Goal: Task Accomplishment & Management: Complete application form

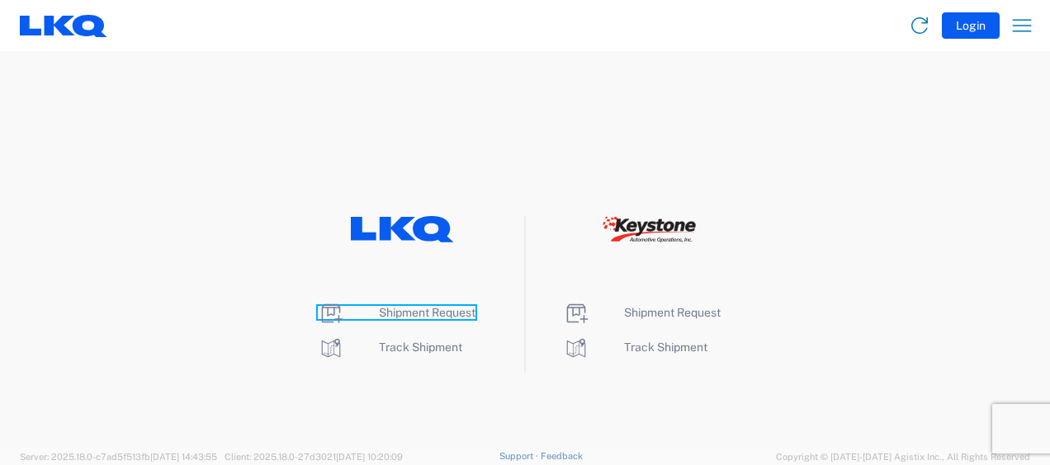
click at [437, 314] on span "Shipment Request" at bounding box center [427, 312] width 97 height 13
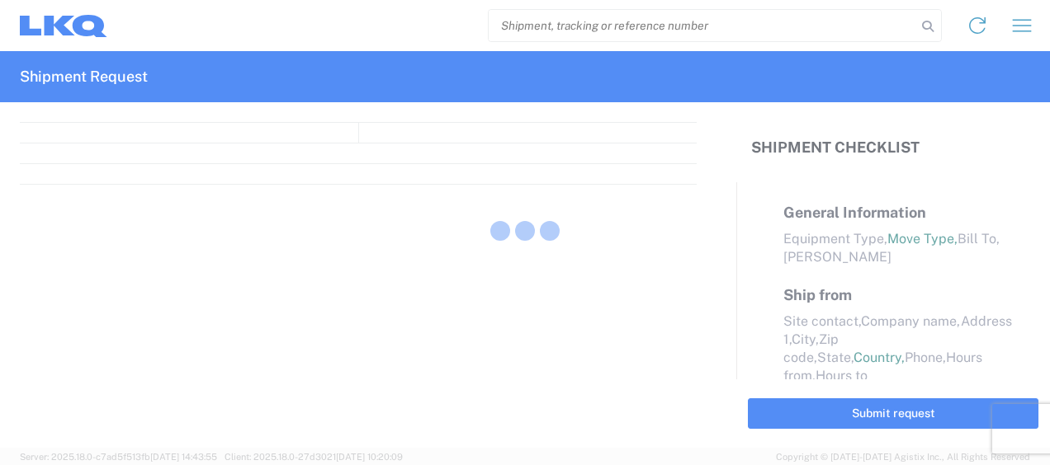
select select "FULL"
select select "LBS"
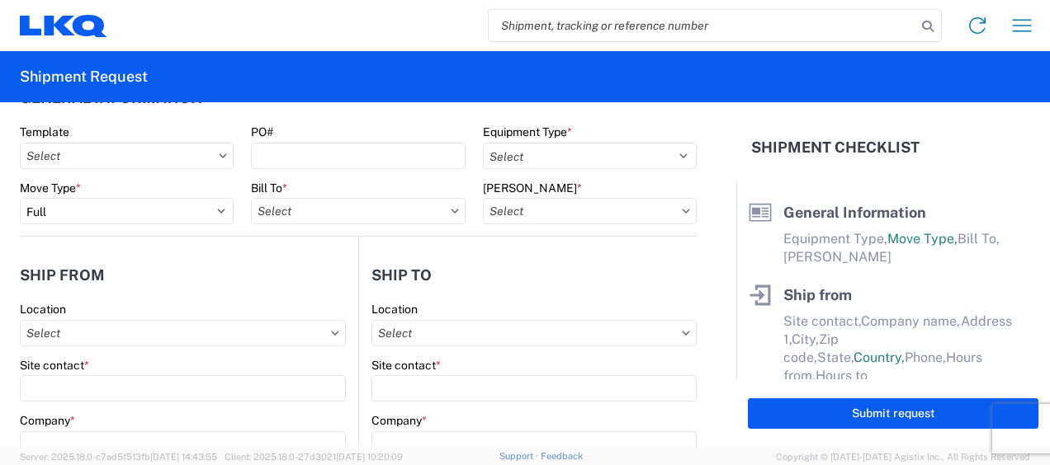
scroll to position [42, 0]
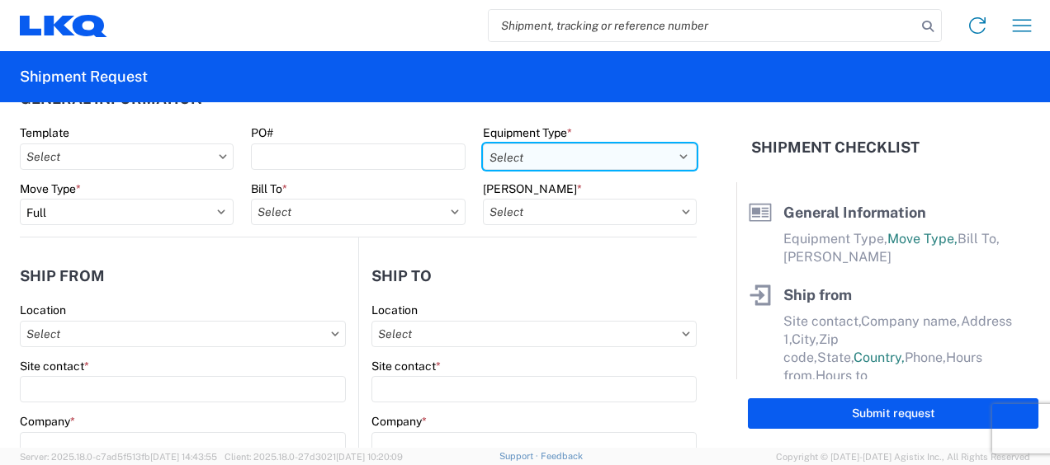
click at [547, 157] on select "Select 53’ Dry Van Flatbed Dropdeck (van) Lowboy (flatbed) Rail" at bounding box center [590, 157] width 214 height 26
select select "STDV"
click at [483, 144] on select "Select 53’ Dry Van Flatbed Dropdeck (van) Lowboy (flatbed) Rail" at bounding box center [590, 157] width 214 height 26
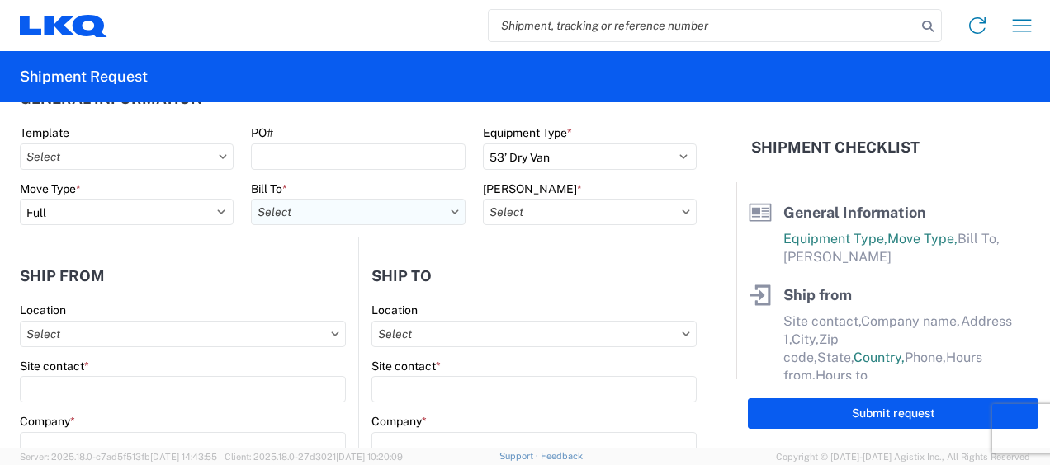
click at [442, 215] on input "Bill To *" at bounding box center [358, 212] width 214 height 26
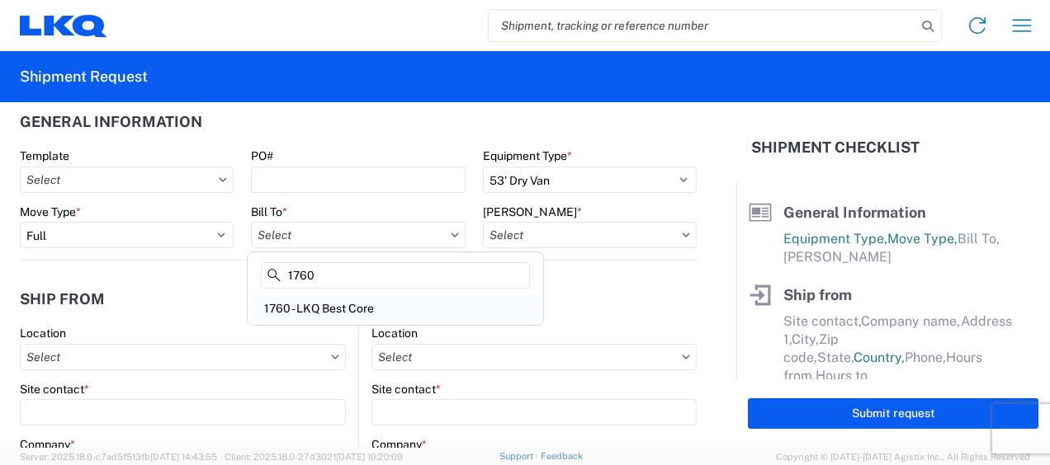
type input "1760"
click at [347, 312] on div "1760 - LKQ Best Core" at bounding box center [395, 308] width 289 height 26
type input "1760 - LKQ Best Core"
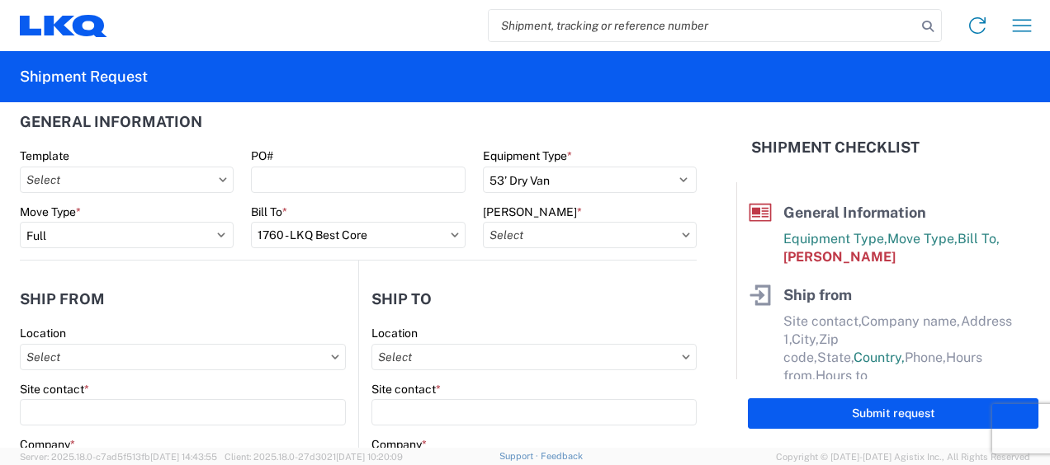
click at [682, 234] on icon at bounding box center [686, 235] width 8 height 5
click at [661, 234] on input "[PERSON_NAME] *" at bounding box center [590, 235] width 214 height 26
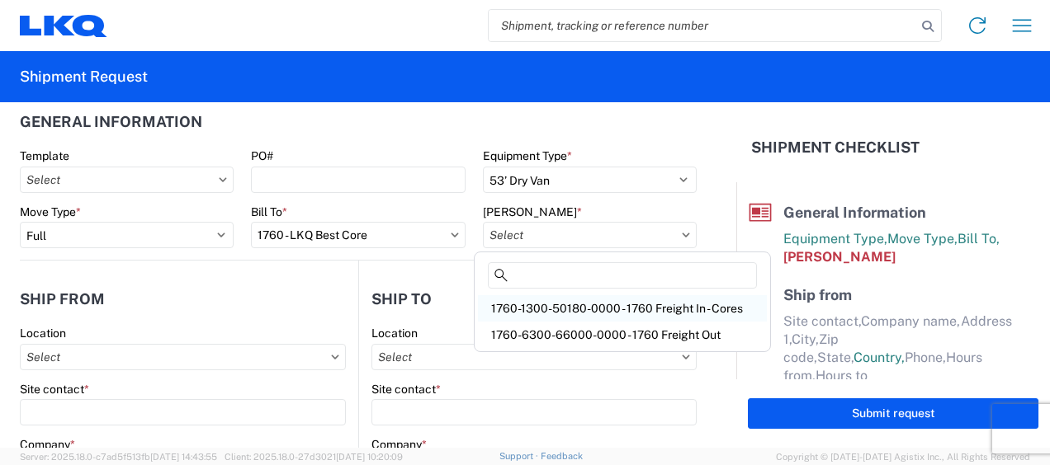
click at [592, 310] on div "1760-1300-50180-0000 - 1760 Freight In - Cores" at bounding box center [622, 308] width 289 height 26
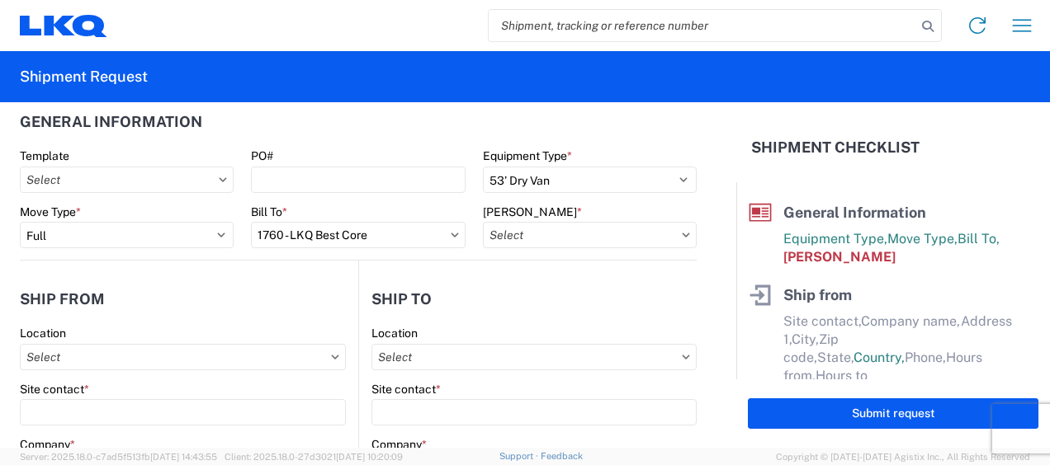
type input "1760-1300-50180-0000 - 1760 Freight In - Cores"
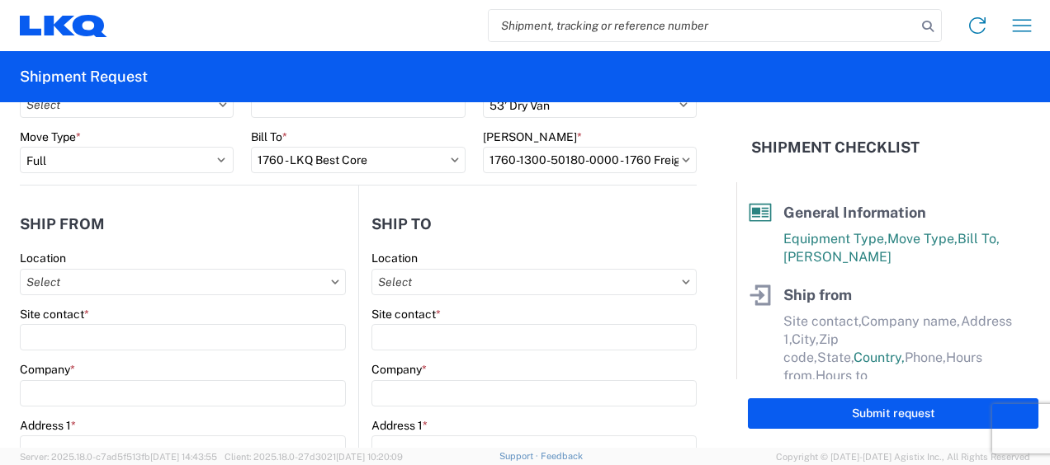
scroll to position [101, 0]
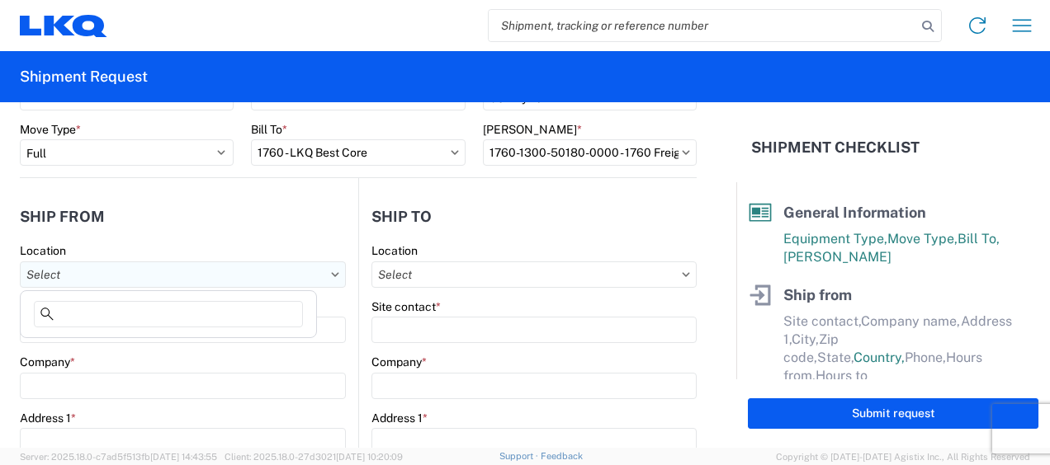
click at [197, 272] on input "Location" at bounding box center [183, 275] width 326 height 26
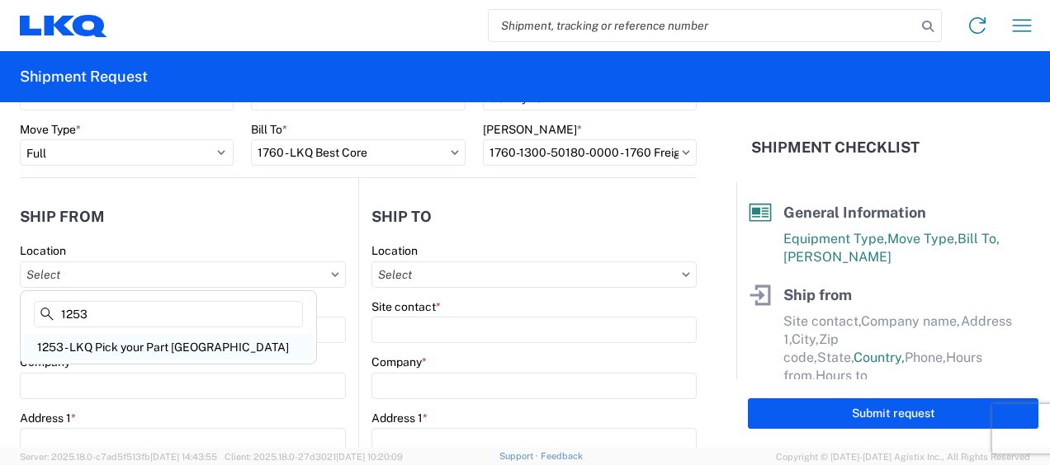
type input "1253"
click at [141, 352] on div "1253 - LKQ Pick your Part [GEOGRAPHIC_DATA]" at bounding box center [168, 347] width 289 height 26
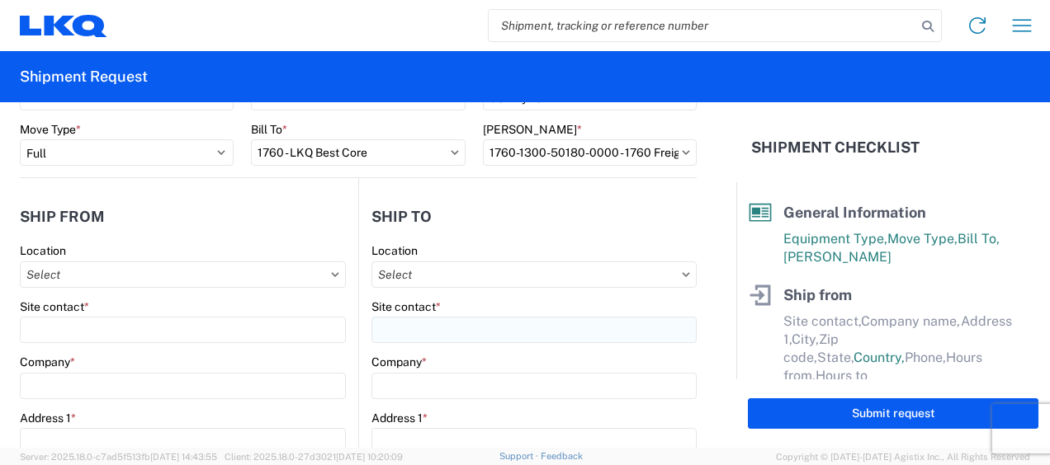
type input "1253 - LKQ Pick your Part [GEOGRAPHIC_DATA]"
type input "LKQ Corporation"
type input "[STREET_ADDRESS][PERSON_NAME]"
type input "[GEOGRAPHIC_DATA]"
type input "45241"
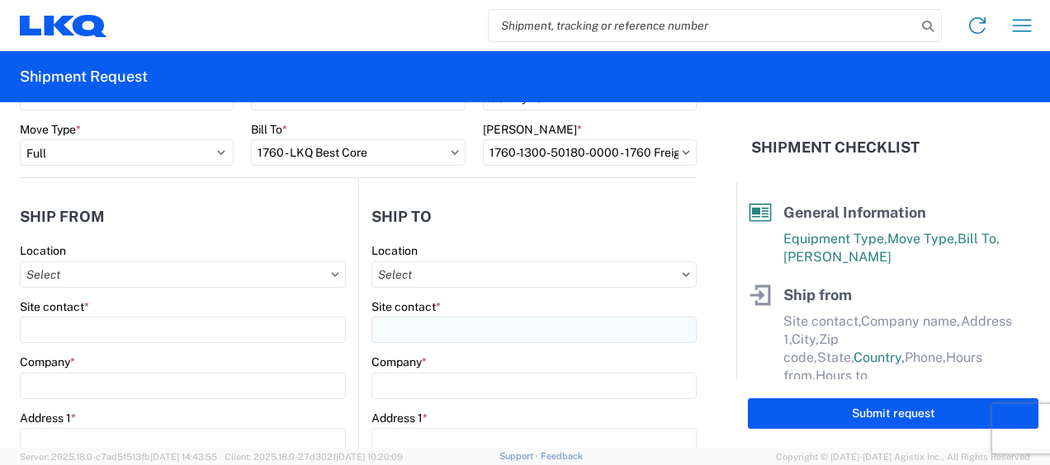
select select "OH"
select select "US"
type input "06:30"
type input "17:00"
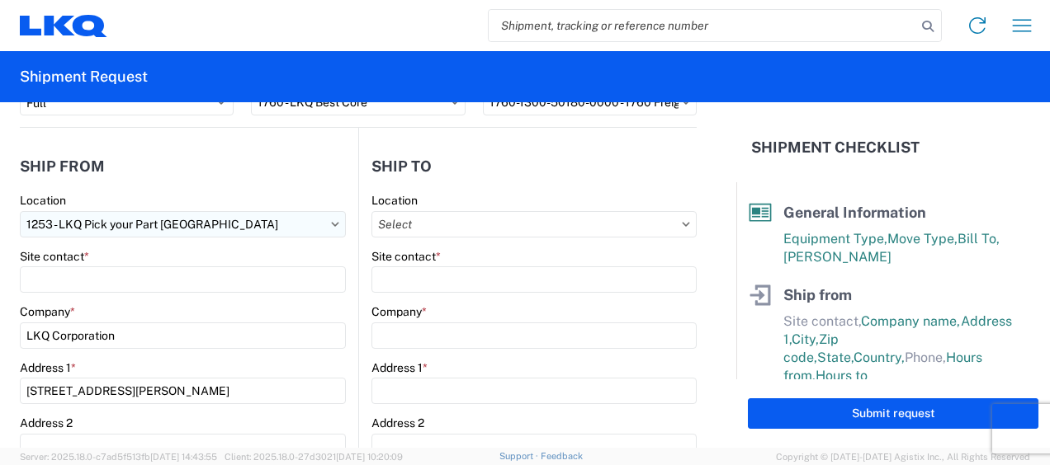
scroll to position [159, 0]
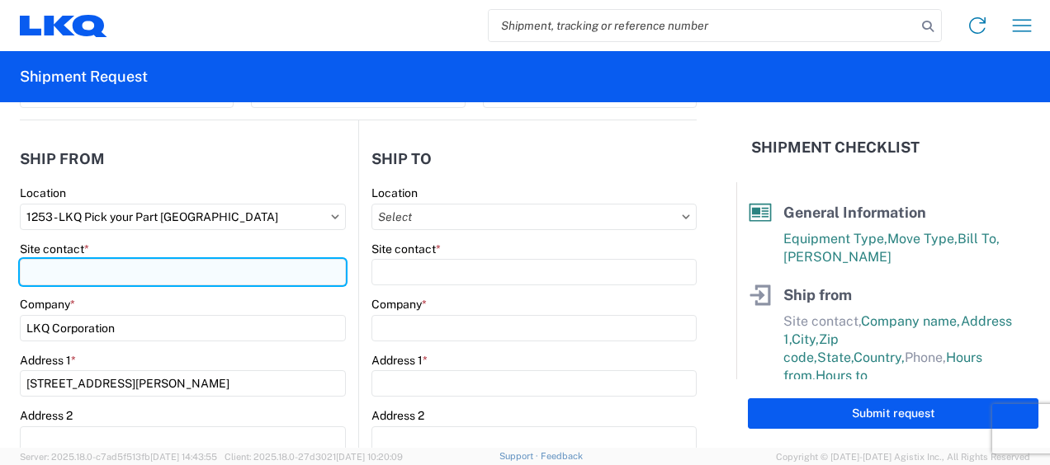
click at [210, 266] on input "Site contact *" at bounding box center [183, 272] width 326 height 26
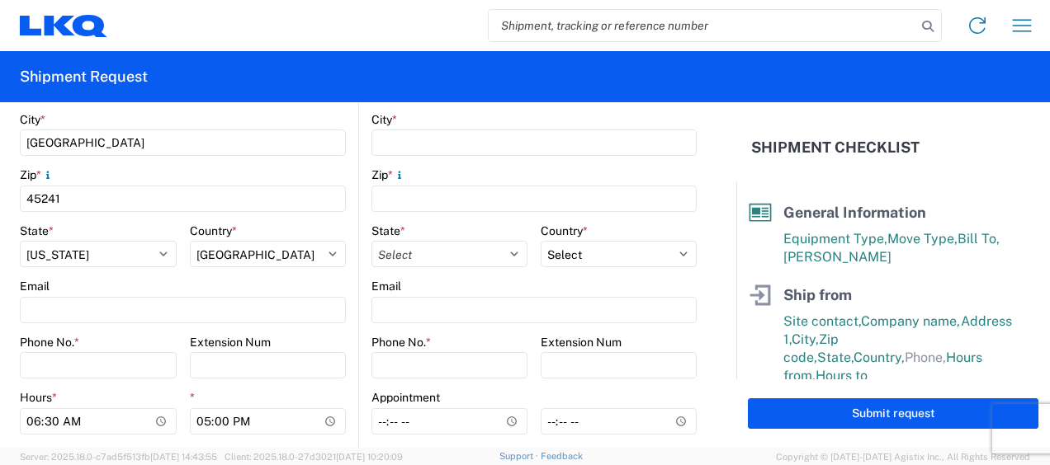
scroll to position [519, 0]
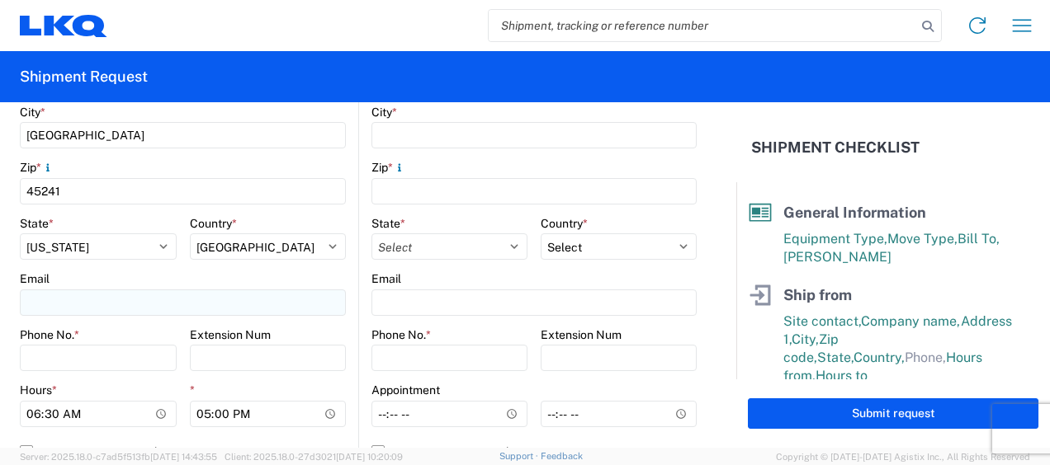
type input "[PERSON_NAME]"
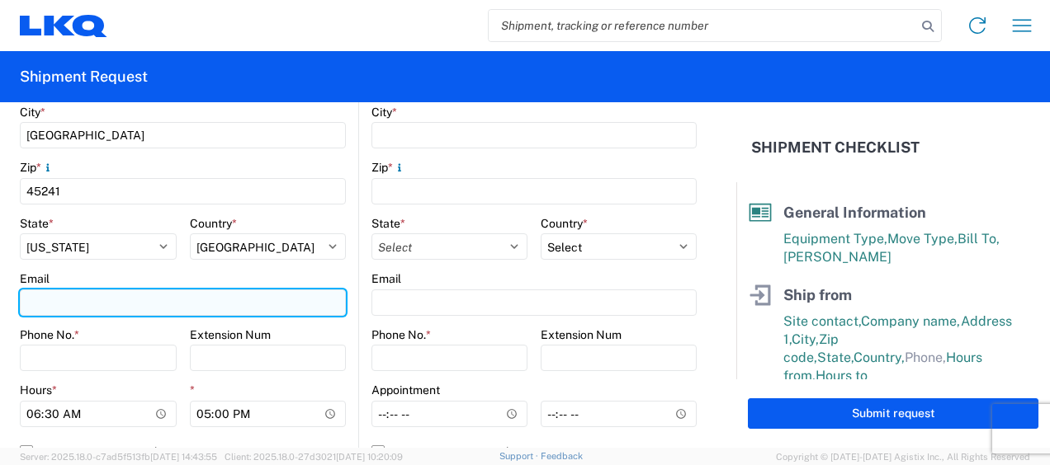
click at [111, 301] on input "Email" at bounding box center [183, 303] width 326 height 26
type input "[EMAIL_ADDRESS][DOMAIN_NAME]"
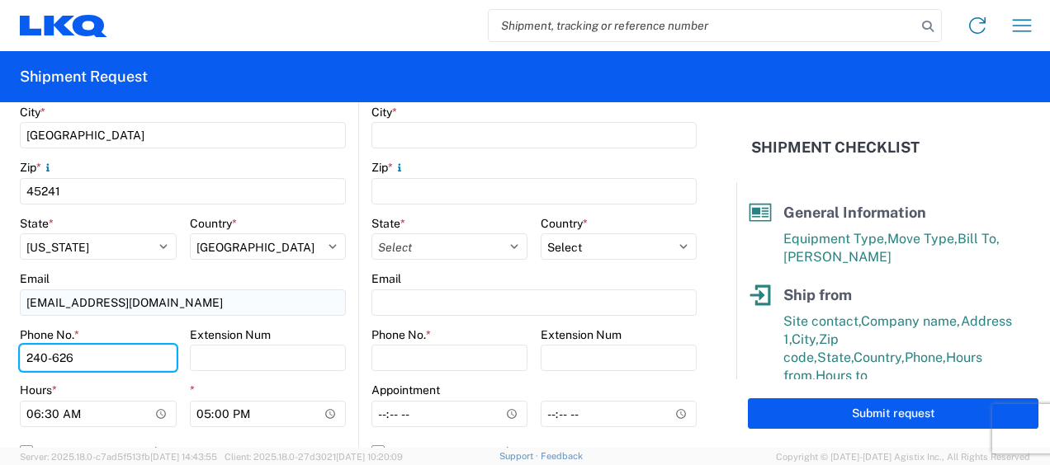
type input "[PHONE_NUMBER]"
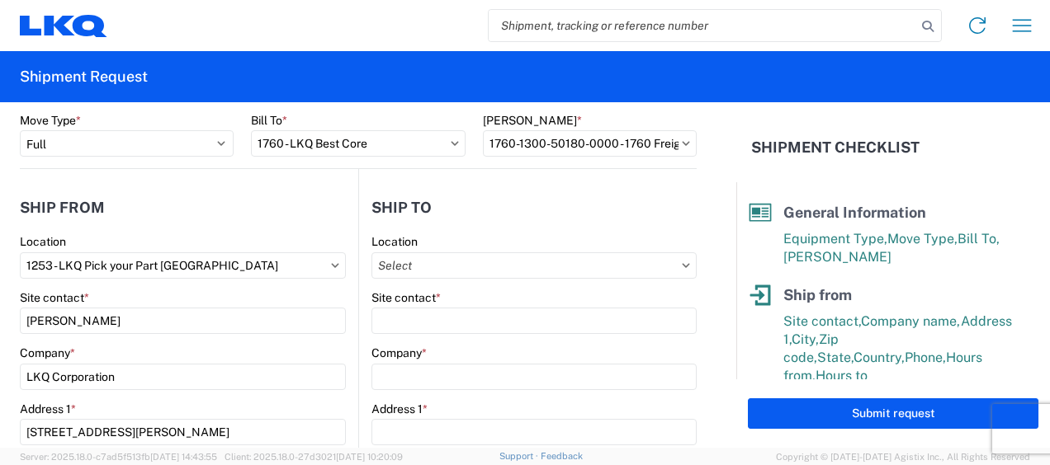
scroll to position [110, 0]
click at [464, 266] on input "Location" at bounding box center [533, 266] width 325 height 26
type input "1760"
click at [452, 337] on div "1760 - LKQ Best Core" at bounding box center [513, 339] width 289 height 26
type input "1760 - LKQ Best Core"
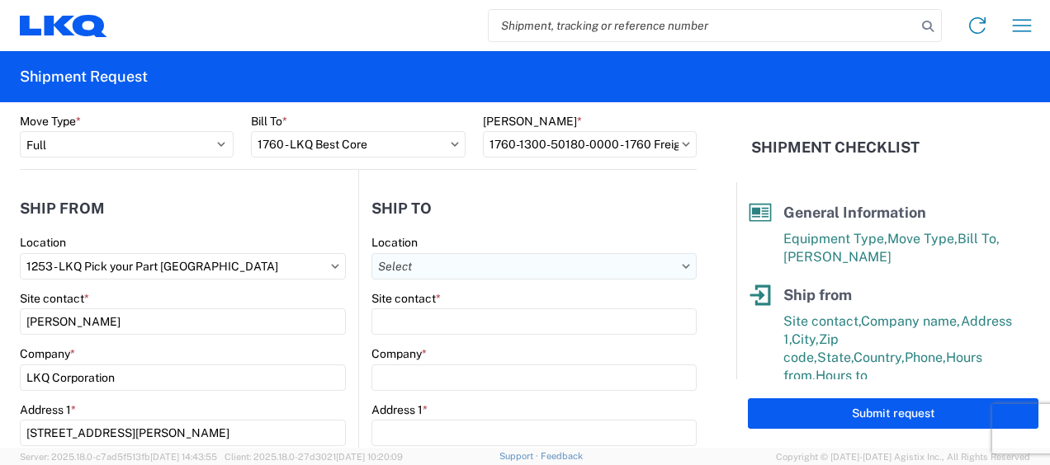
type input "LKQ Corporation"
type input "[STREET_ADDRESS]"
type input "[GEOGRAPHIC_DATA]"
type input "77038"
select select "US"
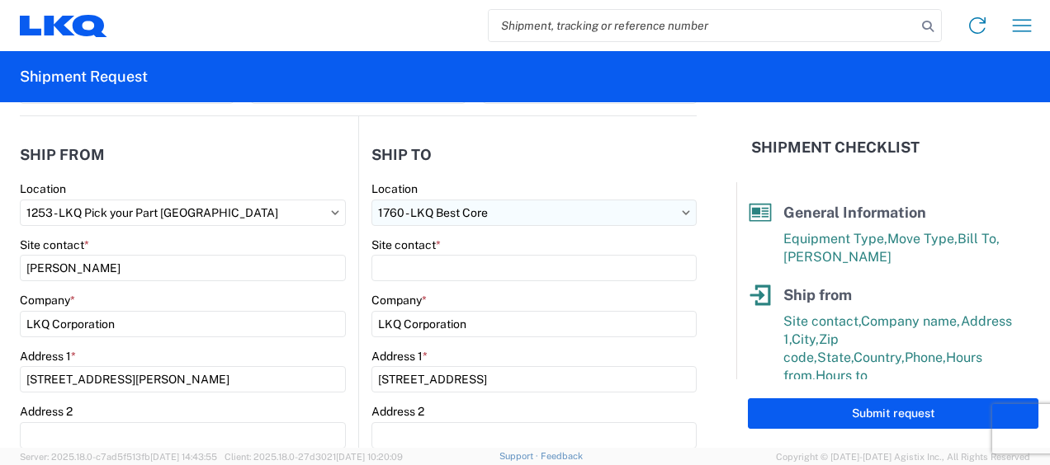
scroll to position [165, 0]
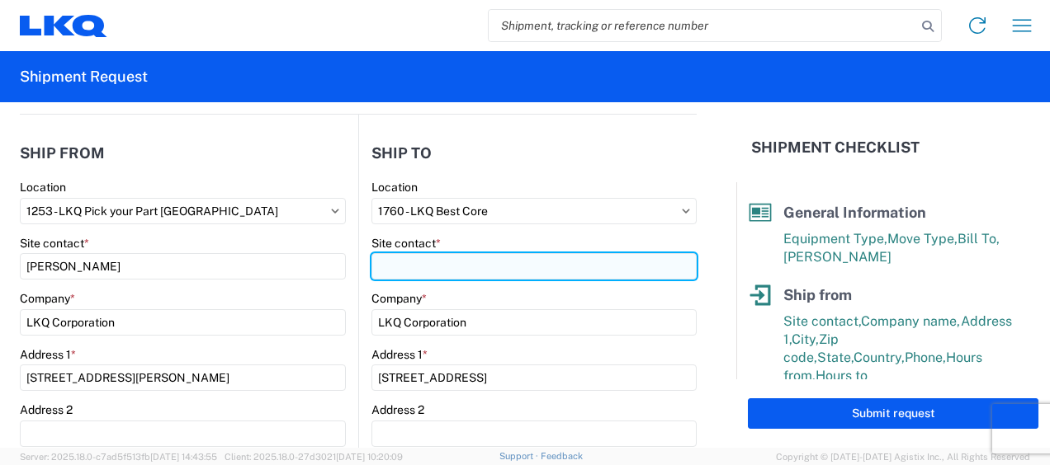
click at [487, 266] on input "Site contact *" at bounding box center [533, 266] width 325 height 26
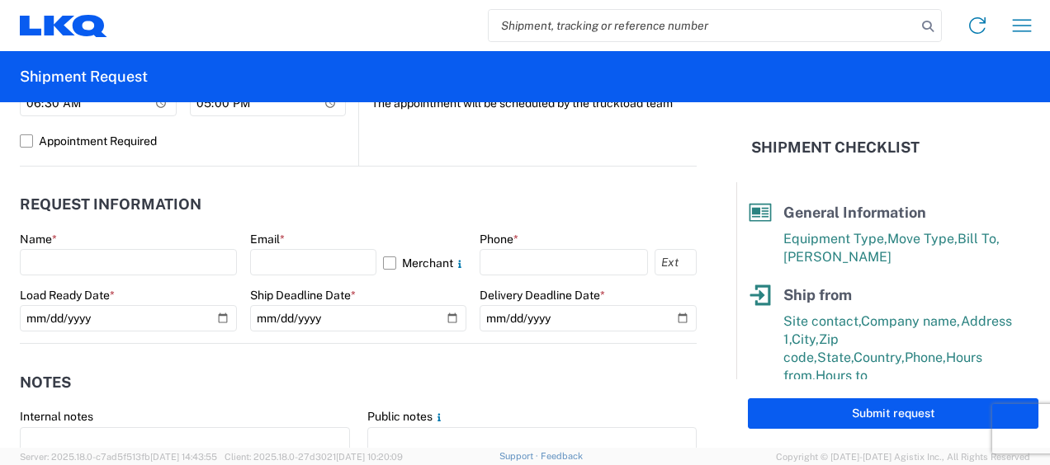
scroll to position [875, 0]
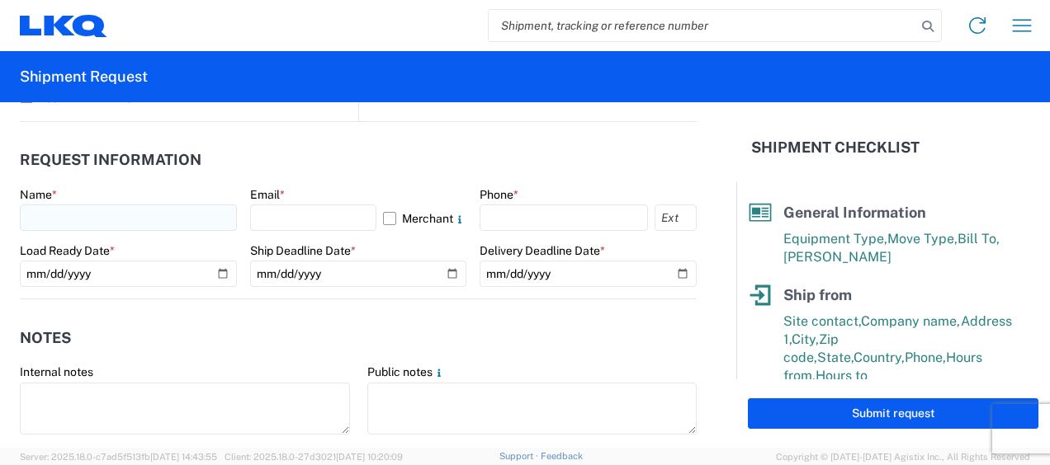
type input "[PERSON_NAME]"
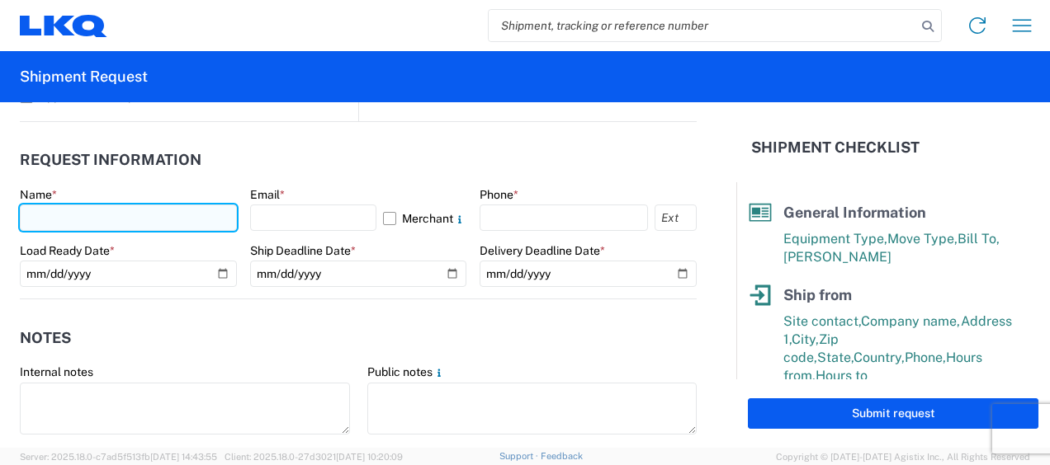
click at [104, 228] on input "text" at bounding box center [128, 218] width 217 height 26
type input "Zachary M Prouty"
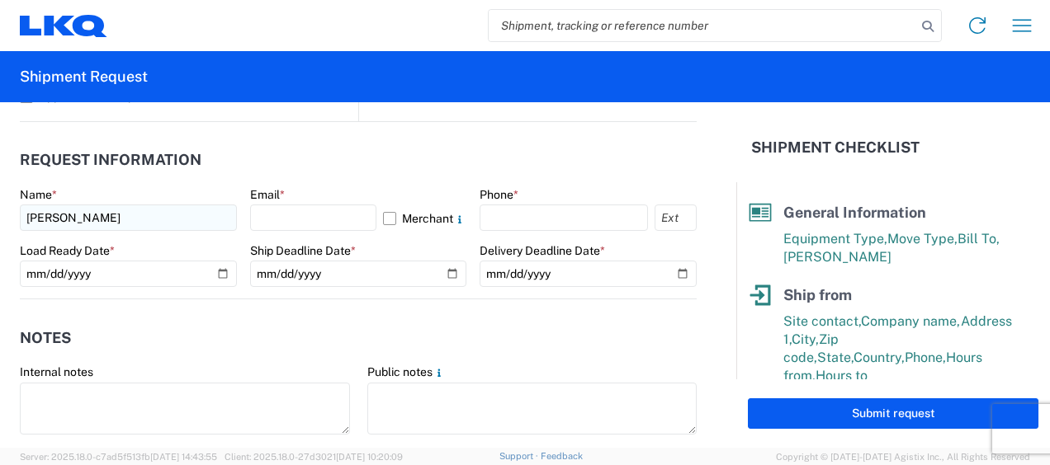
select select "MD"
type input "[EMAIL_ADDRESS][DOMAIN_NAME]"
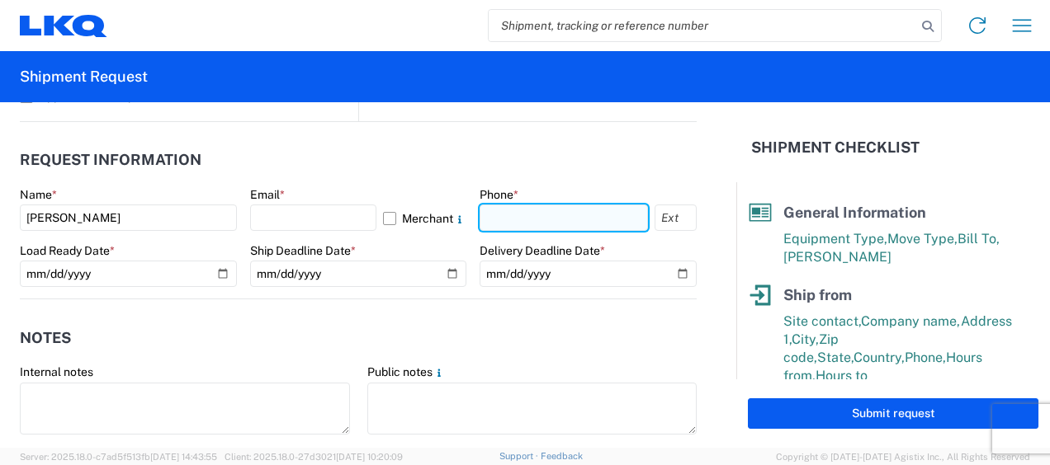
click at [543, 221] on input "text" at bounding box center [563, 218] width 168 height 26
type input "[PHONE_NUMBER]"
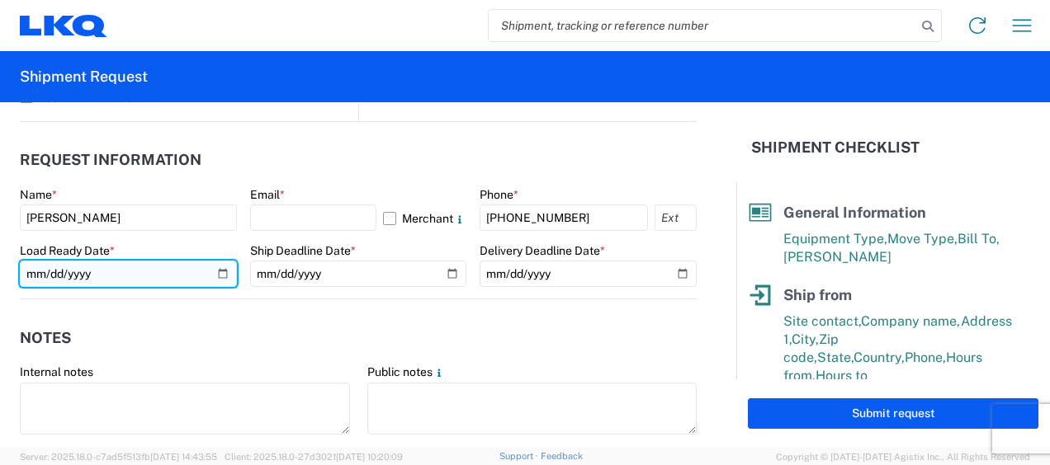
click at [152, 275] on input "date" at bounding box center [128, 274] width 217 height 26
click at [216, 272] on input "date" at bounding box center [128, 274] width 217 height 26
type input "2025-09-17"
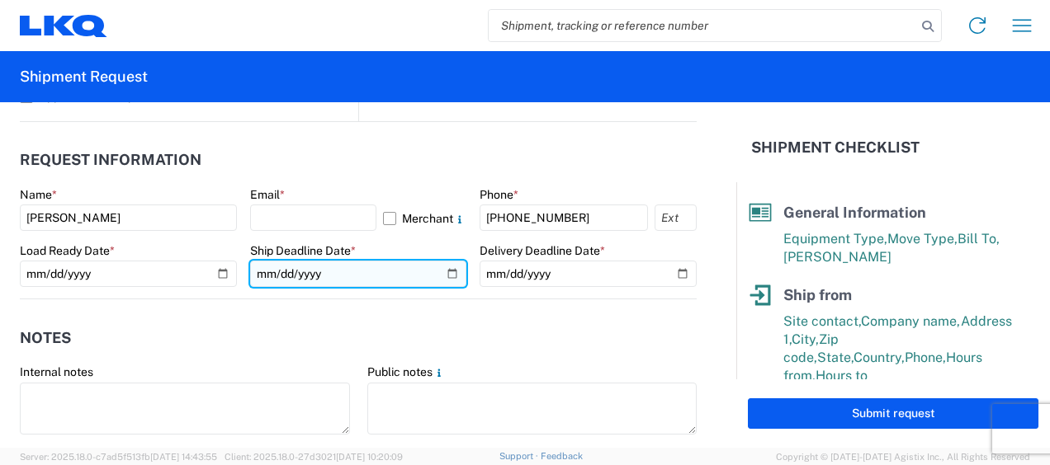
click at [442, 271] on input "date" at bounding box center [358, 274] width 217 height 26
type input "2025-09-17"
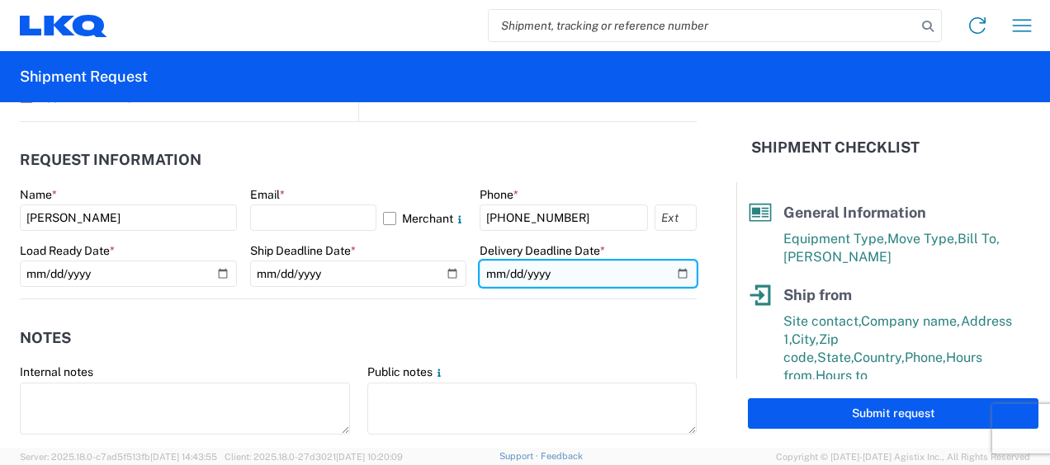
click at [668, 272] on input "date" at bounding box center [587, 274] width 217 height 26
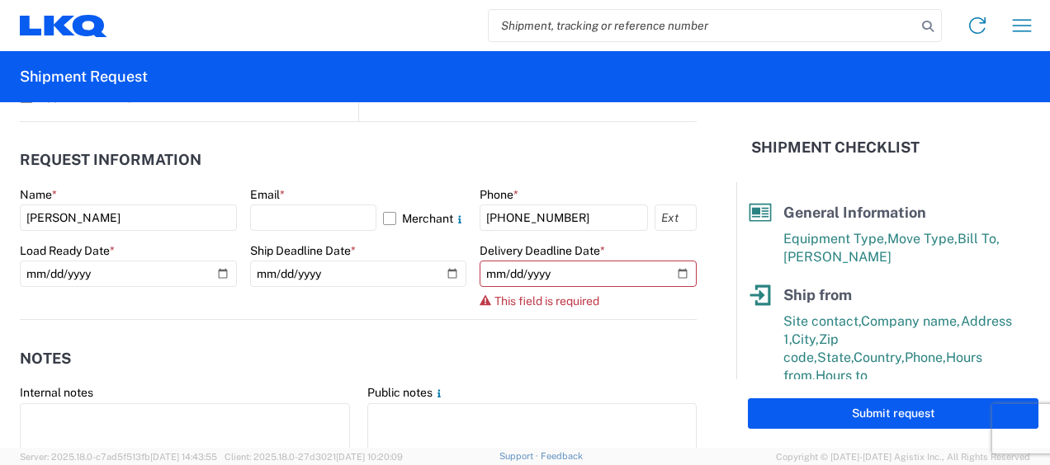
click at [446, 249] on div "Ship Deadline Date *" at bounding box center [358, 250] width 217 height 15
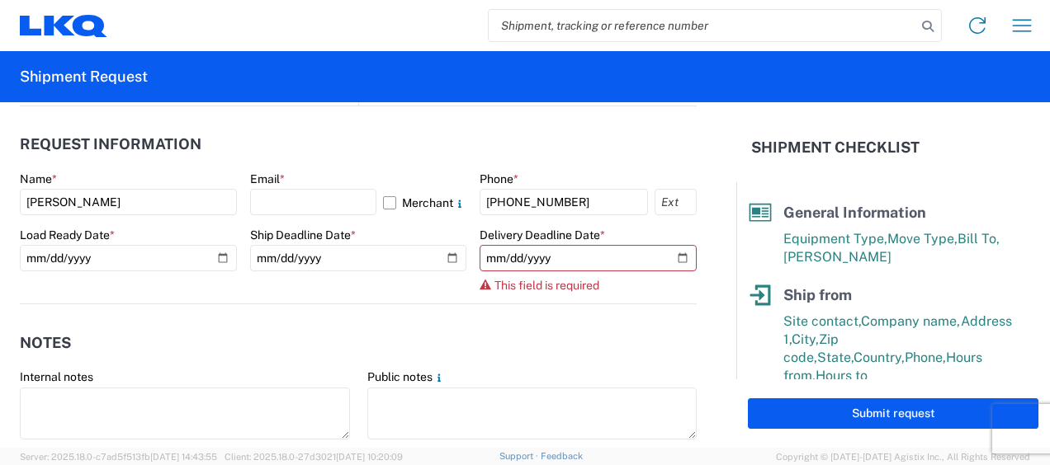
scroll to position [891, 0]
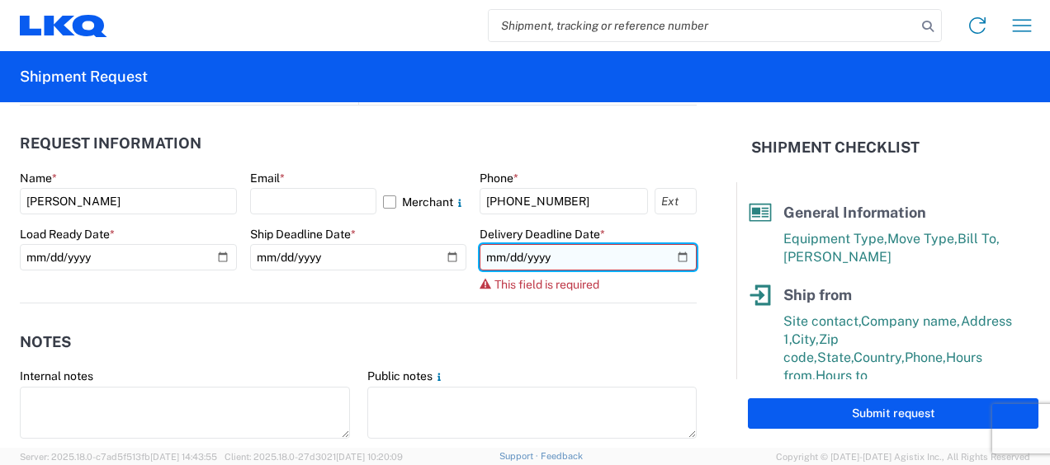
click at [669, 260] on input "date" at bounding box center [587, 257] width 217 height 26
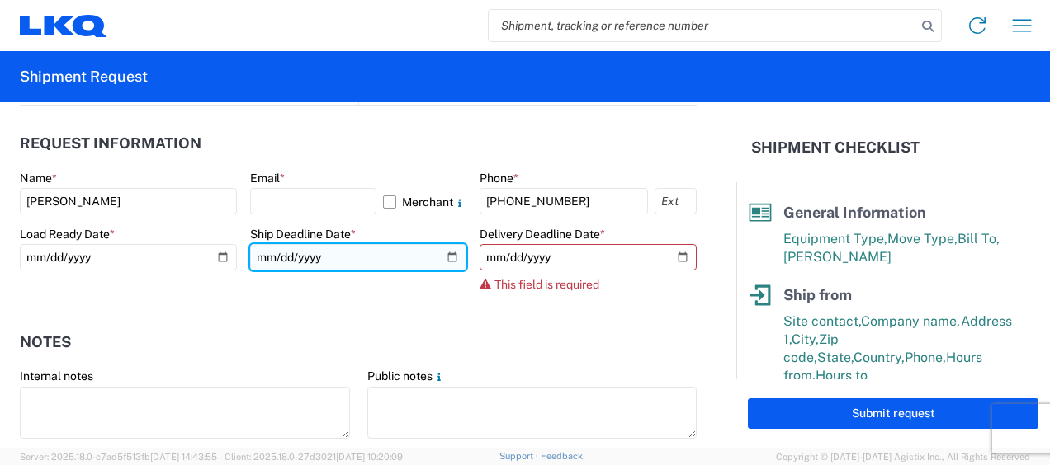
click at [394, 257] on input "2025-09-17" at bounding box center [358, 257] width 217 height 26
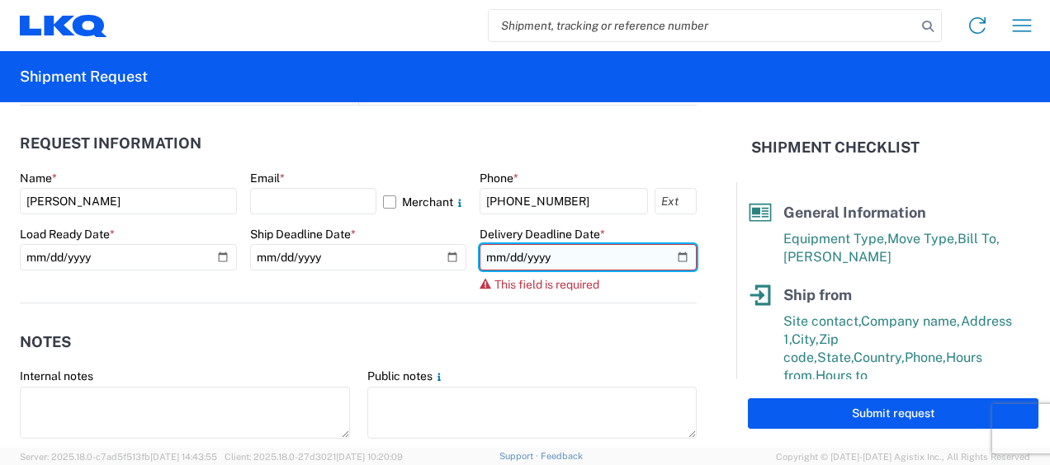
click at [610, 244] on input "date" at bounding box center [587, 257] width 217 height 26
click at [667, 257] on input "date" at bounding box center [587, 257] width 217 height 26
type input "2025-09-19"
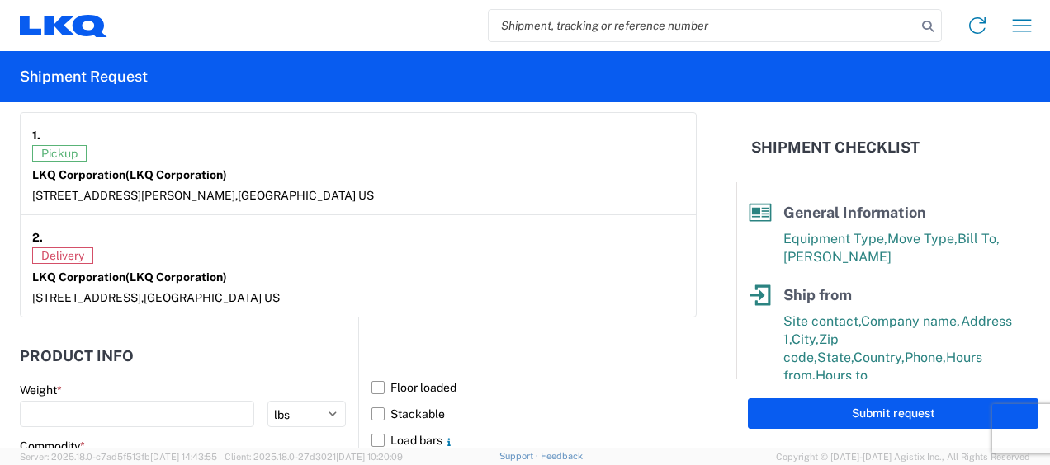
scroll to position [1199, 0]
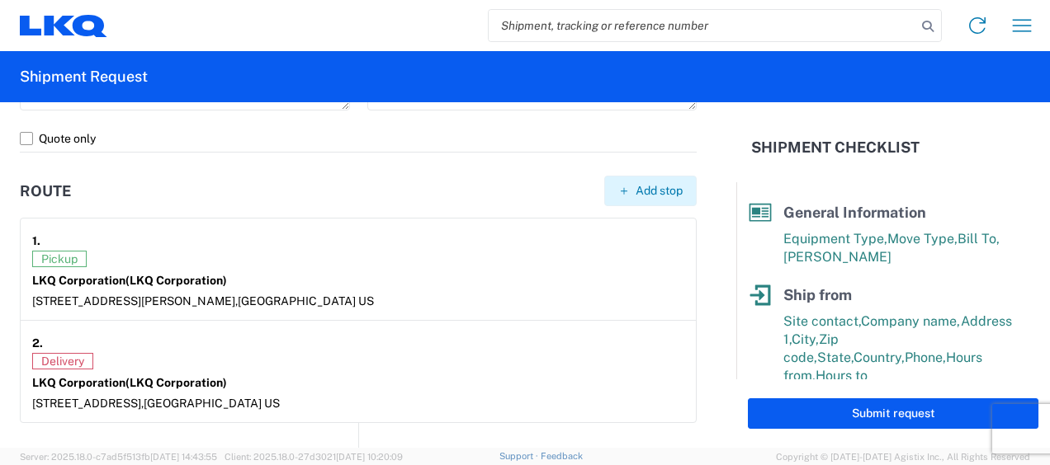
click at [657, 195] on span "Add stop" at bounding box center [658, 191] width 47 height 16
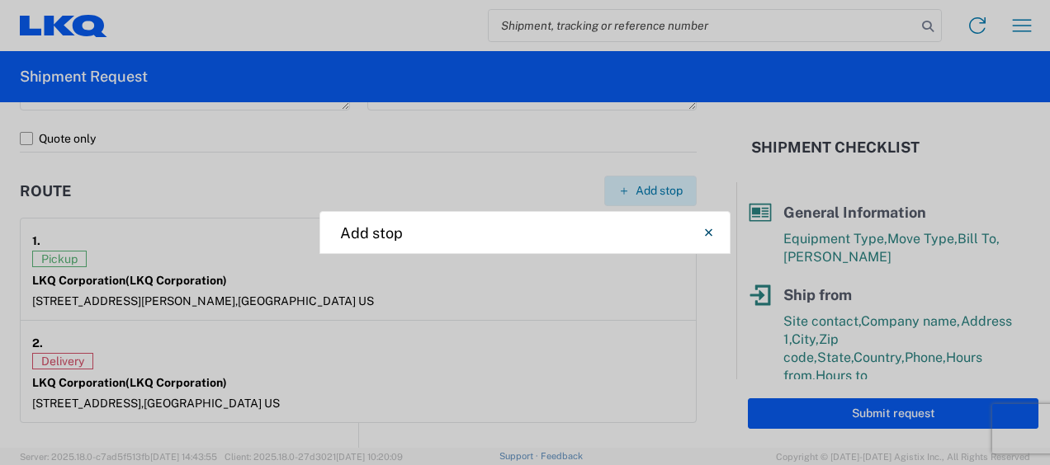
select select "US"
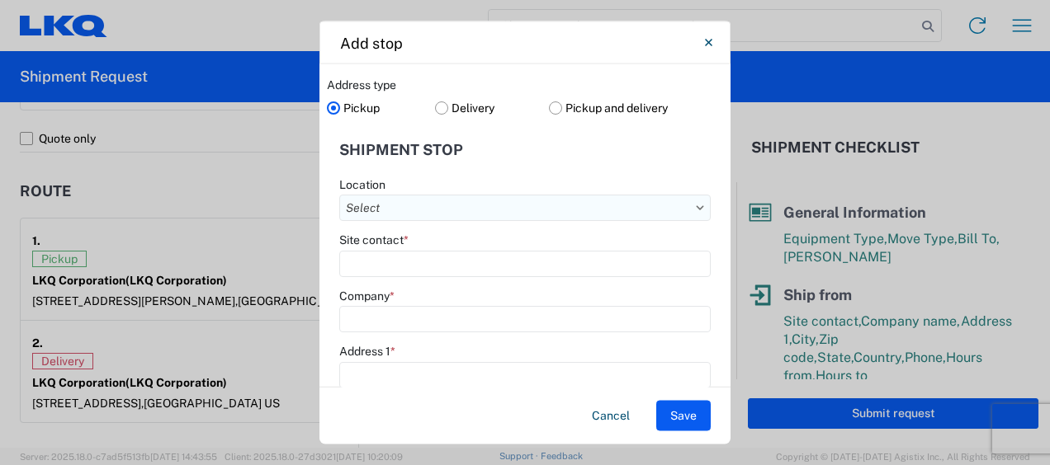
click at [426, 210] on input "Location" at bounding box center [524, 208] width 371 height 26
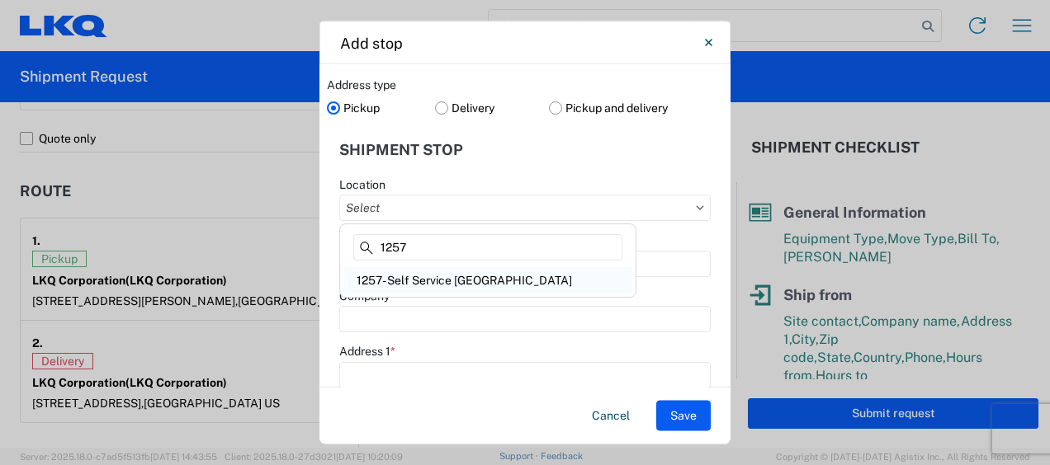
type input "1257"
click at [472, 285] on div "1257- Self Service [GEOGRAPHIC_DATA]" at bounding box center [487, 280] width 289 height 26
type input "1257- Self Service [GEOGRAPHIC_DATA]"
type input "LKQ Corporation"
type input "[STREET_ADDRESS][PERSON_NAME]"
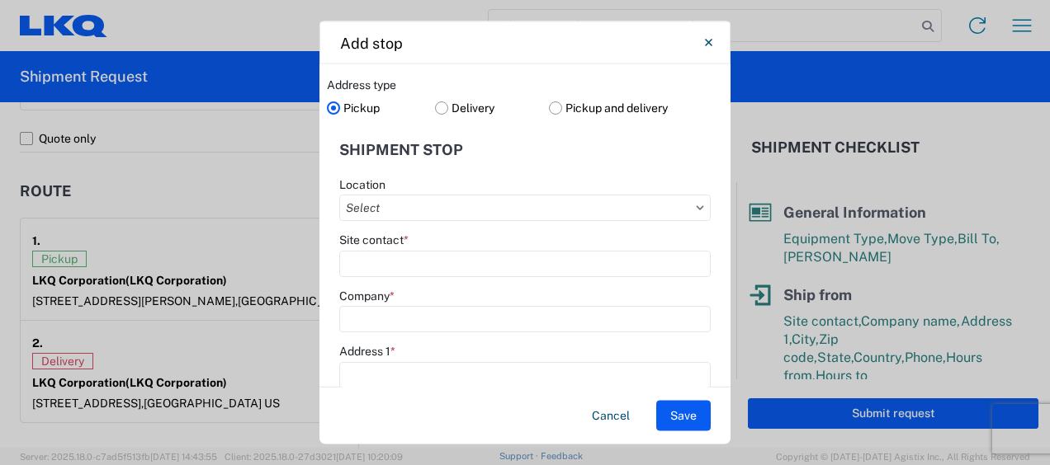
type input "[GEOGRAPHIC_DATA]"
type input "45417"
select select "OH"
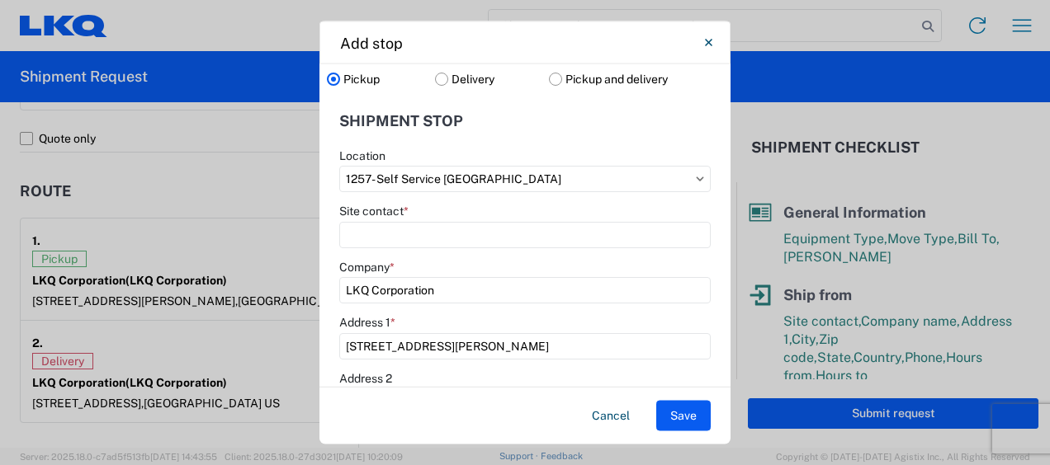
scroll to position [30, 0]
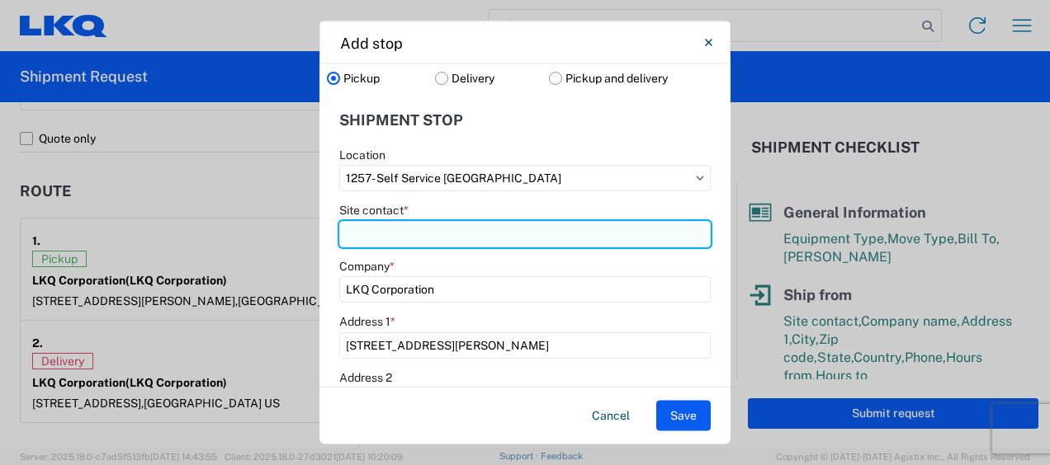
click at [494, 238] on input "Site contact *" at bounding box center [524, 233] width 371 height 26
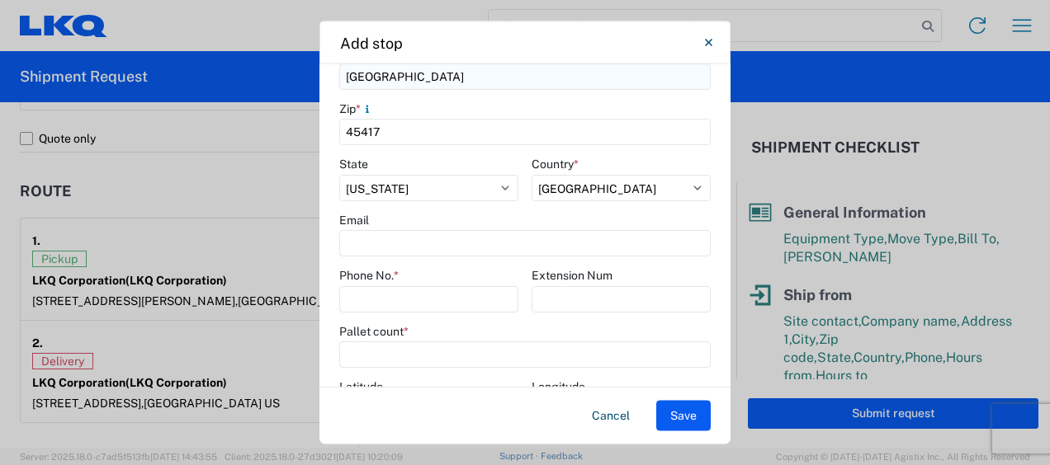
scroll to position [424, 0]
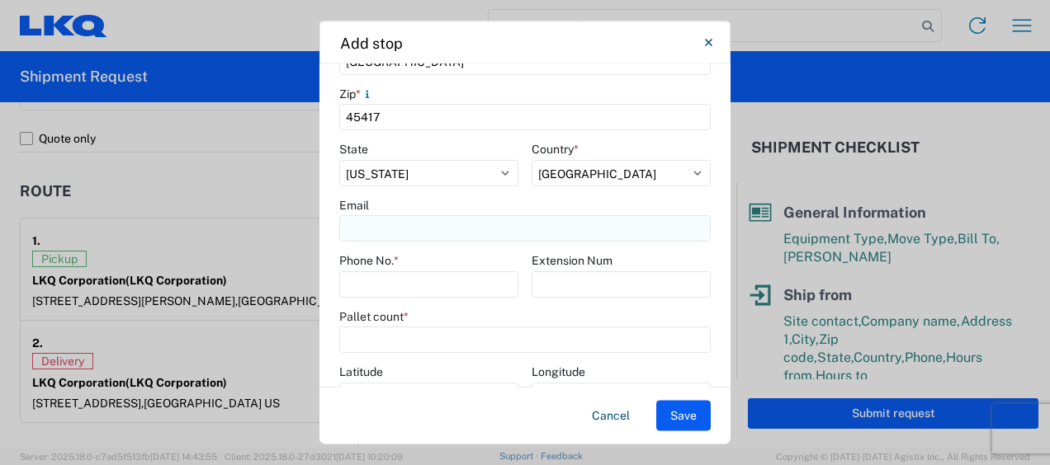
type input "[PERSON_NAME]"
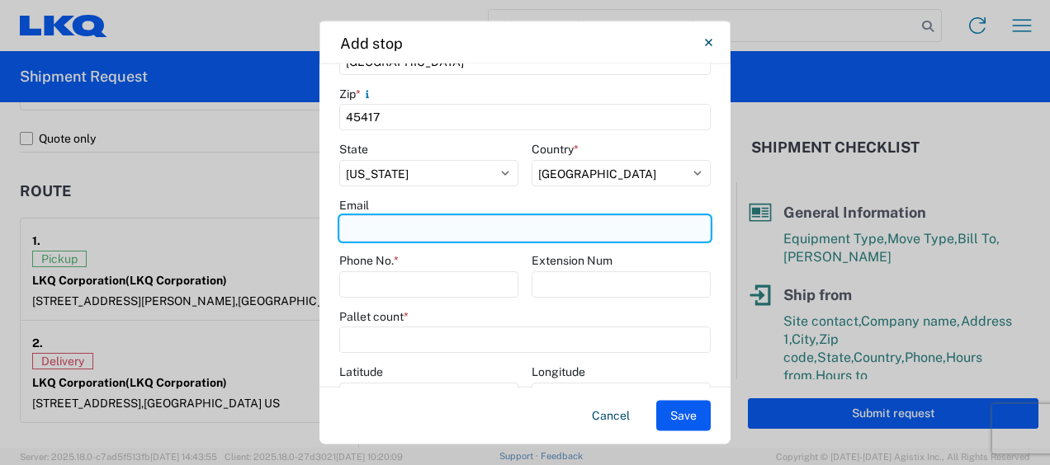
click at [472, 239] on input "Email" at bounding box center [524, 229] width 371 height 26
type input "[EMAIL_ADDRESS][DOMAIN_NAME]"
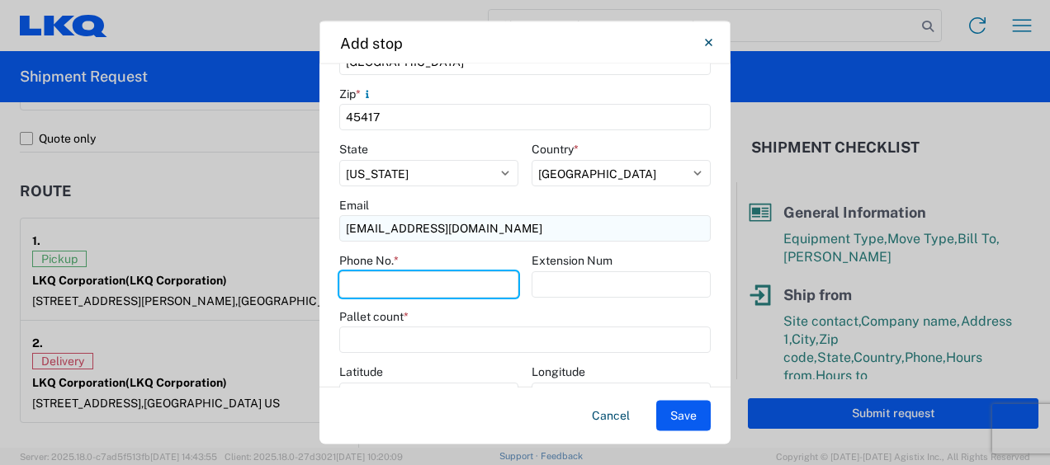
type input "6292174113"
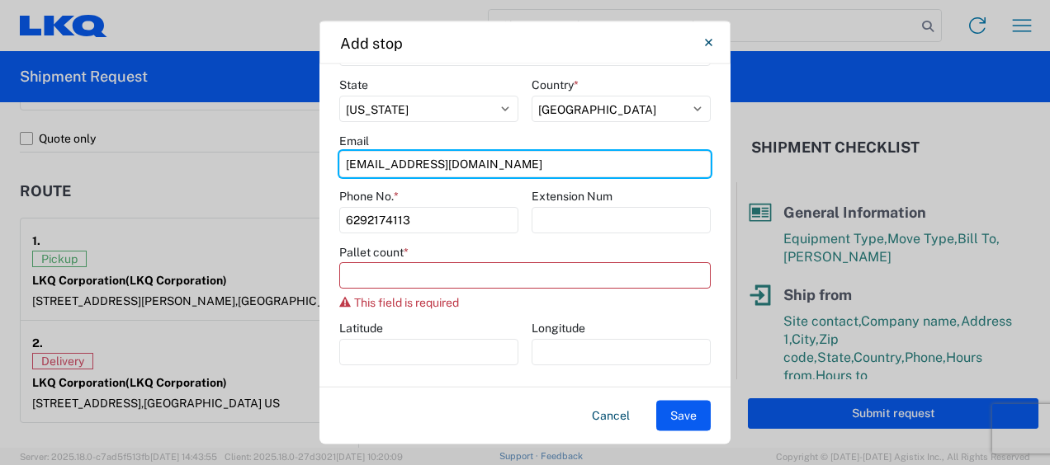
scroll to position [490, 0]
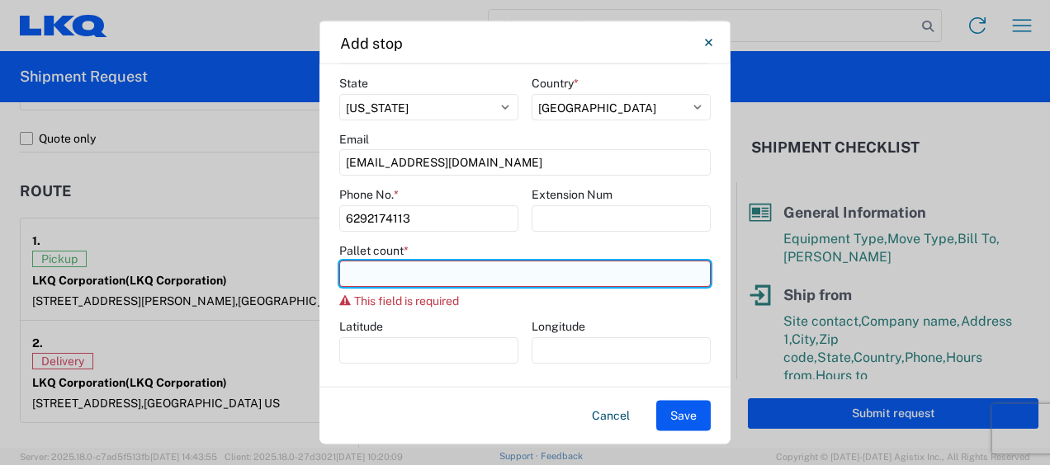
click at [487, 274] on input "number" at bounding box center [524, 275] width 371 height 26
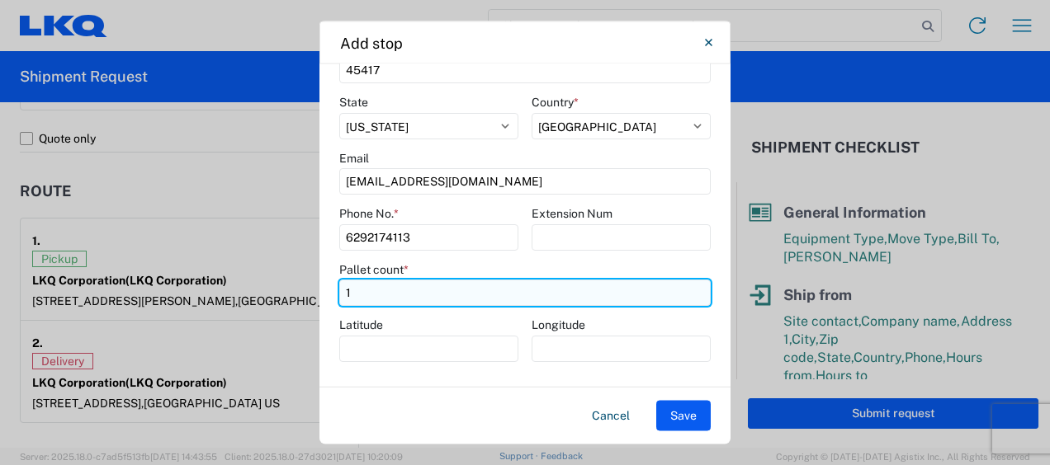
scroll to position [469, 0]
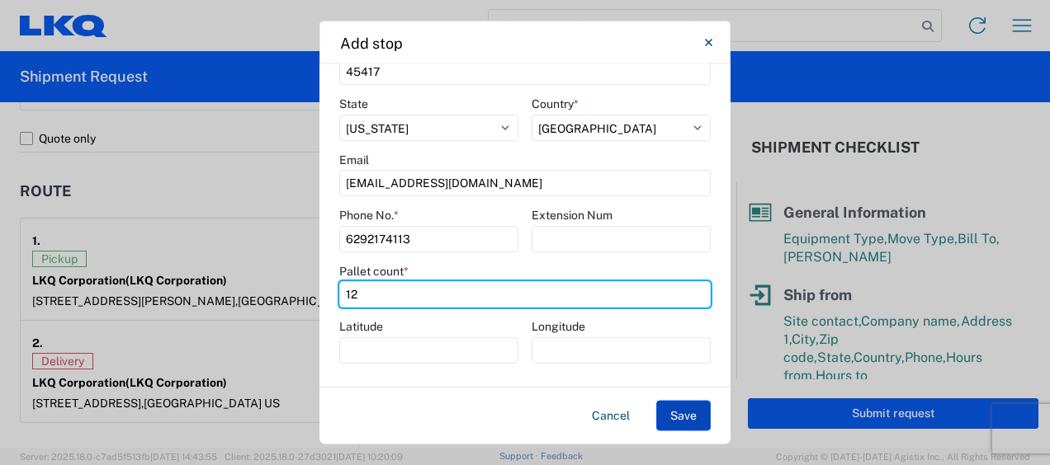
type input "12"
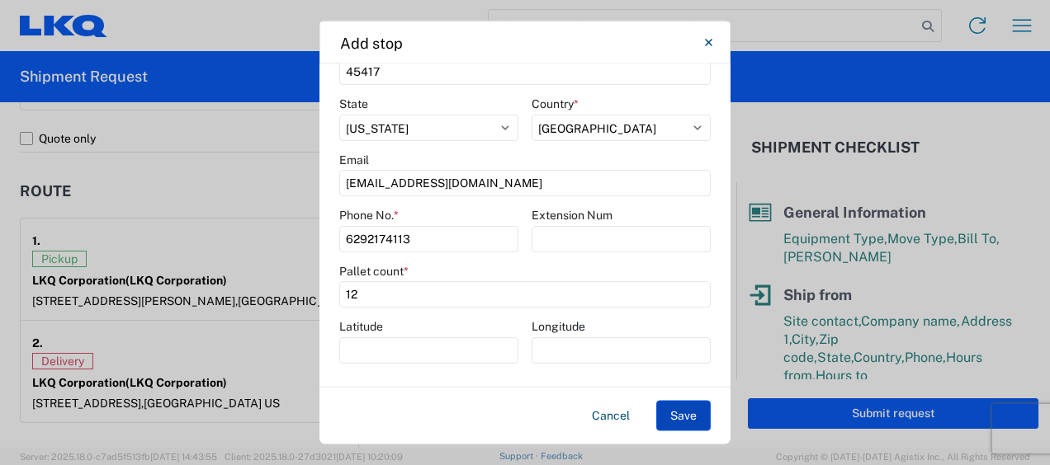
click at [672, 413] on button "Save" at bounding box center [683, 416] width 54 height 31
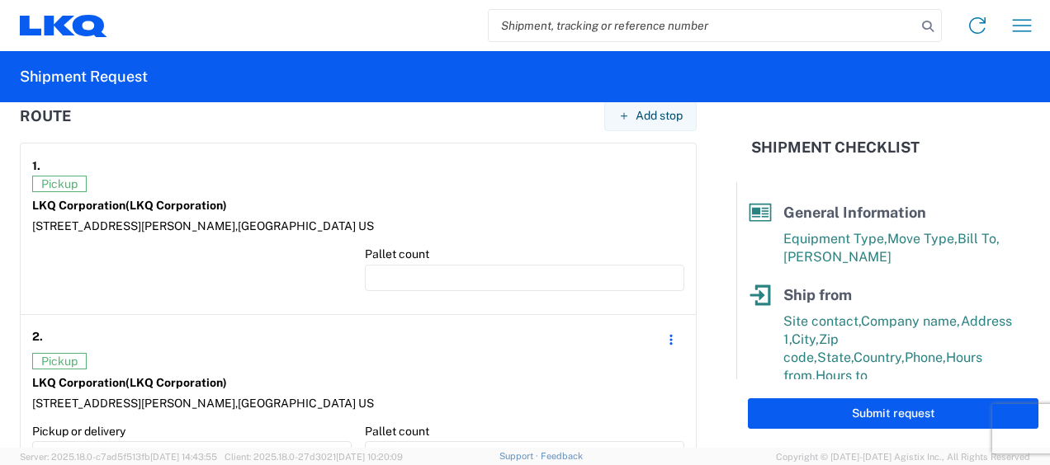
scroll to position [1275, 0]
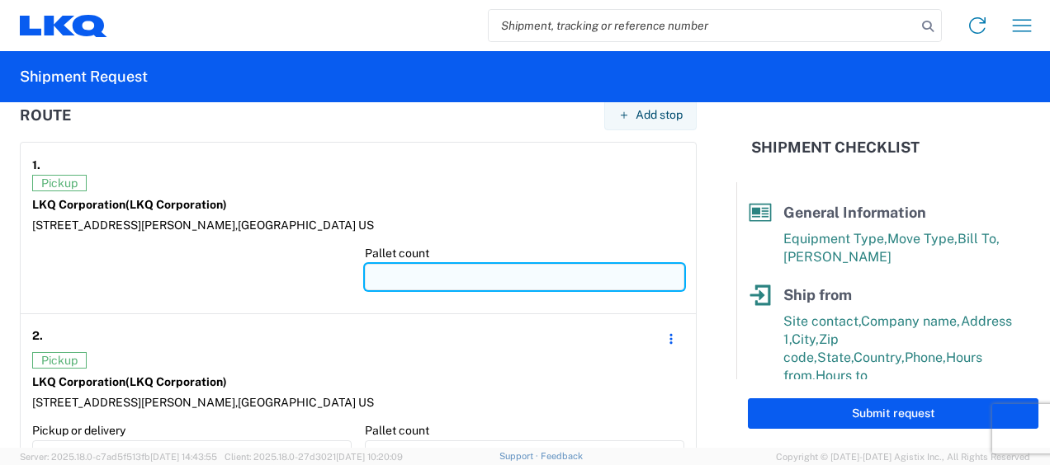
click at [436, 277] on input "number" at bounding box center [524, 277] width 319 height 26
type input "13"
type input "1"
type input "24"
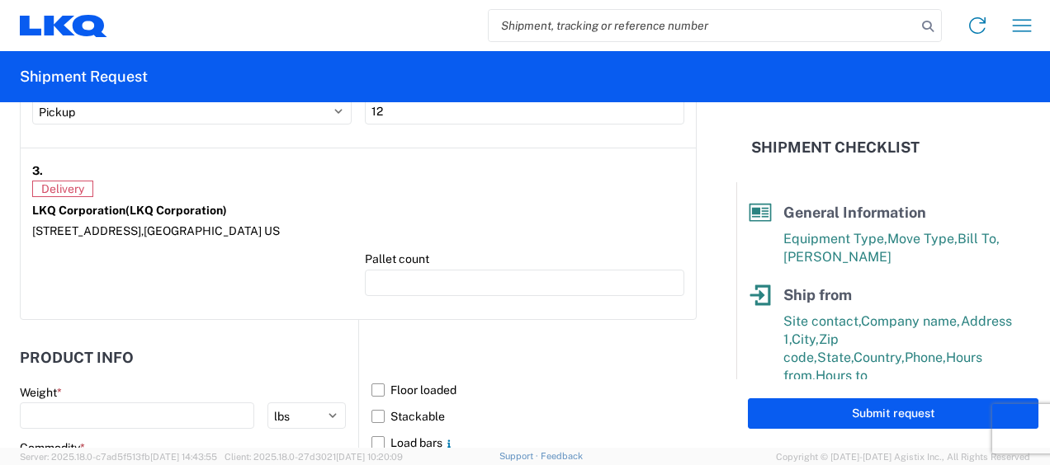
scroll to position [1618, 0]
type input "12"
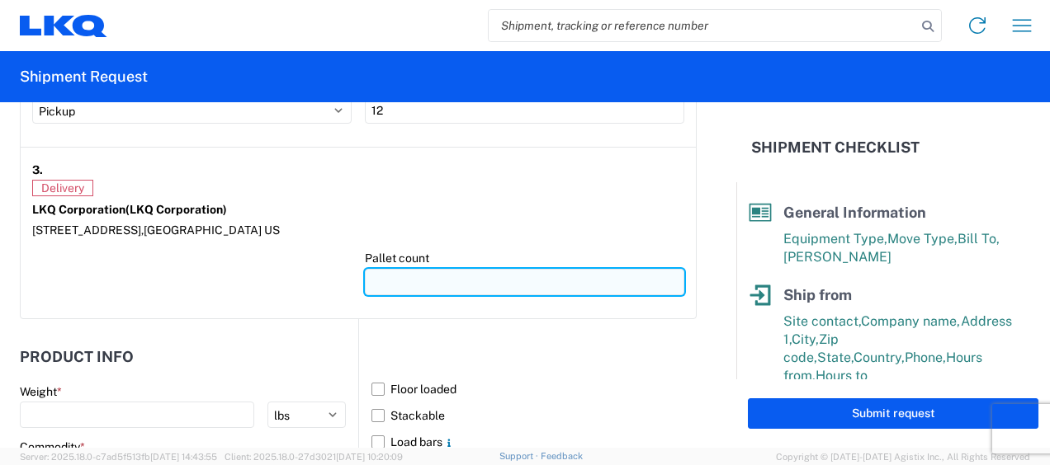
click at [469, 272] on input "number" at bounding box center [524, 282] width 319 height 26
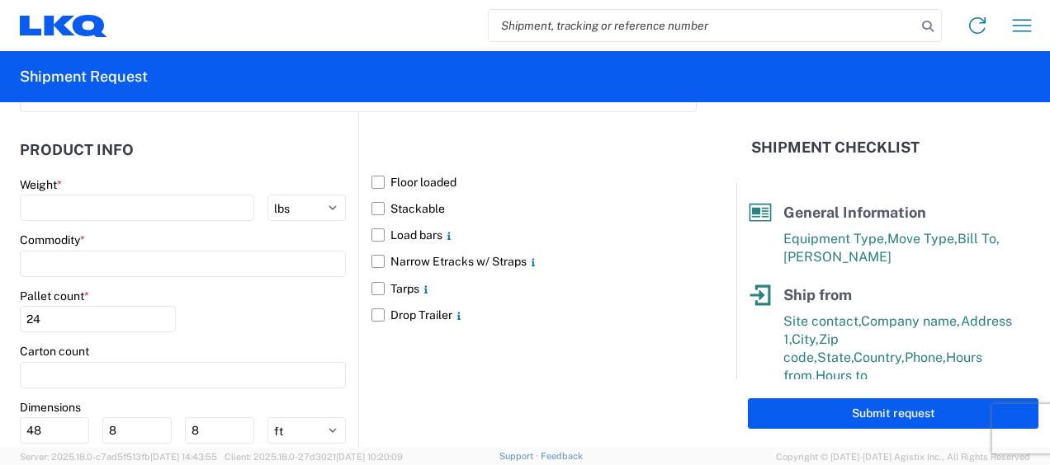
scroll to position [1826, 0]
type input "22"
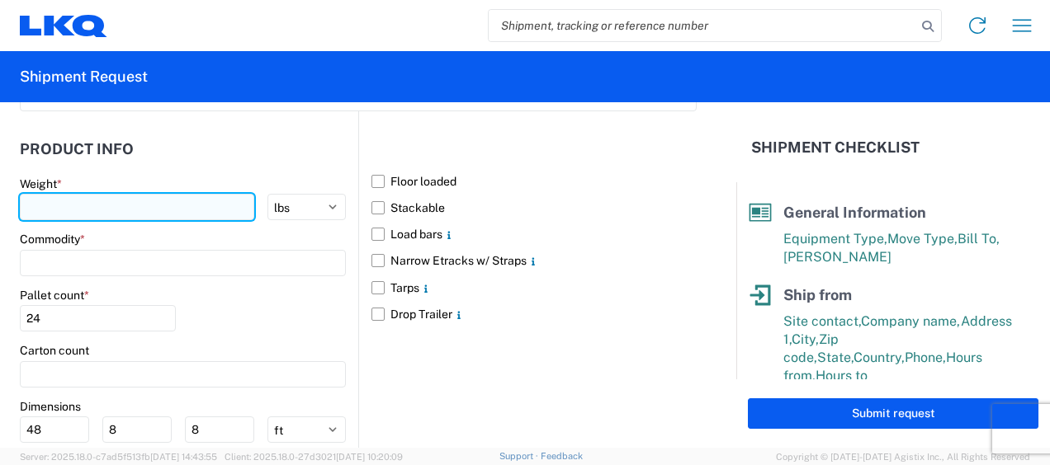
click at [127, 201] on input "number" at bounding box center [137, 207] width 234 height 26
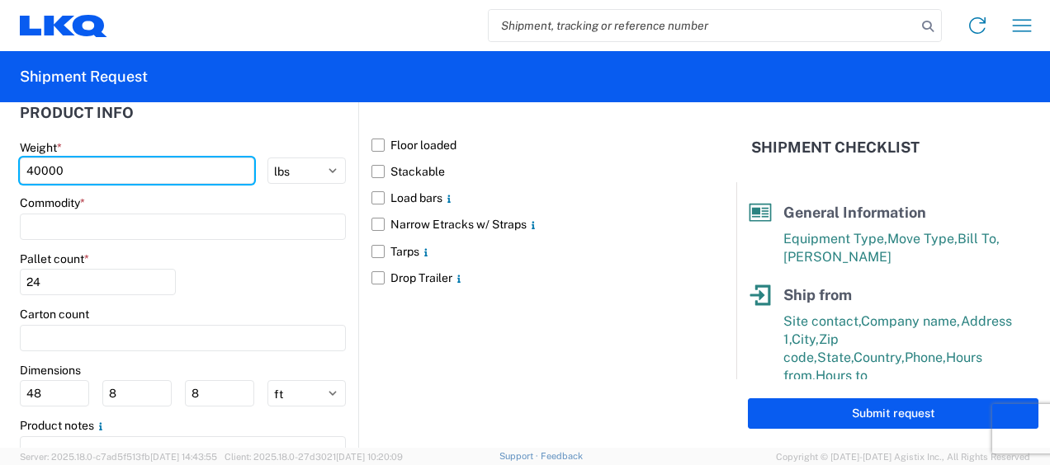
scroll to position [1863, 0]
type input "40000"
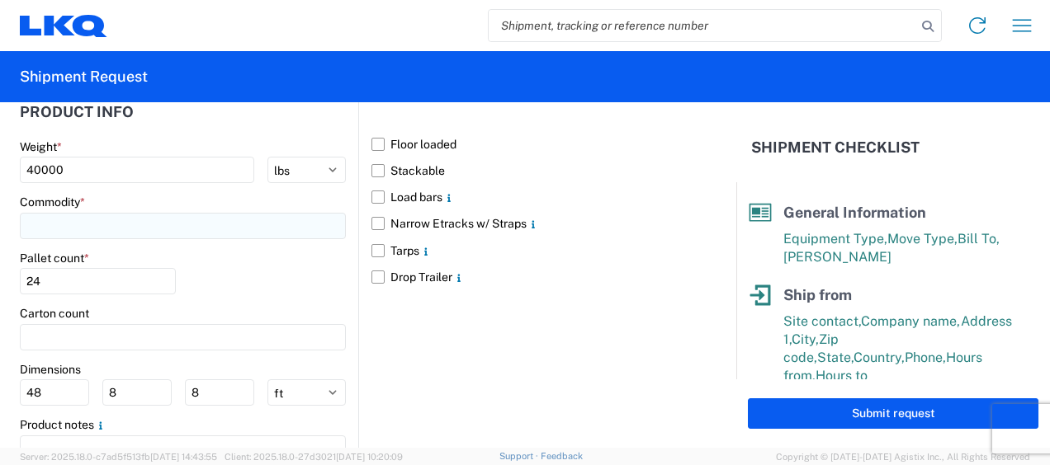
click at [158, 221] on input at bounding box center [183, 226] width 326 height 26
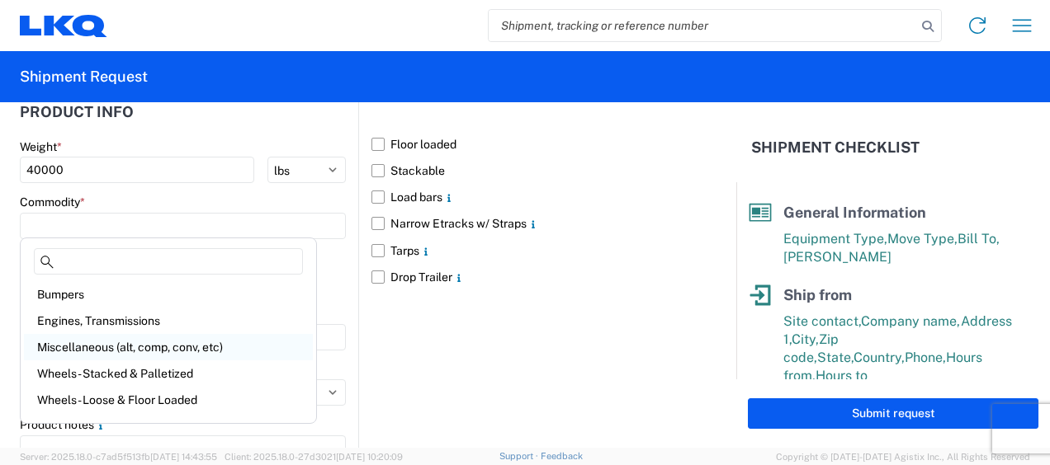
click at [122, 345] on div "Miscellaneous (alt, comp, conv, etc)" at bounding box center [168, 347] width 289 height 26
type input "Miscellaneous (alt, comp, conv, etc)"
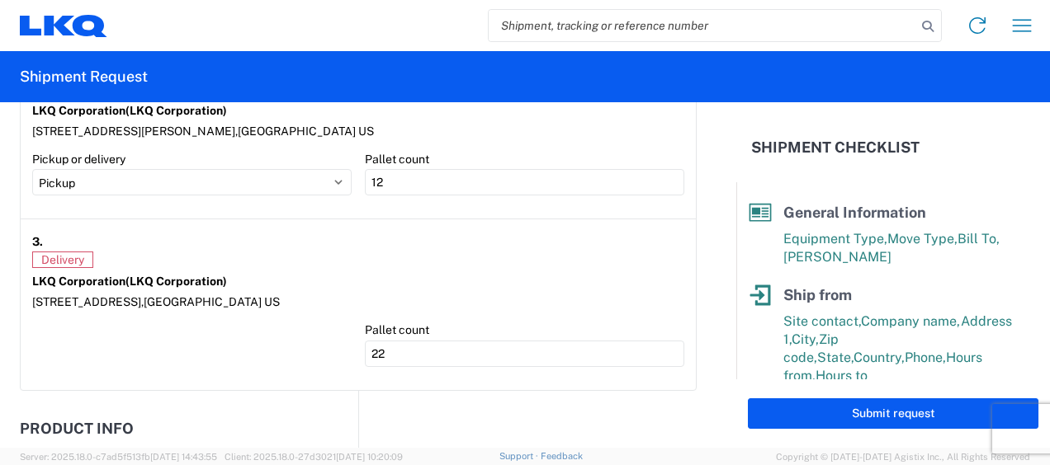
scroll to position [1548, 0]
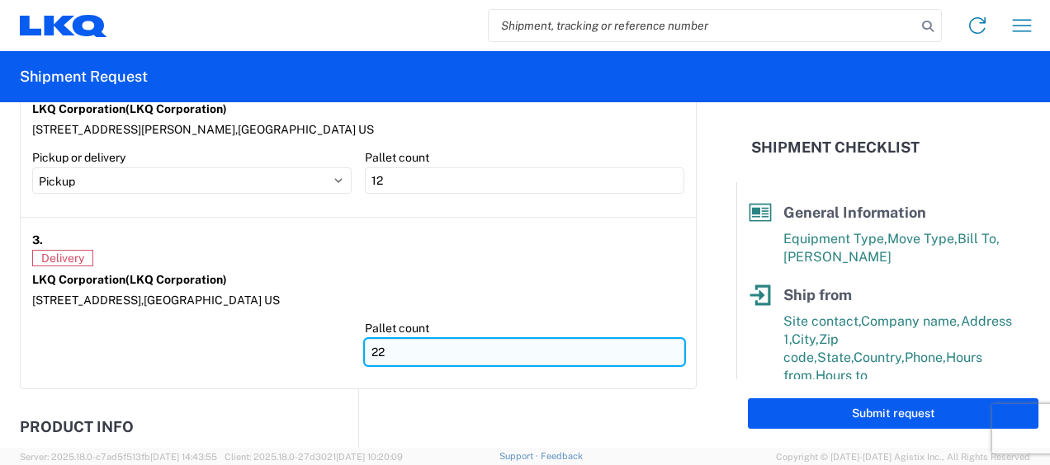
click at [490, 358] on input "22" at bounding box center [524, 352] width 319 height 26
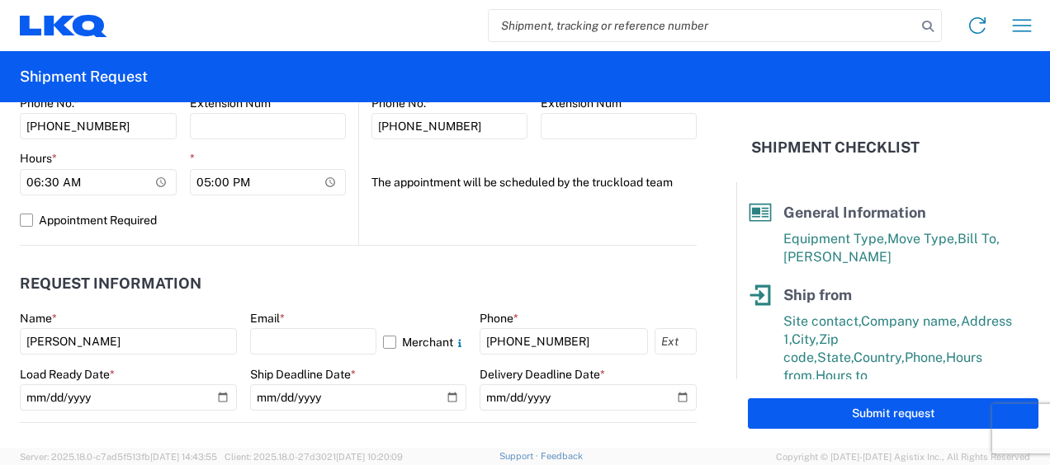
scroll to position [738, 0]
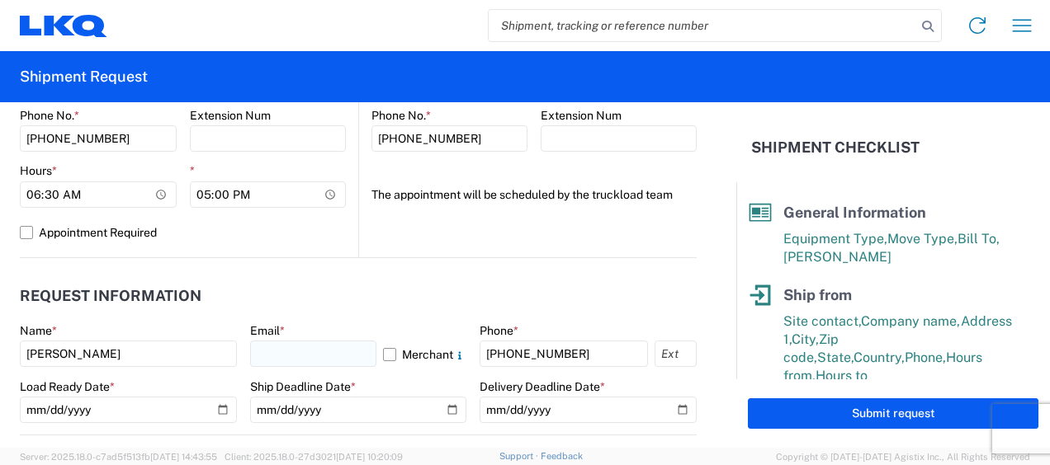
type input "26"
click at [320, 350] on input "text" at bounding box center [313, 354] width 127 height 26
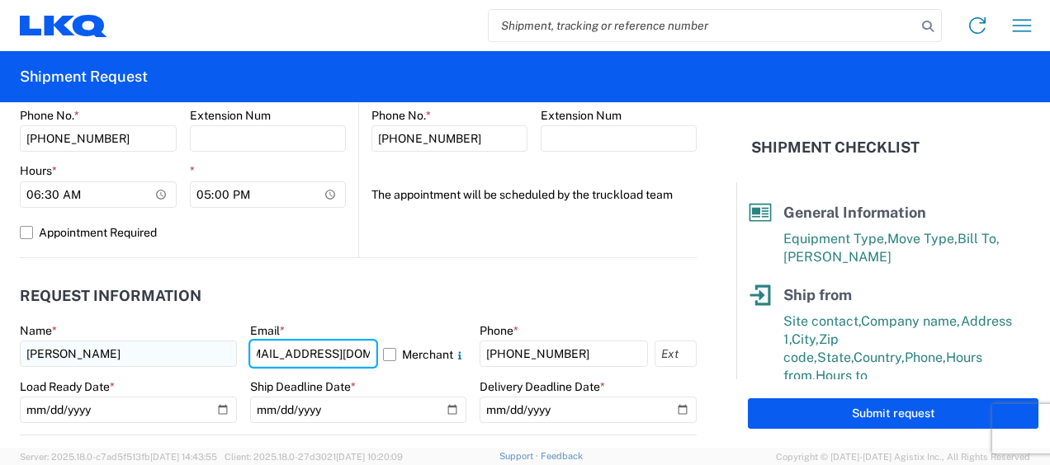
type input "[EMAIL_ADDRESS][DOMAIN_NAME]"
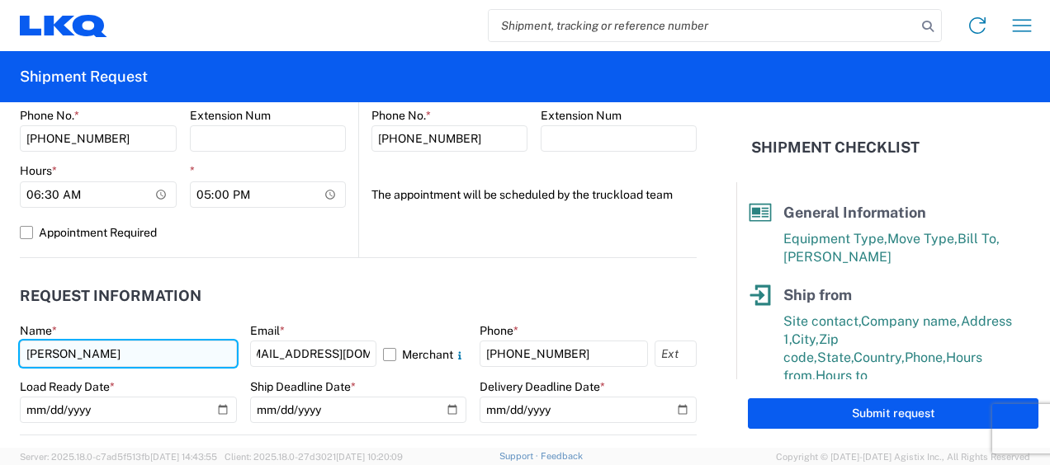
scroll to position [0, 0]
click at [80, 358] on input "Zachary M Prouty" at bounding box center [128, 354] width 217 height 26
click at [134, 358] on input "[PERSON_NAME]" at bounding box center [128, 354] width 217 height 26
type input "[PERSON_NAME]"
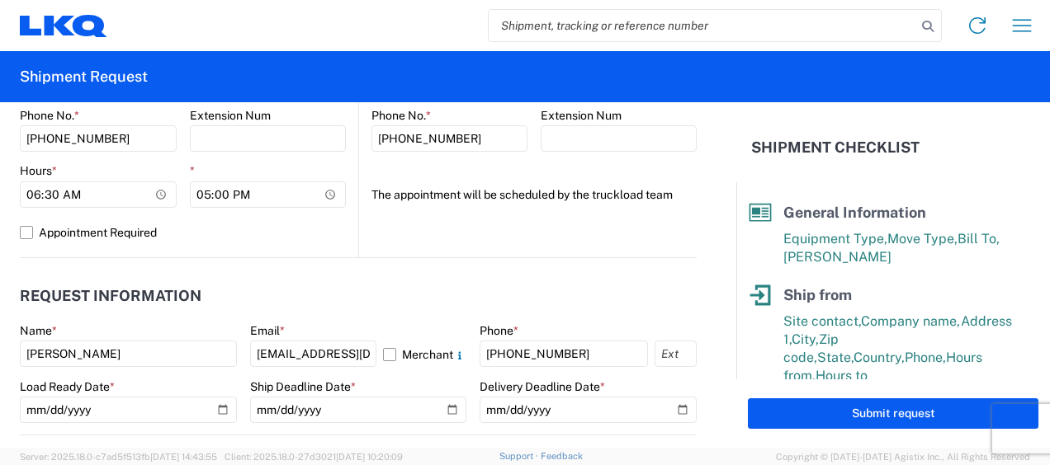
click at [436, 309] on header "Request Information" at bounding box center [358, 296] width 677 height 37
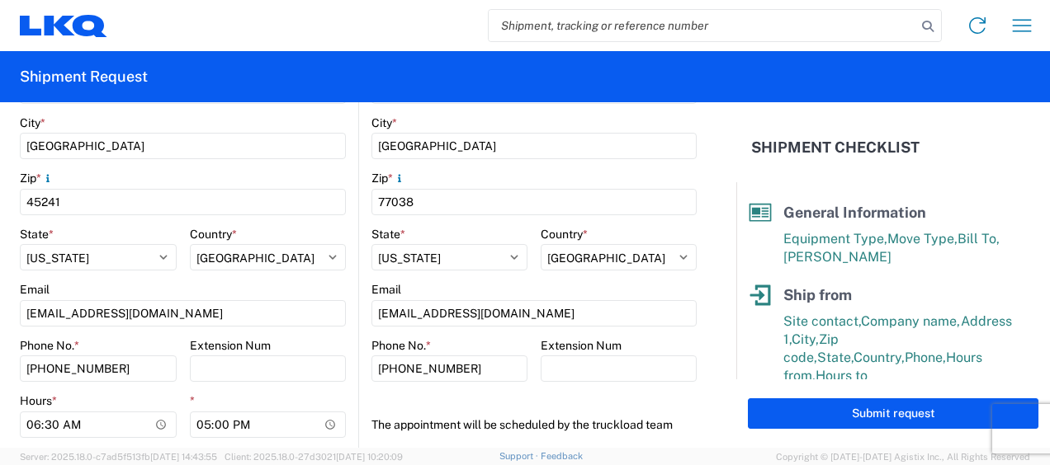
scroll to position [511, 0]
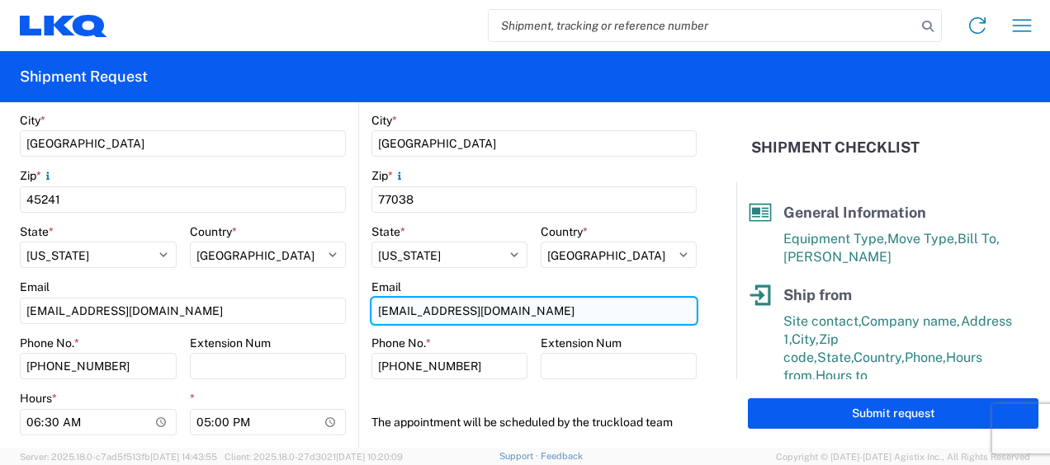
click at [518, 309] on input "[EMAIL_ADDRESS][DOMAIN_NAME]" at bounding box center [533, 311] width 325 height 26
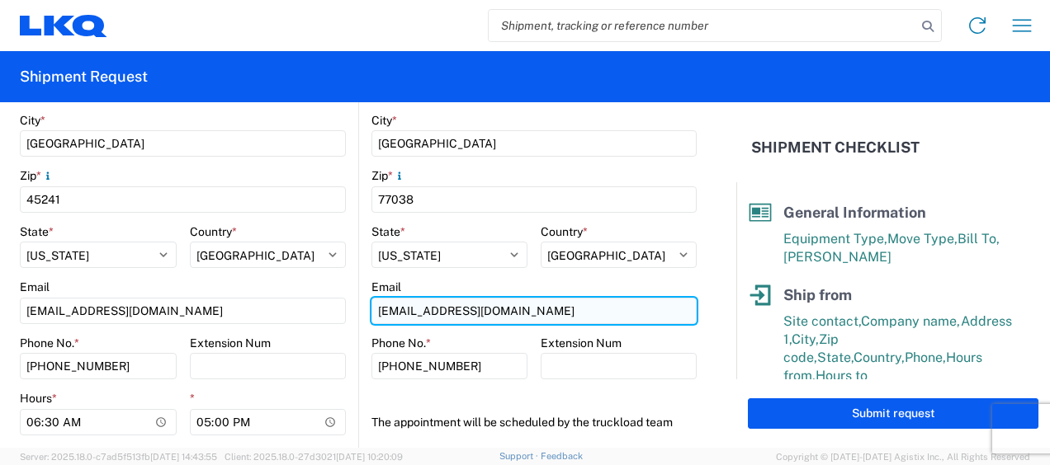
click at [518, 309] on input "[EMAIL_ADDRESS][DOMAIN_NAME]" at bounding box center [533, 311] width 325 height 26
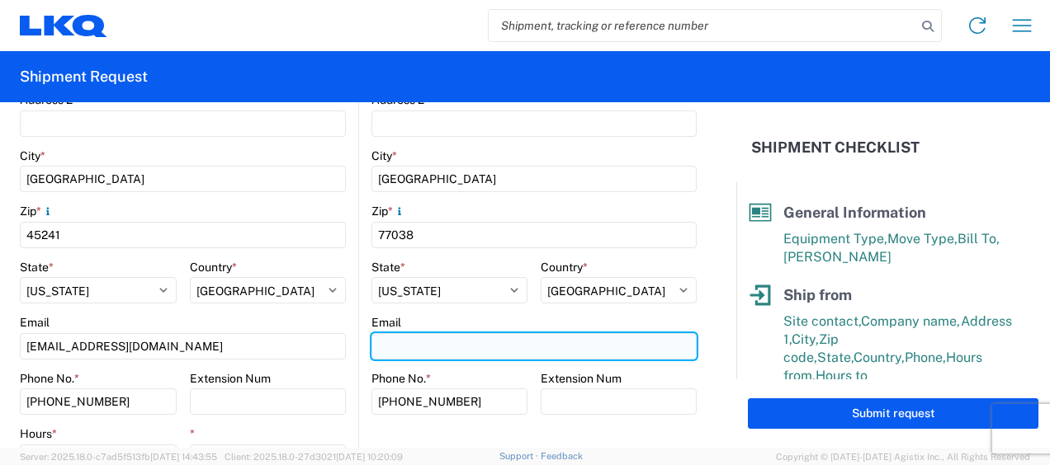
scroll to position [463, 0]
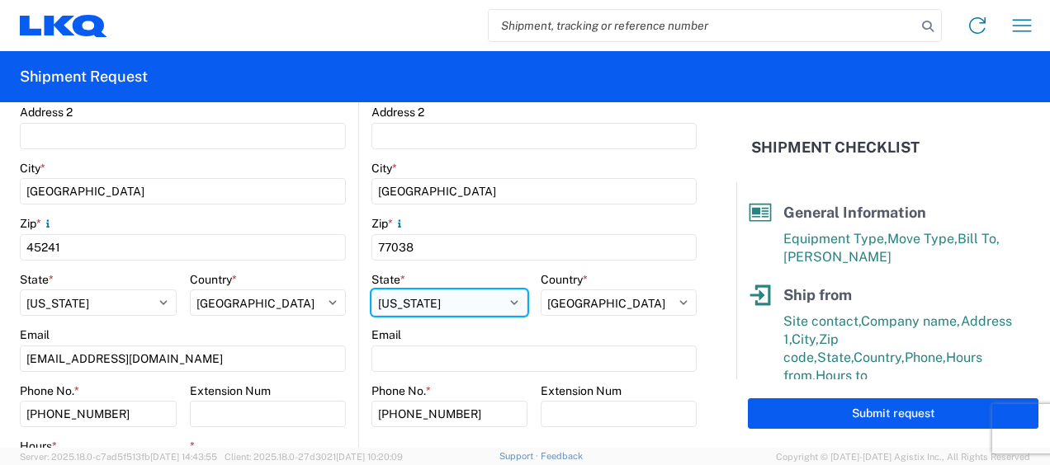
click at [445, 309] on select "Select Alabama Alaska Arizona Arkansas Armed Forces Americas Armed Forces Europ…" at bounding box center [449, 303] width 156 height 26
select select "[GEOGRAPHIC_DATA]"
click at [371, 290] on select "Select Alabama Alaska Arizona Arkansas Armed Forces Americas Armed Forces Europ…" at bounding box center [449, 303] width 156 height 26
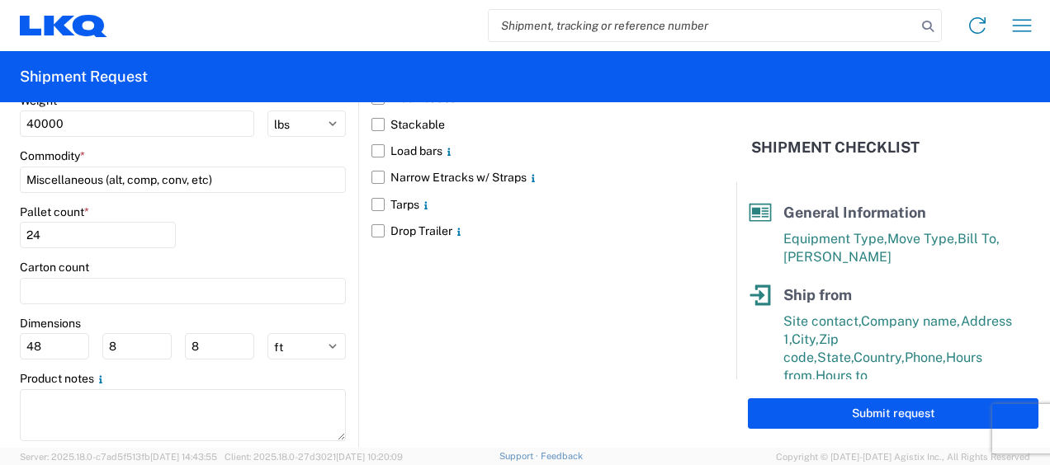
scroll to position [1942, 0]
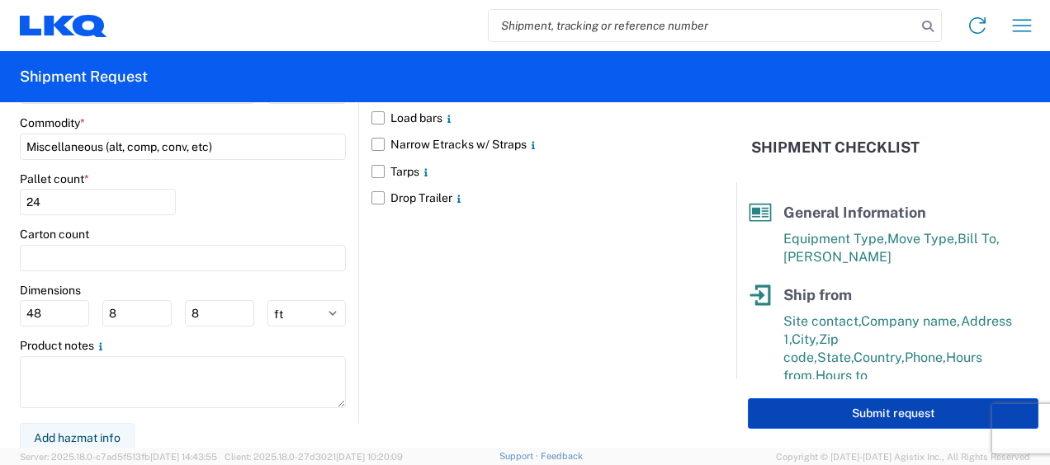
click at [800, 404] on button "Submit request" at bounding box center [893, 414] width 290 height 31
select select "OH"
select select "US"
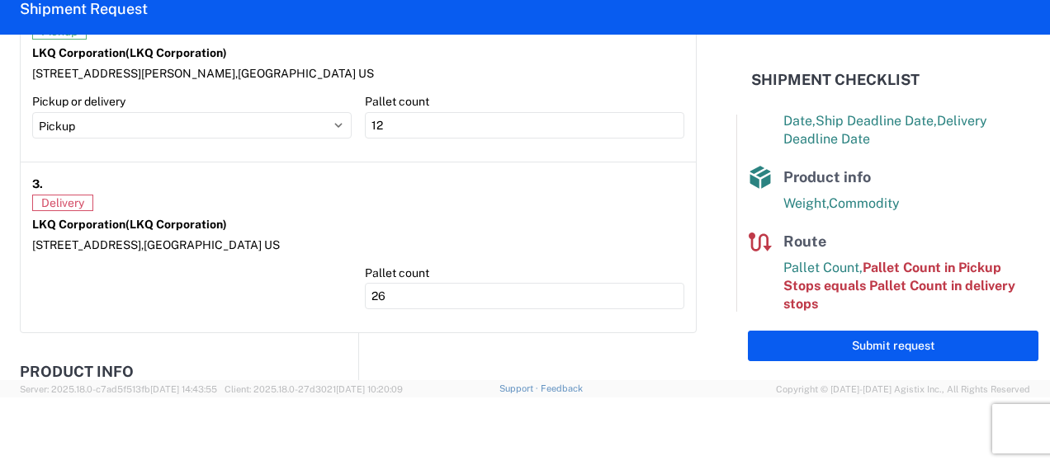
scroll to position [1473, 0]
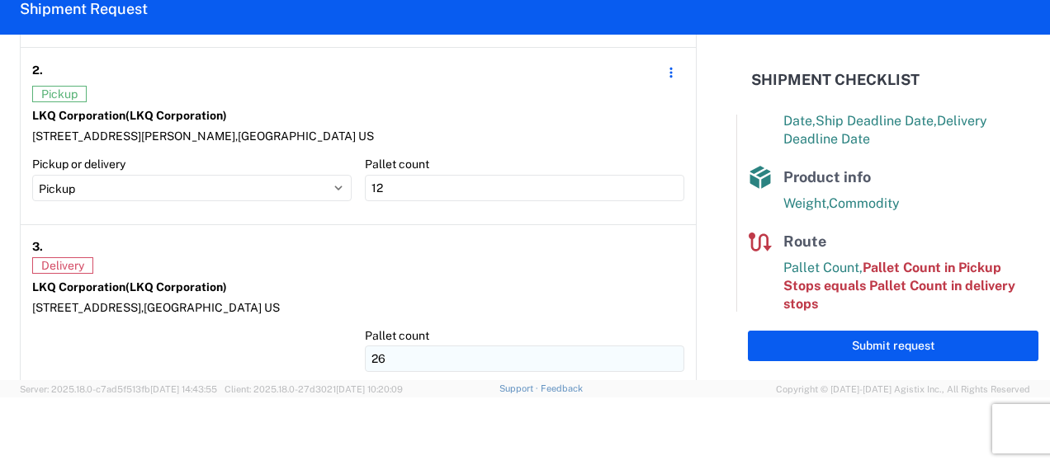
click at [427, 364] on agx-form-control-wrapper-v2 "Pallet count 26" at bounding box center [524, 356] width 319 height 56
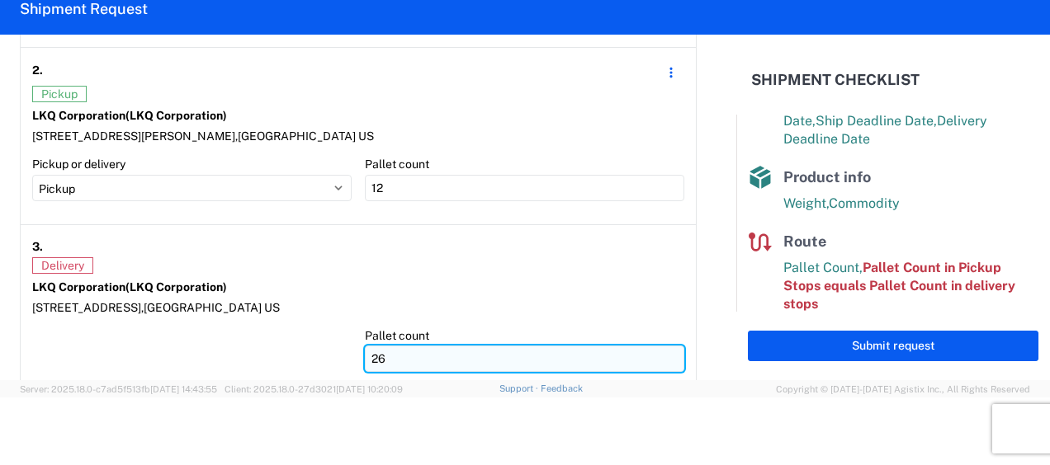
click at [428, 360] on input "26" at bounding box center [524, 359] width 319 height 26
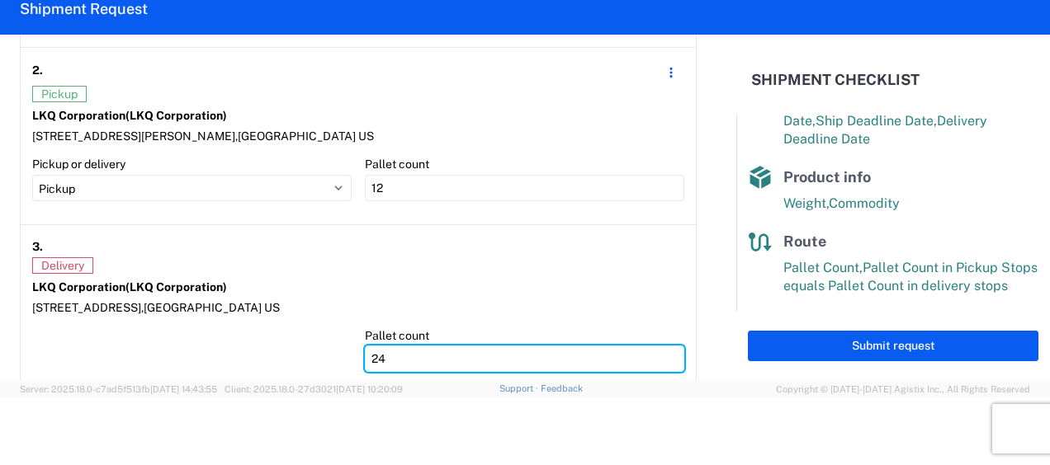
type input "24"
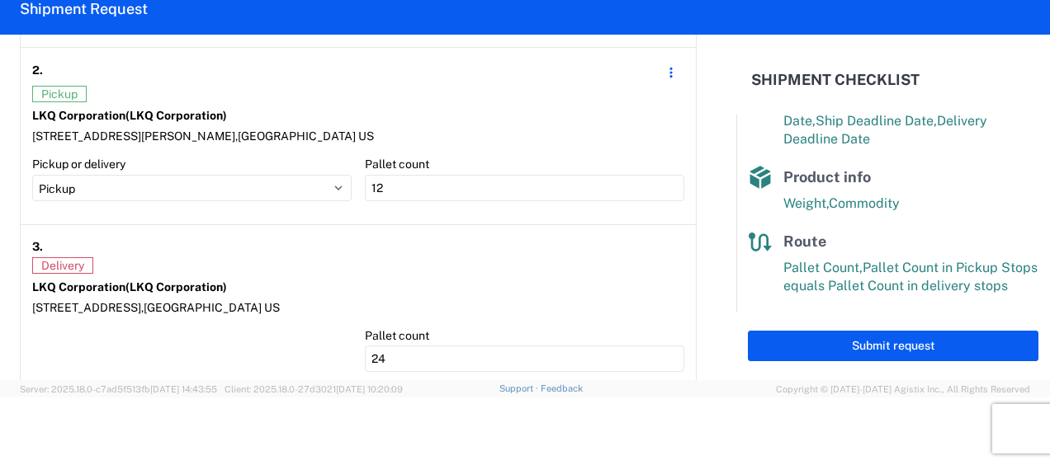
click at [578, 280] on div "LKQ Corporation (LKQ Corporation)" at bounding box center [358, 287] width 652 height 15
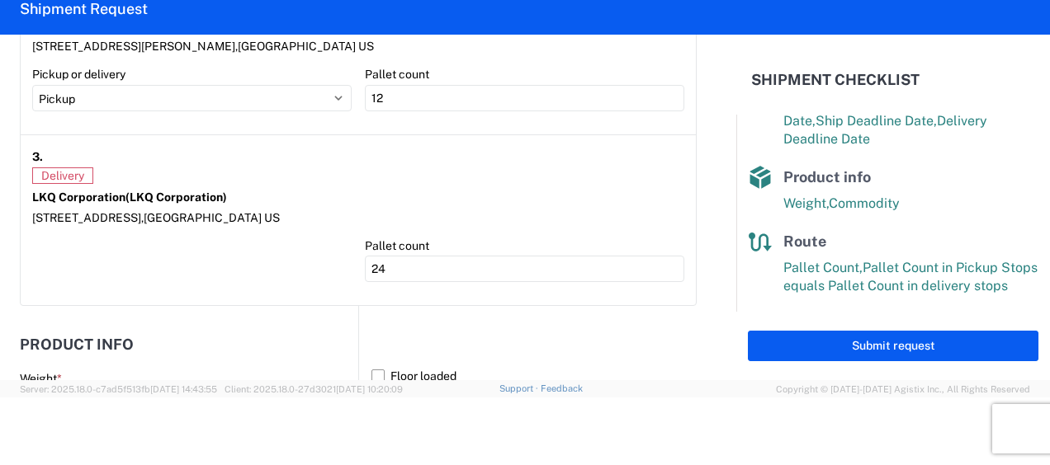
scroll to position [1942, 0]
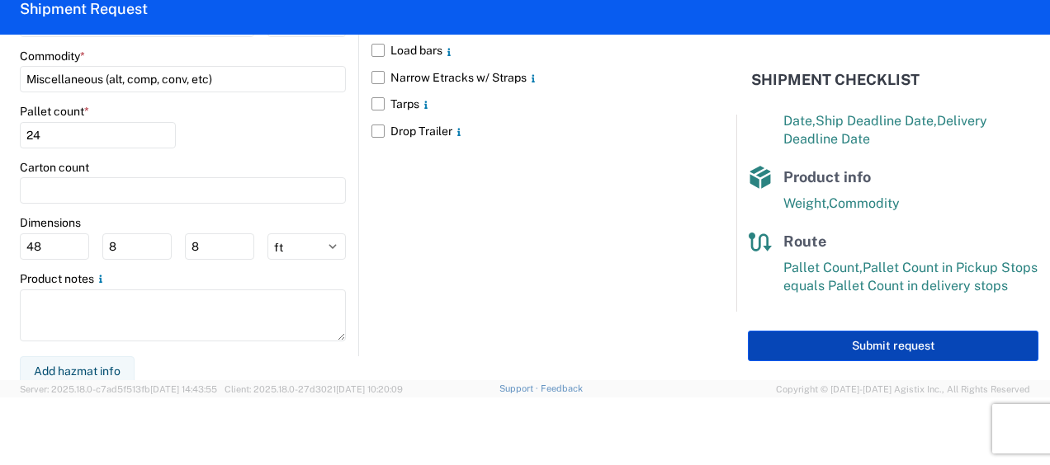
click at [923, 342] on button "Submit request" at bounding box center [893, 346] width 290 height 31
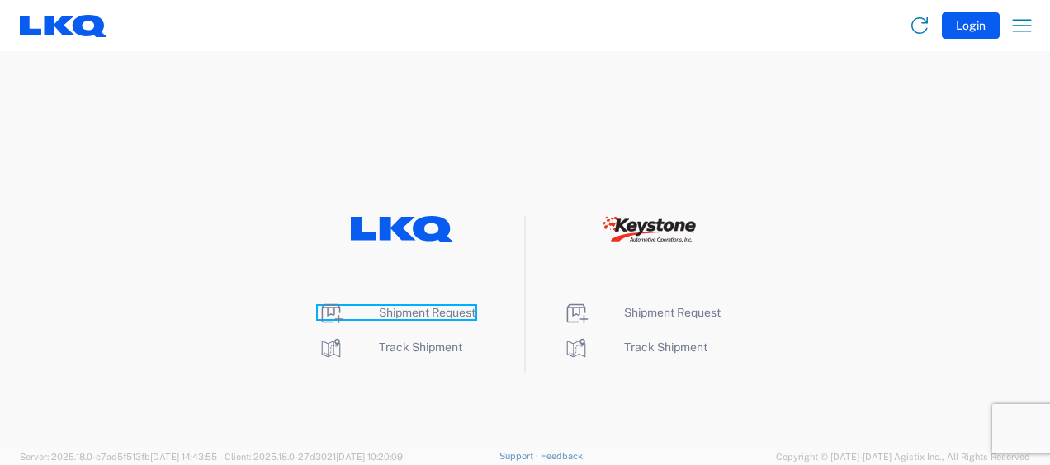
click at [438, 314] on span "Shipment Request" at bounding box center [427, 312] width 97 height 13
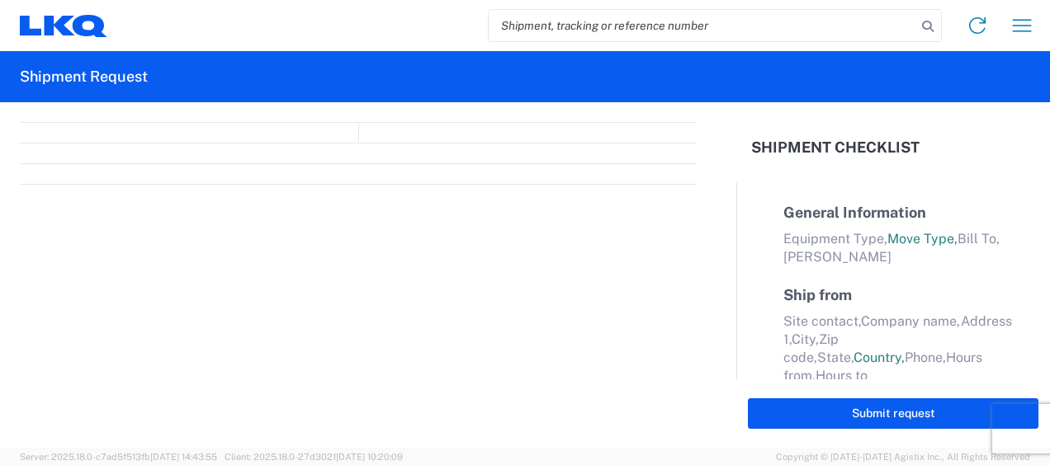
select select "FULL"
select select "LBS"
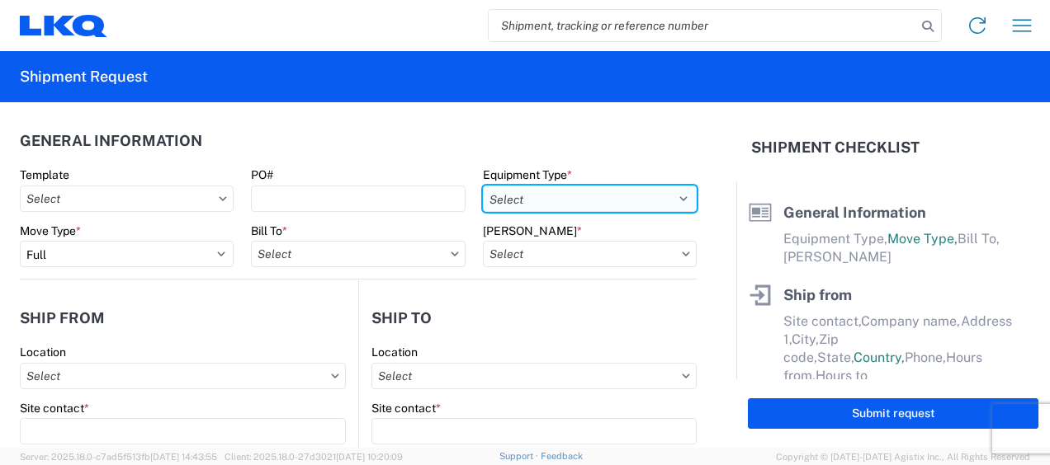
click at [508, 193] on select "Select 53’ Dry Van Flatbed Dropdeck (van) Lowboy (flatbed) Rail" at bounding box center [590, 199] width 214 height 26
select select "STDV"
click at [483, 186] on select "Select 53’ Dry Van Flatbed Dropdeck (van) Lowboy (flatbed) Rail" at bounding box center [590, 199] width 214 height 26
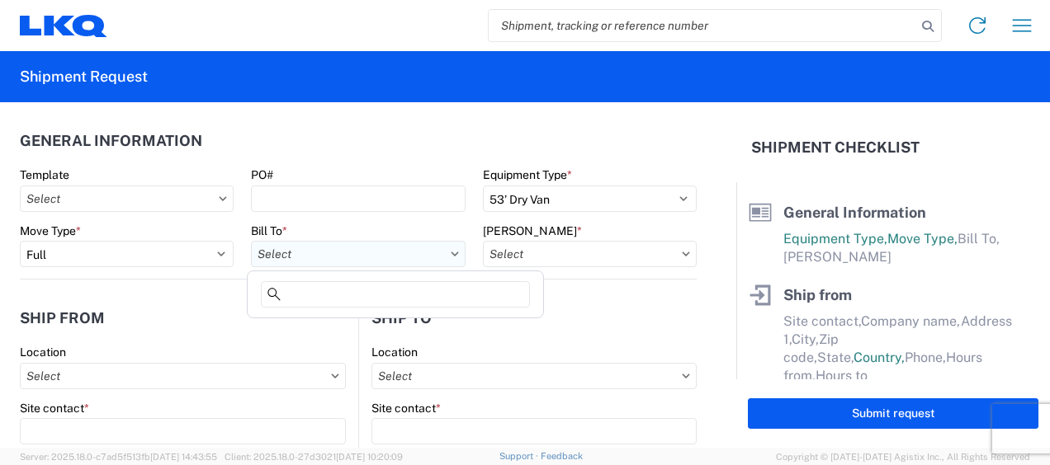
click at [371, 262] on input "Bill To *" at bounding box center [358, 254] width 214 height 26
type input "1760"
click at [370, 328] on div "1760 - LKQ Best Core" at bounding box center [395, 327] width 289 height 26
type input "1760 - LKQ Best Core"
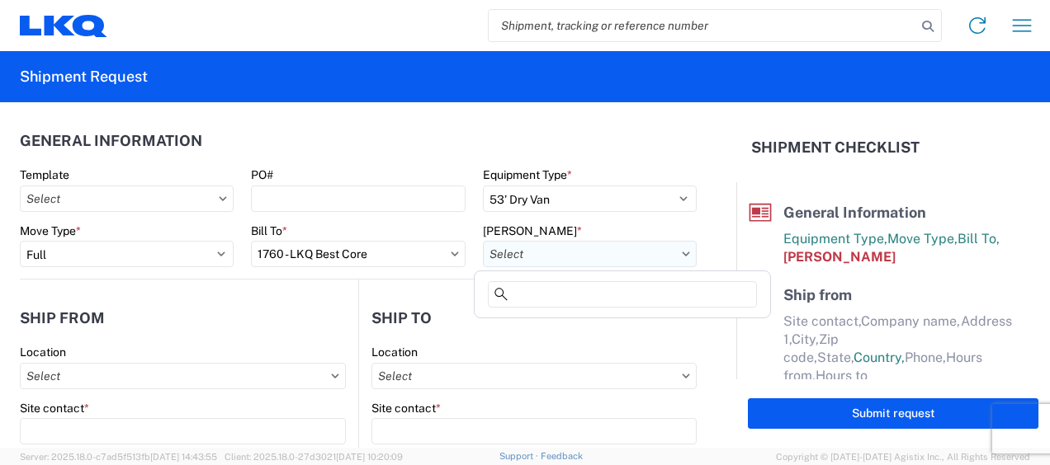
click at [577, 257] on input "[PERSON_NAME] *" at bounding box center [590, 254] width 214 height 26
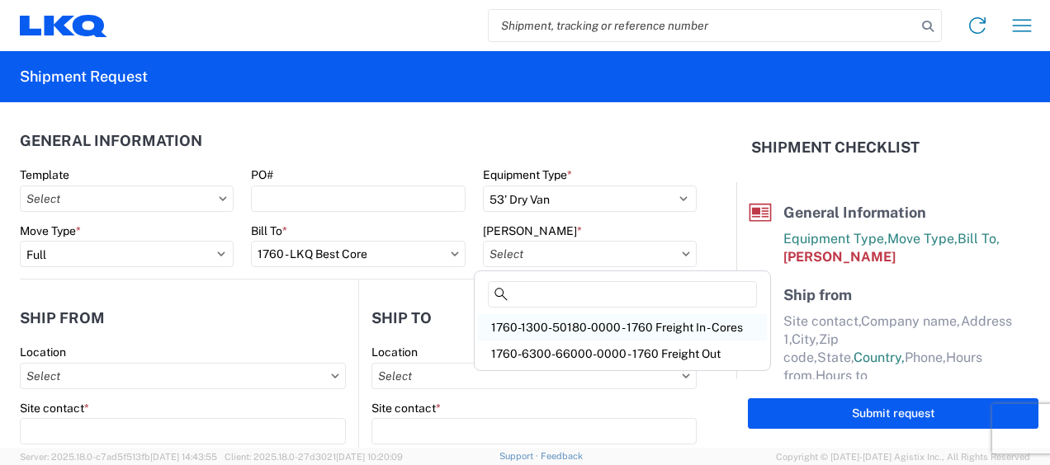
click at [625, 327] on div "1760-1300-50180-0000 - 1760 Freight In - Cores" at bounding box center [622, 327] width 289 height 26
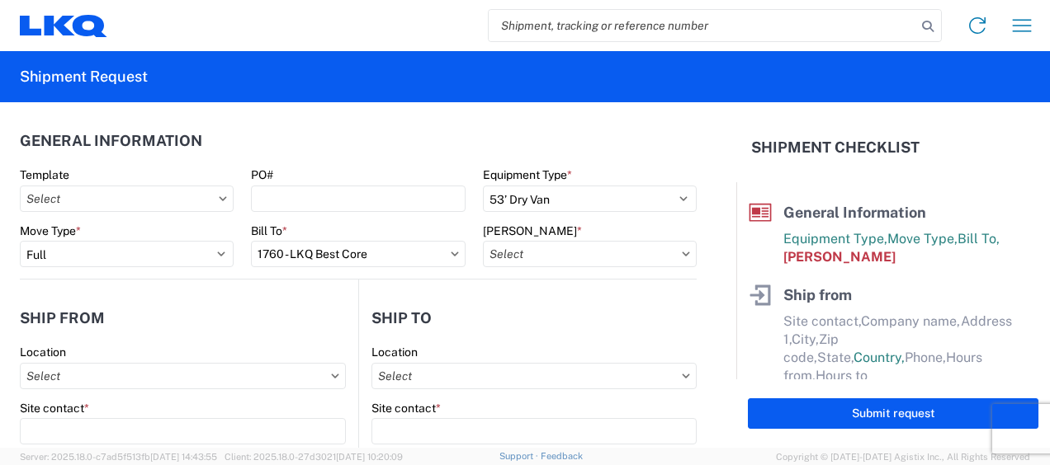
type input "1760-1300-50180-0000 - 1760 Freight In - Cores"
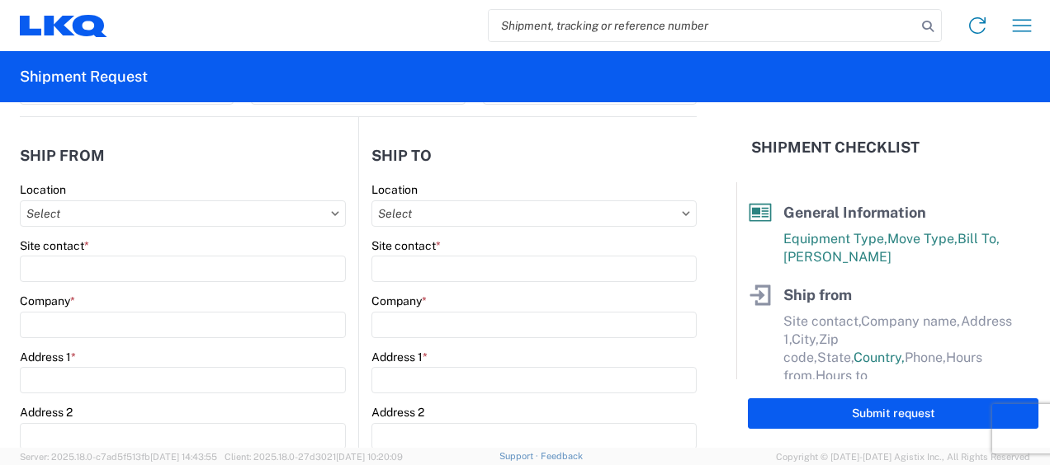
scroll to position [164, 0]
click at [228, 219] on input "Location" at bounding box center [183, 212] width 326 height 26
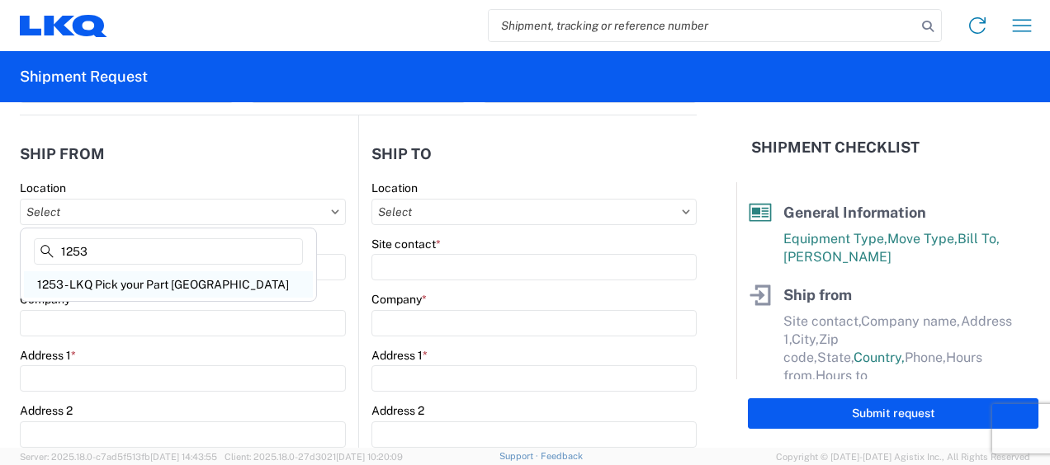
type input "1253"
click at [193, 281] on div "1253 - LKQ Pick your Part [GEOGRAPHIC_DATA]" at bounding box center [168, 284] width 289 height 26
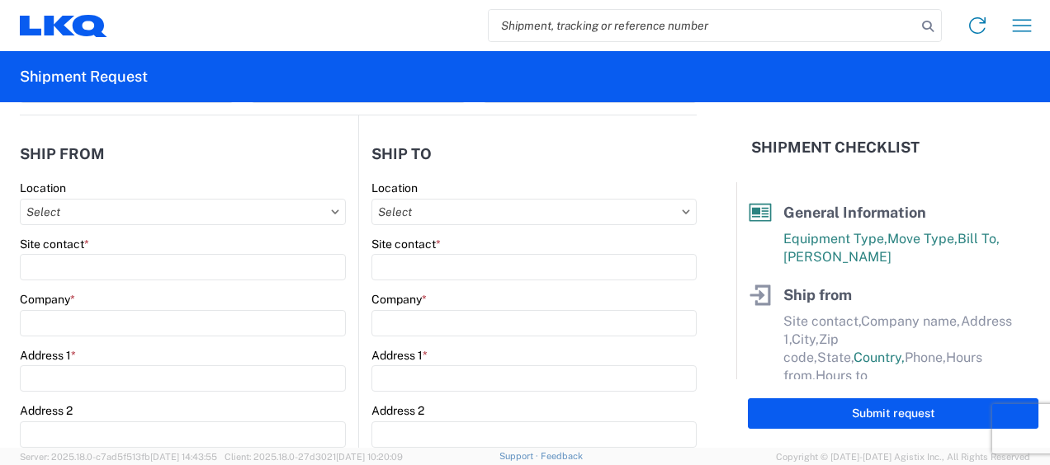
type input "1253 - LKQ Pick your Part [GEOGRAPHIC_DATA]"
type input "LKQ Corporation"
type input "[STREET_ADDRESS][PERSON_NAME]"
type input "[GEOGRAPHIC_DATA]"
type input "45241"
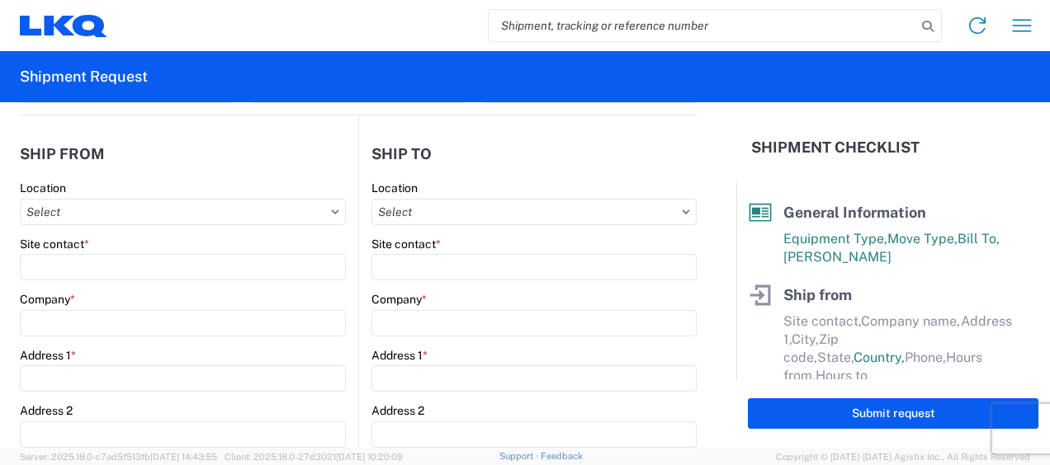
select select "OH"
select select "US"
type input "06:30"
type input "17:00"
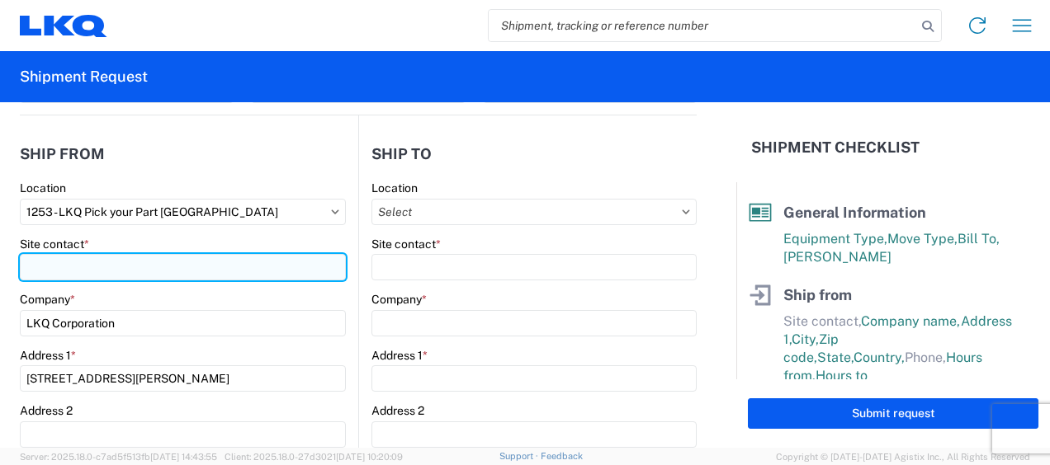
click at [159, 270] on input "Site contact *" at bounding box center [183, 267] width 326 height 26
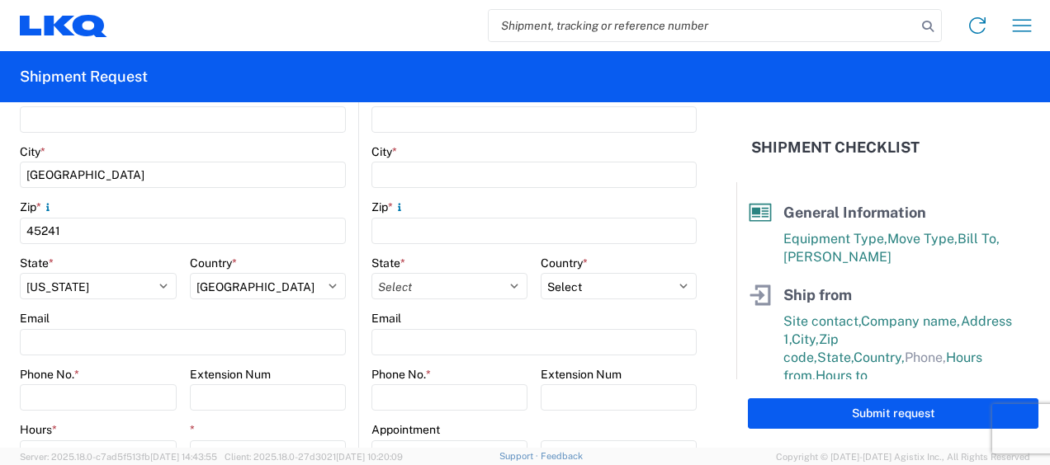
scroll to position [492, 0]
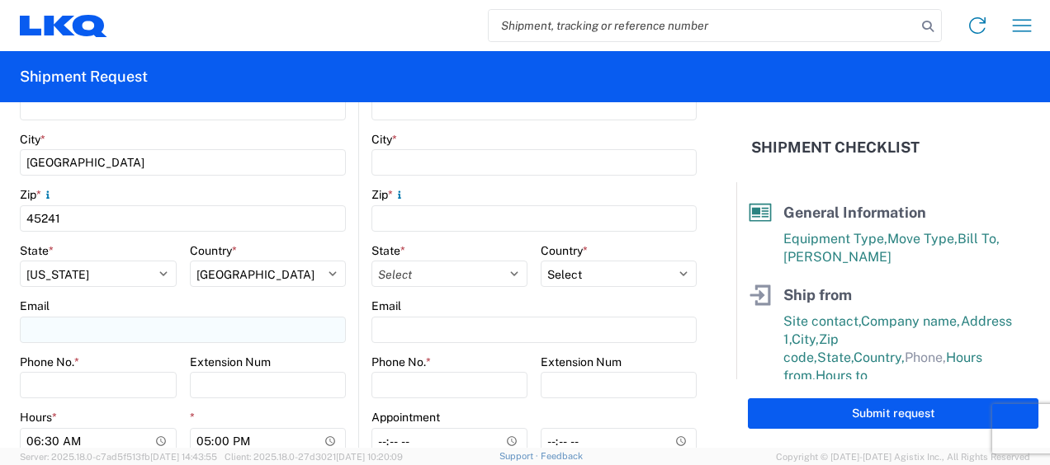
type input "[PERSON_NAME]"
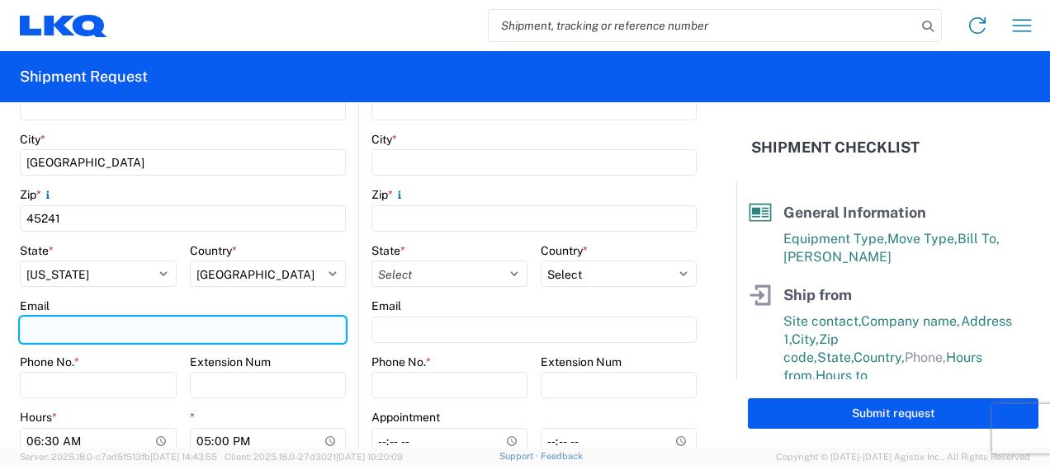
click at [87, 327] on input "Email" at bounding box center [183, 330] width 326 height 26
type input "[EMAIL_ADDRESS][DOMAIN_NAME]"
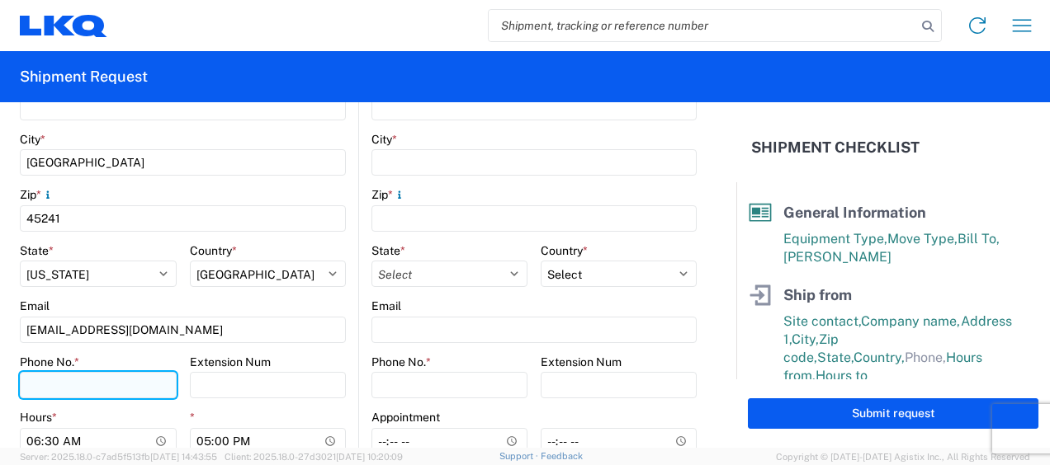
click at [67, 389] on input "Phone No. *" at bounding box center [98, 385] width 157 height 26
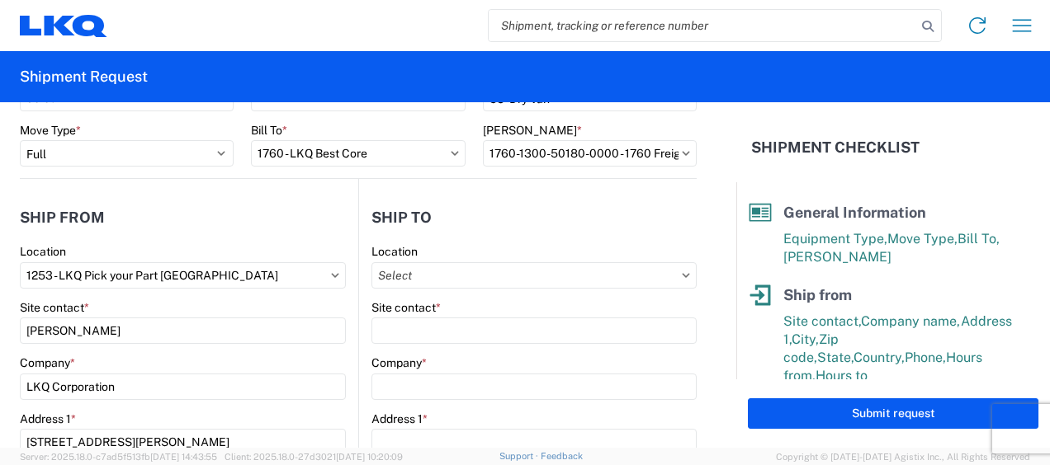
scroll to position [94, 0]
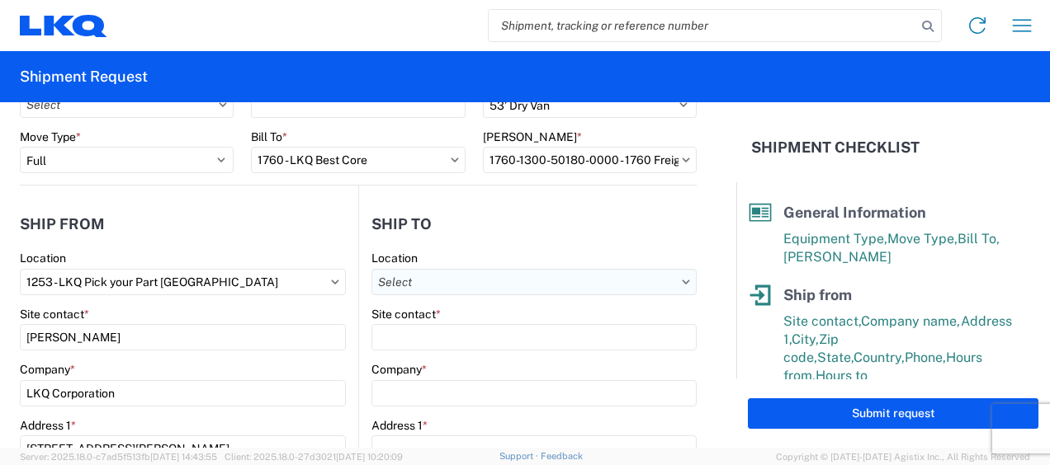
type input "[PHONE_NUMBER]"
click at [461, 284] on input "Location" at bounding box center [533, 282] width 325 height 26
type input "1760"
click at [444, 358] on div "1760 - LKQ Best Core" at bounding box center [513, 355] width 289 height 26
type input "1760 - LKQ Best Core"
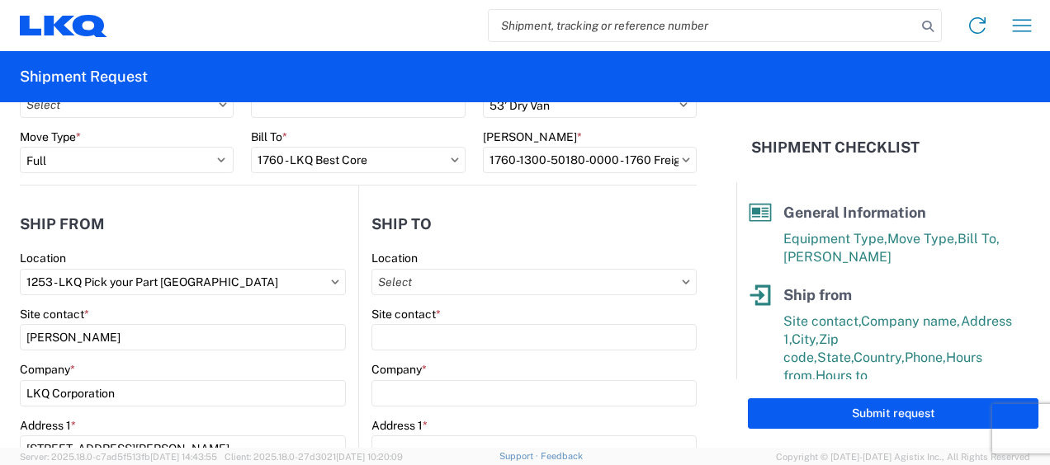
type input "LKQ Corporation"
type input "[STREET_ADDRESS]"
type input "[GEOGRAPHIC_DATA]"
type input "77038"
select select "US"
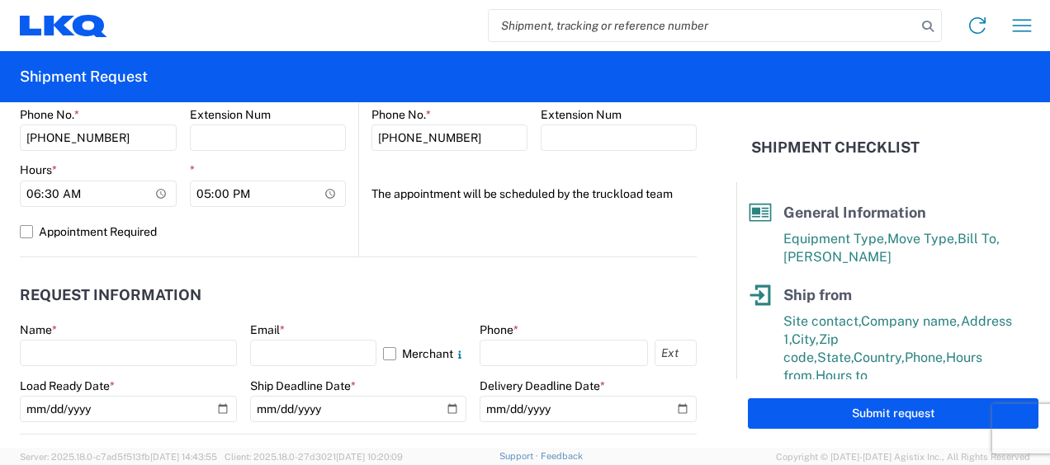
scroll to position [739, 0]
click at [267, 193] on input "17:00" at bounding box center [268, 194] width 157 height 26
click at [326, 196] on input "17:00" at bounding box center [268, 194] width 157 height 26
type input "13:00"
click at [406, 294] on header "Request Information" at bounding box center [358, 295] width 677 height 37
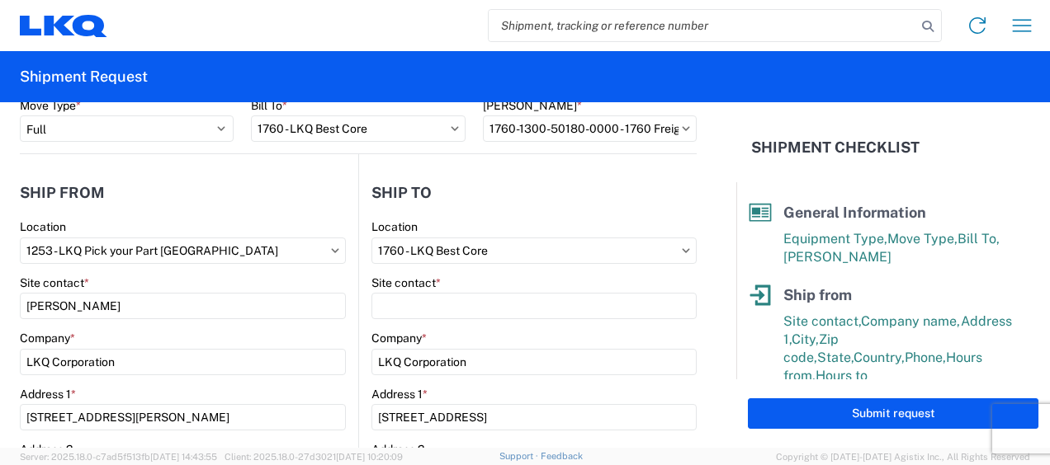
scroll to position [125, 0]
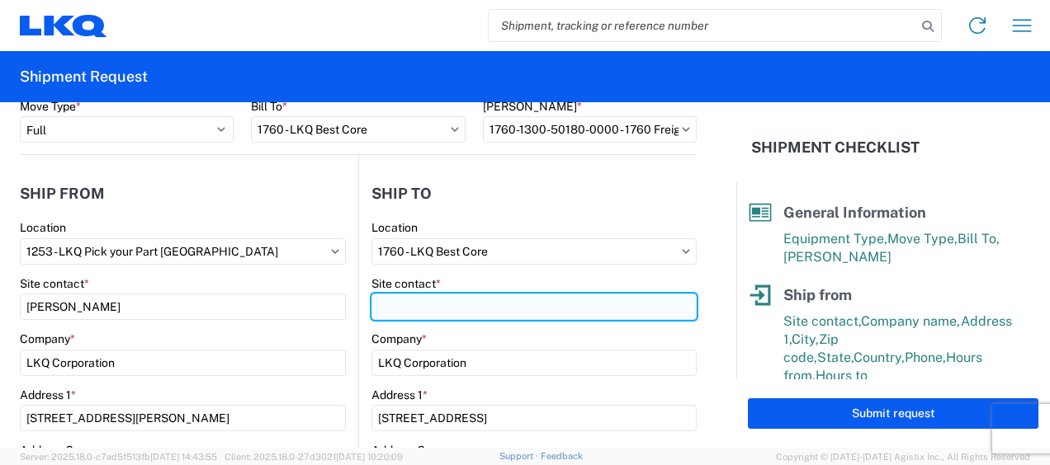
click at [436, 309] on input "Site contact *" at bounding box center [533, 307] width 325 height 26
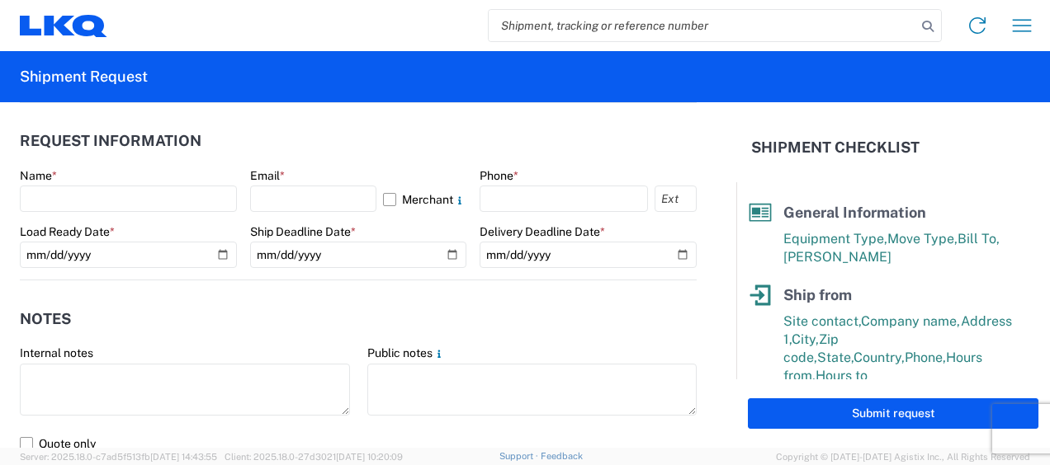
scroll to position [895, 0]
type input "[PERSON_NAME]"
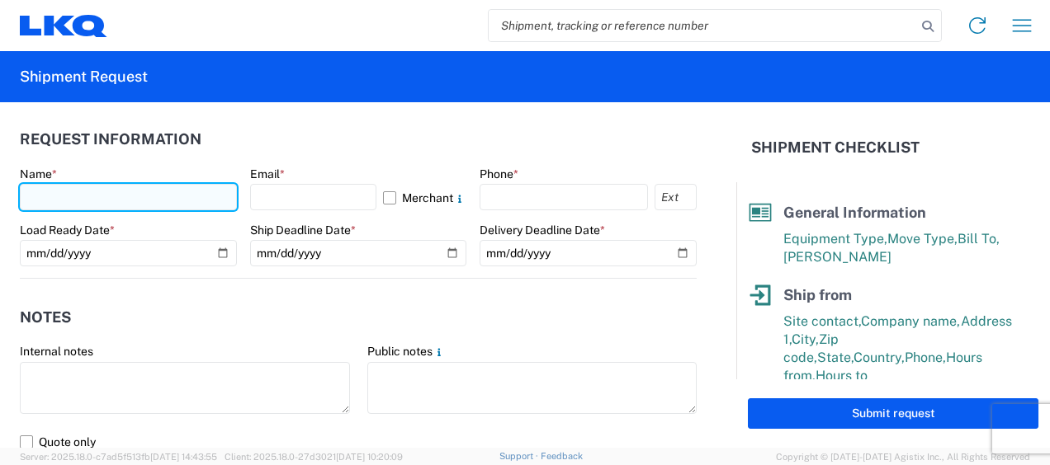
click at [173, 201] on input "text" at bounding box center [128, 197] width 217 height 26
type input "[PERSON_NAME]"
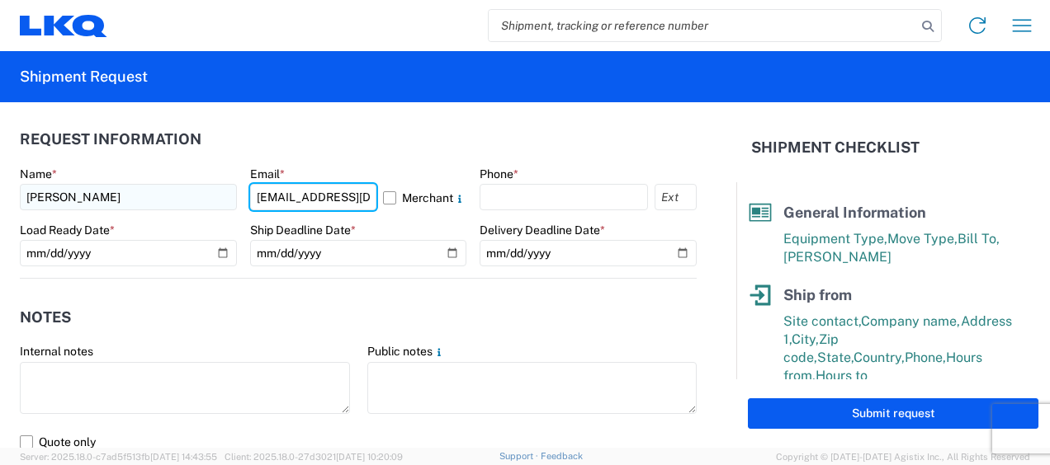
scroll to position [0, 17]
type input "[EMAIL_ADDRESS][DOMAIN_NAME]"
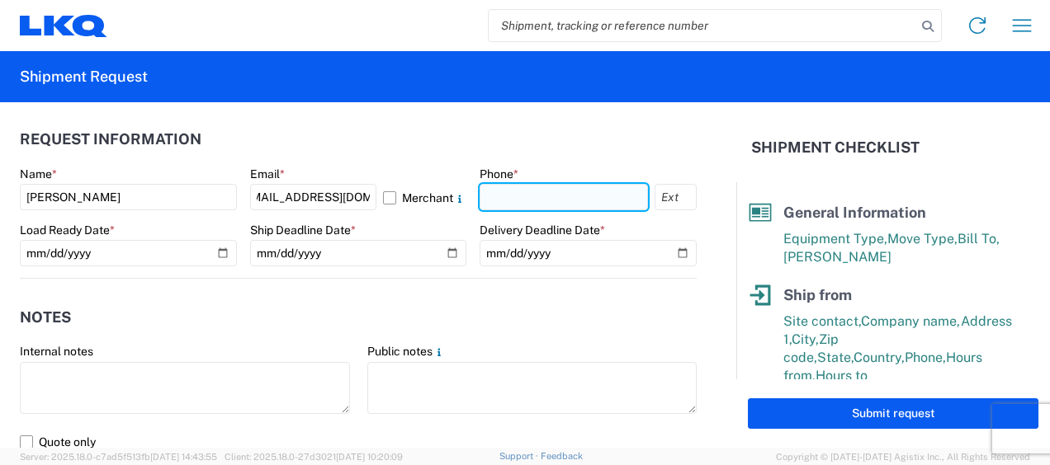
scroll to position [0, 0]
click at [515, 196] on input "text" at bounding box center [563, 197] width 168 height 26
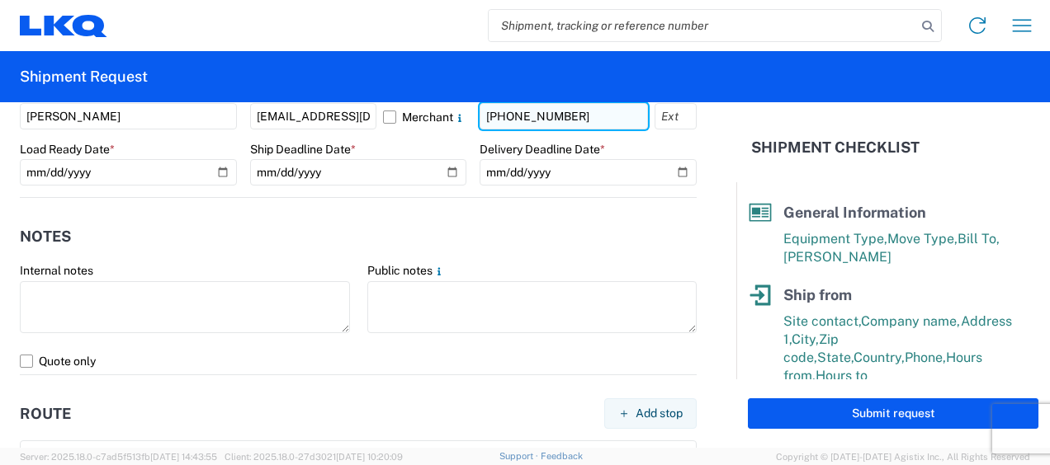
scroll to position [977, 0]
type input "[PHONE_NUMBER]"
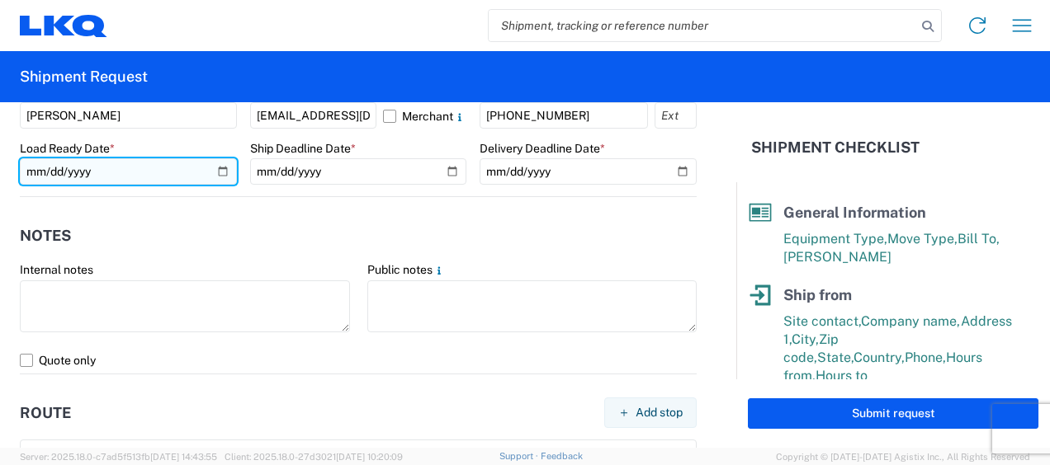
click at [193, 170] on input "date" at bounding box center [128, 171] width 217 height 26
click at [216, 169] on input "date" at bounding box center [128, 171] width 217 height 26
type input "[DATE]"
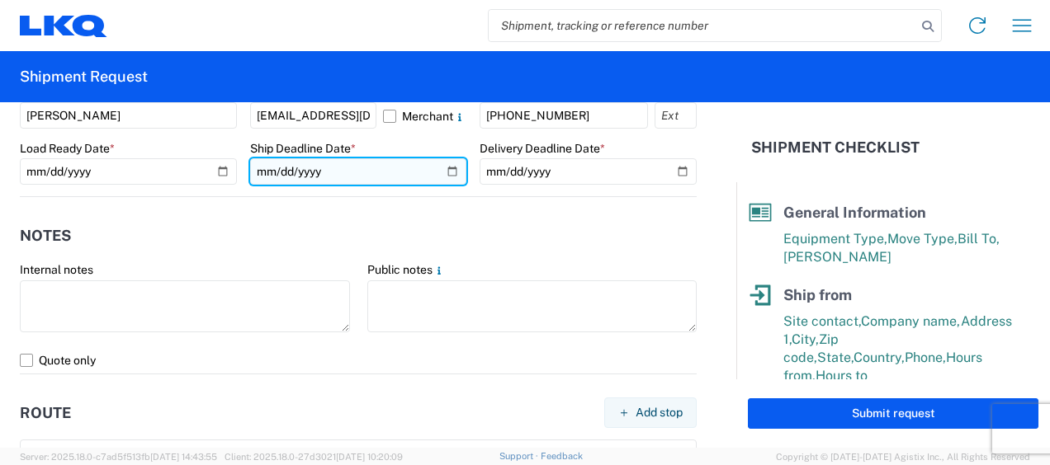
click at [446, 172] on input "date" at bounding box center [358, 171] width 217 height 26
type input "[DATE]"
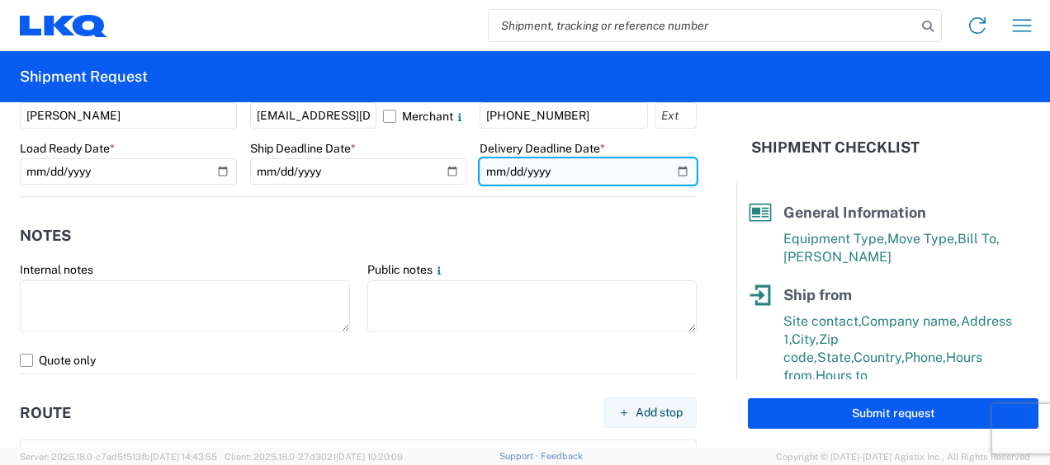
click at [660, 175] on input "date" at bounding box center [587, 171] width 217 height 26
click at [662, 169] on input "date" at bounding box center [587, 171] width 217 height 26
click at [616, 172] on input "date" at bounding box center [587, 171] width 217 height 26
click at [663, 170] on input "date" at bounding box center [587, 171] width 217 height 26
type input "[DATE]"
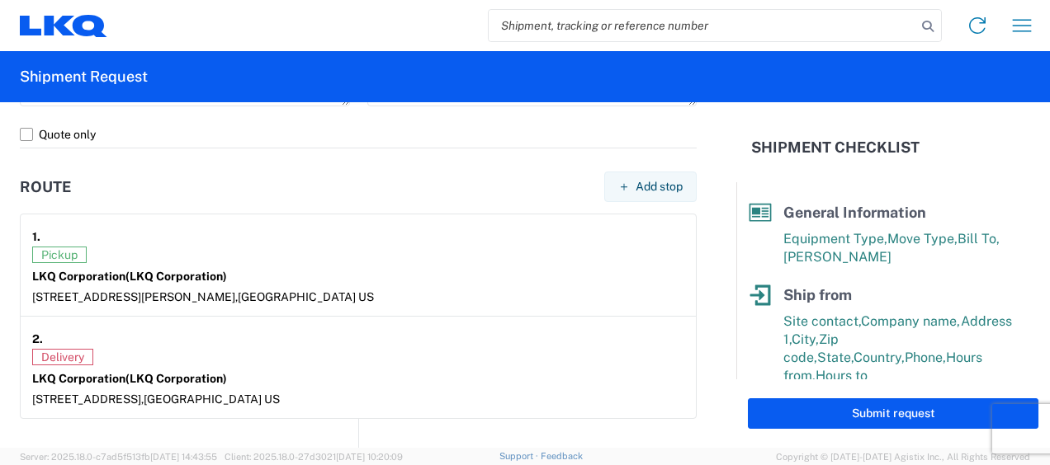
scroll to position [1198, 0]
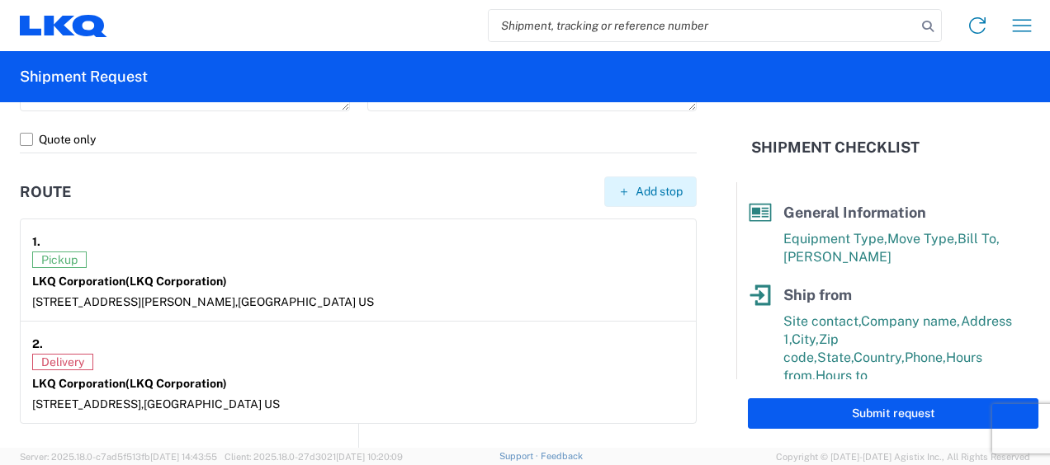
click at [635, 195] on span "Add stop" at bounding box center [658, 192] width 47 height 16
select select "US"
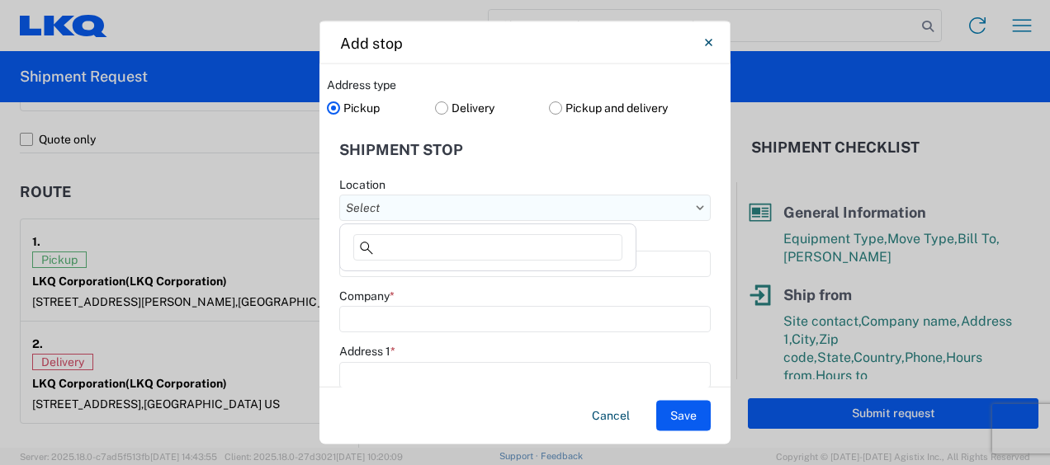
click at [429, 212] on input "Location" at bounding box center [524, 208] width 371 height 26
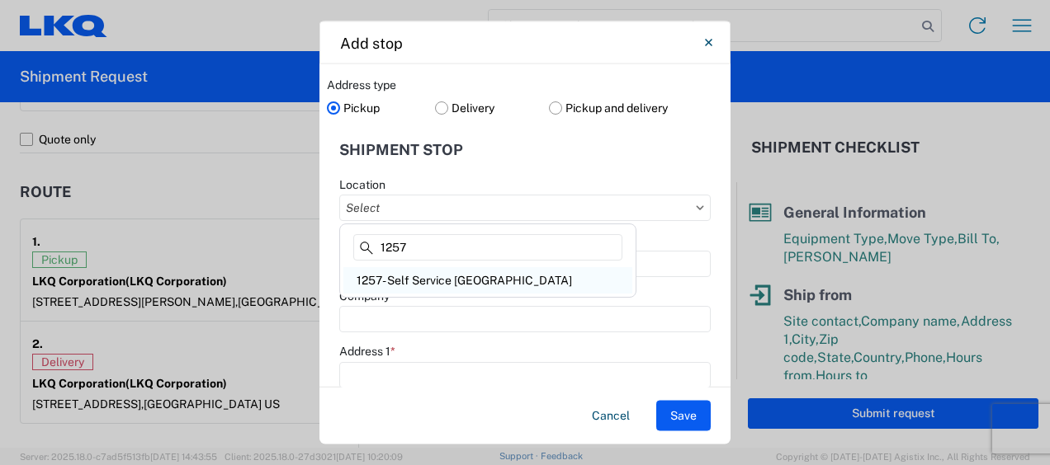
type input "1257"
click at [484, 285] on div "1257- Self Service [GEOGRAPHIC_DATA]" at bounding box center [487, 280] width 289 height 26
type input "1257- Self Service [GEOGRAPHIC_DATA]"
type input "LKQ Corporation"
type input "[STREET_ADDRESS][PERSON_NAME]"
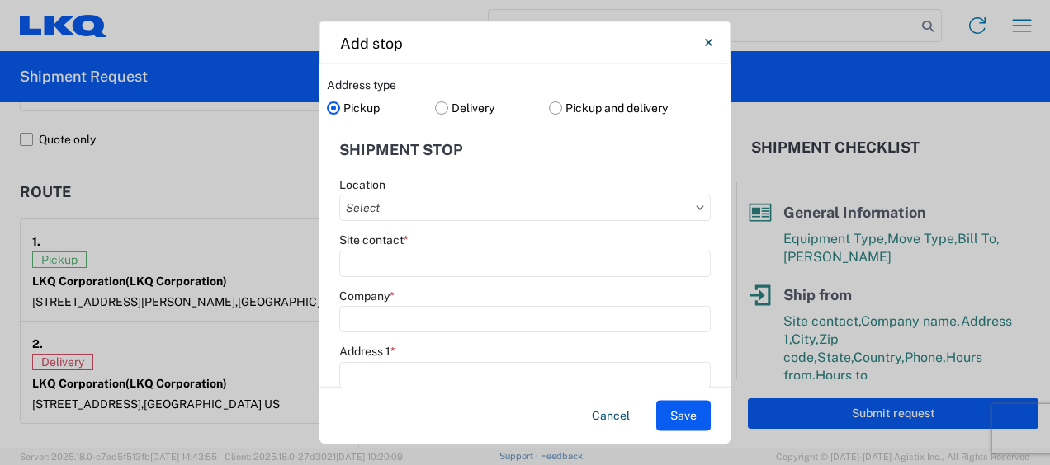
type input "[GEOGRAPHIC_DATA]"
type input "45417"
select select "OH"
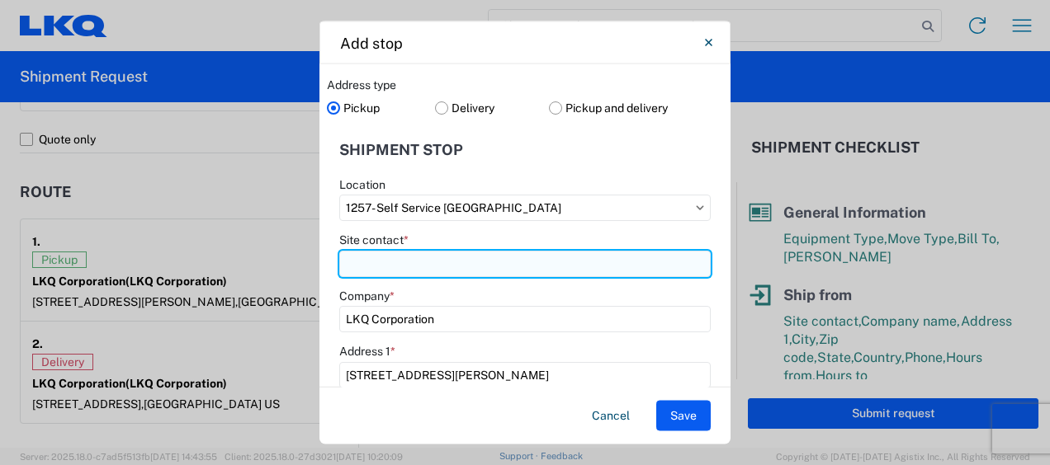
click at [497, 264] on input "Site contact *" at bounding box center [524, 263] width 371 height 26
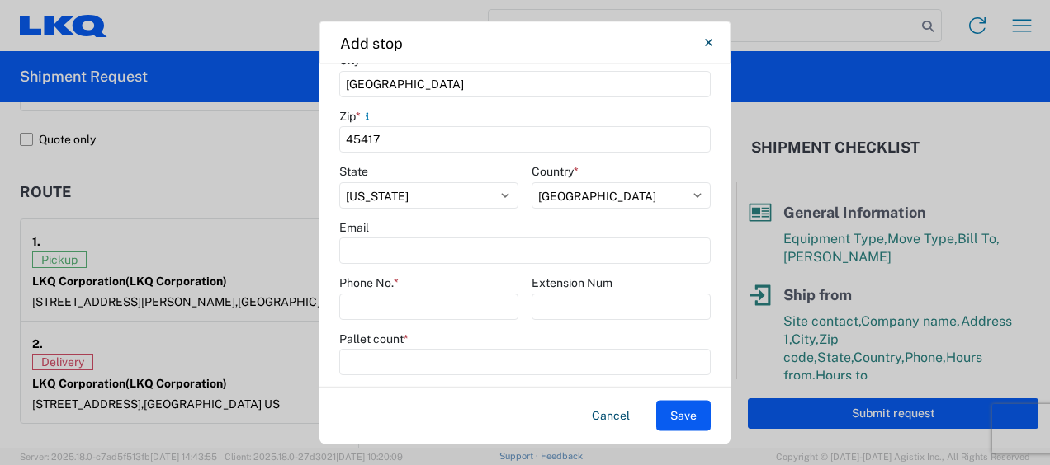
scroll to position [403, 0]
type input "[PERSON_NAME]"
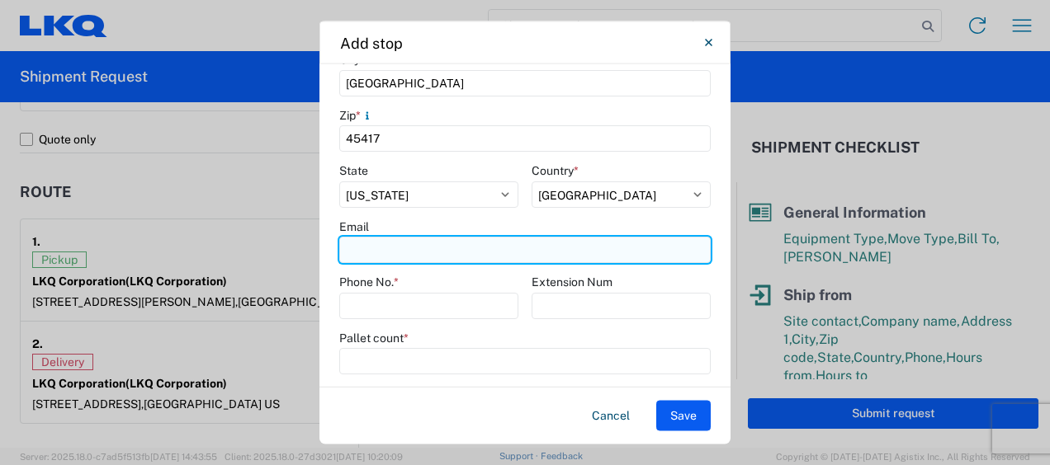
click at [497, 240] on input "Email" at bounding box center [524, 251] width 371 height 26
type input "[EMAIL_ADDRESS][DOMAIN_NAME]"
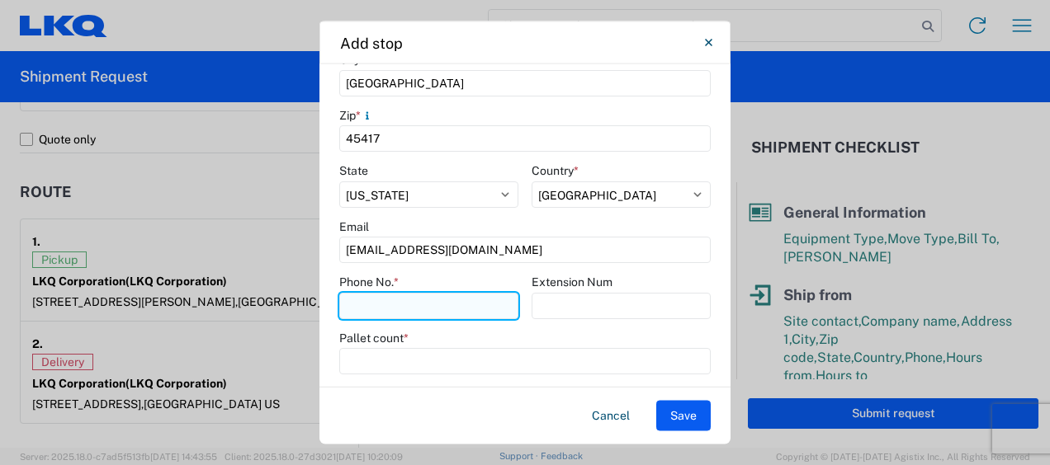
click at [447, 298] on input "Phone No. *" at bounding box center [428, 306] width 179 height 26
type input "2"
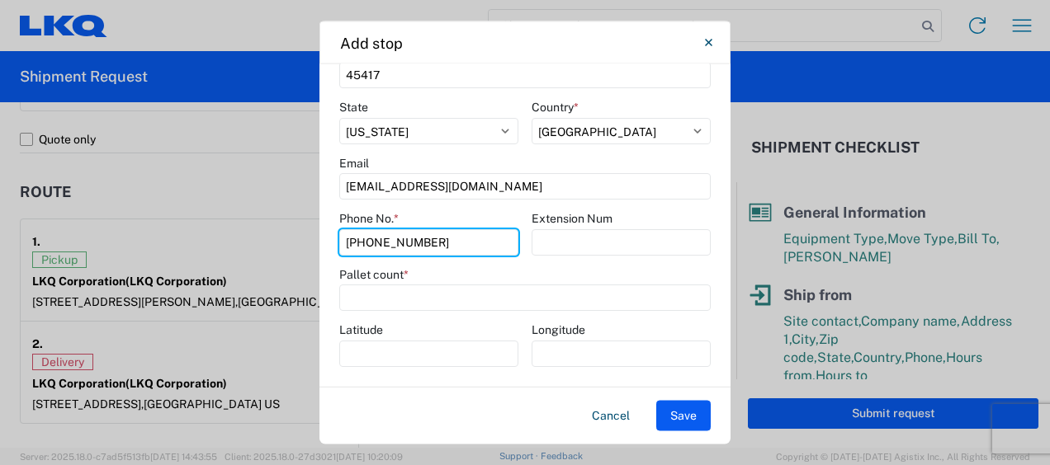
scroll to position [469, 0]
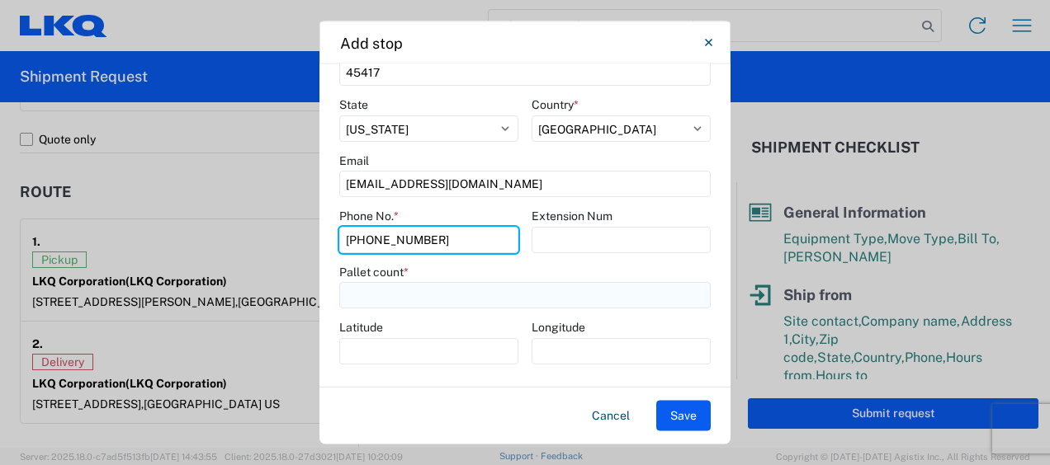
type input "[PHONE_NUMBER]"
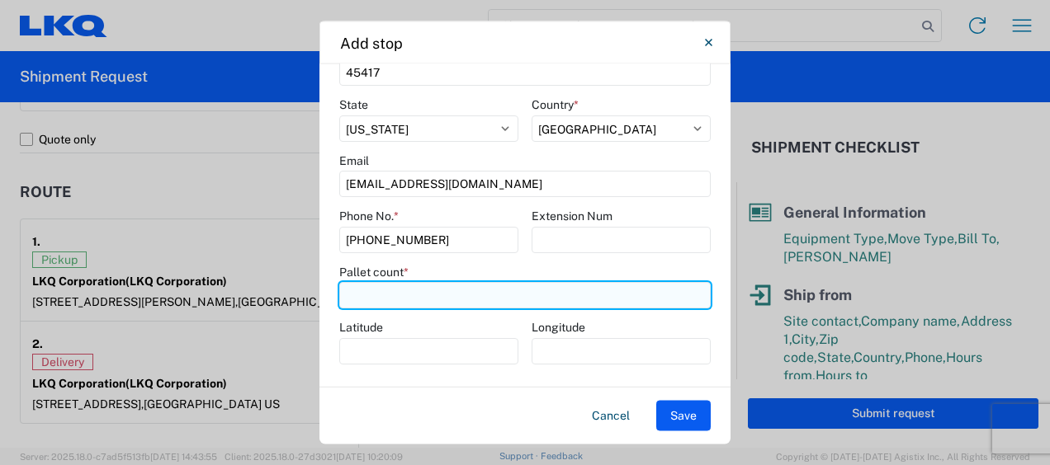
click at [550, 300] on input "number" at bounding box center [524, 296] width 371 height 26
type input "-9"
type input "12"
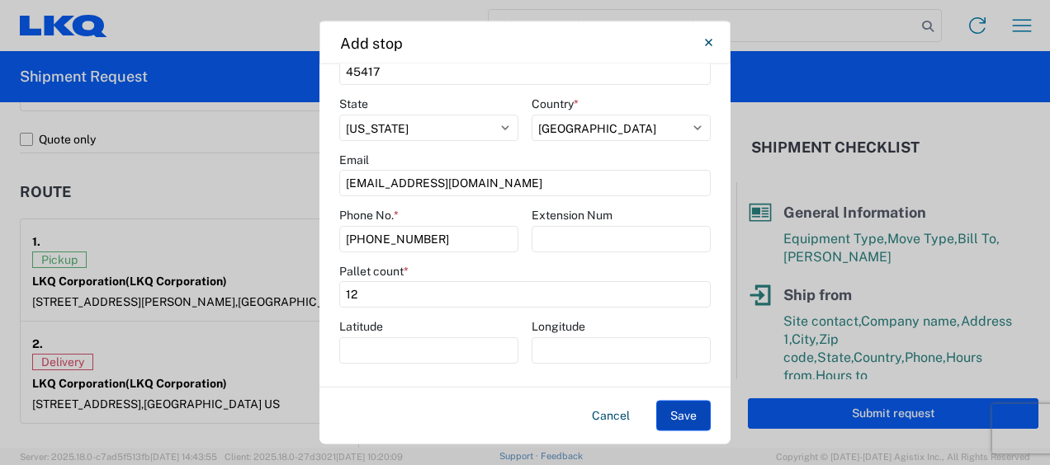
click at [673, 407] on button "Save" at bounding box center [683, 416] width 54 height 31
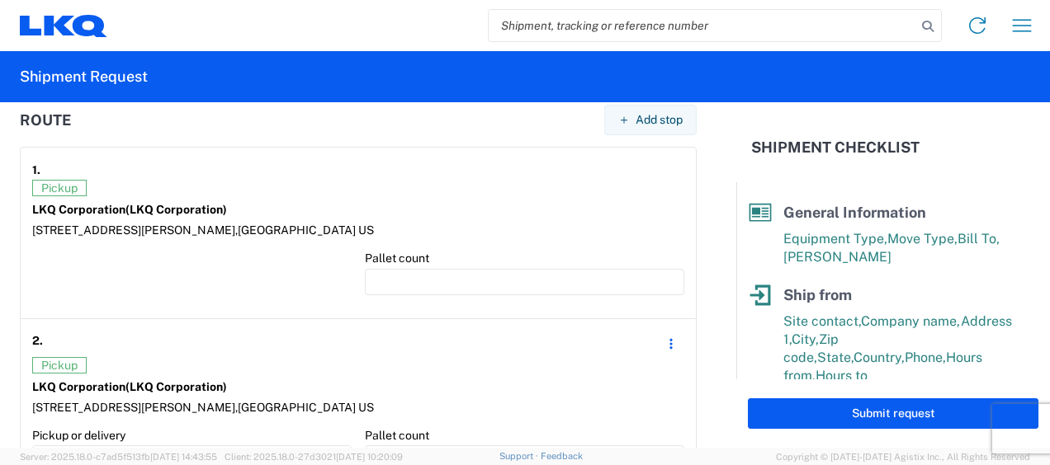
scroll to position [1271, 0]
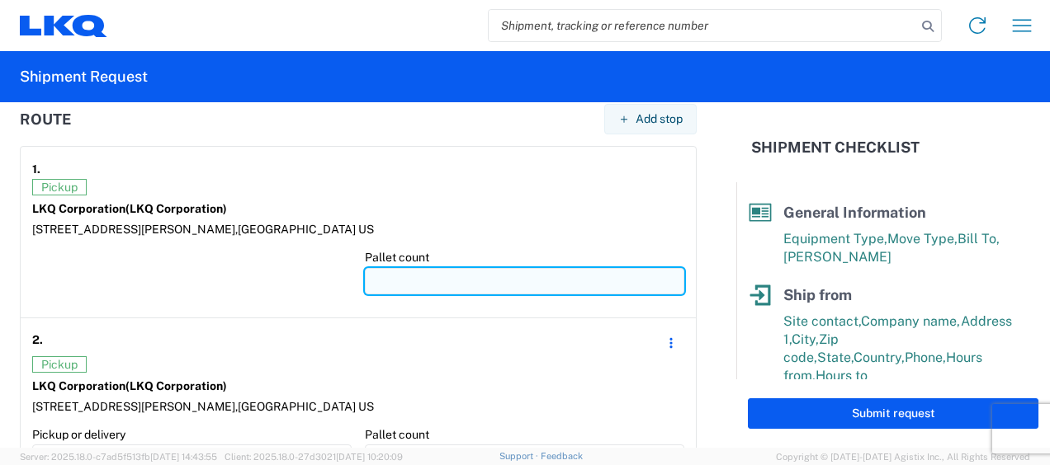
click at [439, 284] on input "number" at bounding box center [524, 281] width 319 height 26
type input "13"
type input "1"
type input "24"
type input "12"
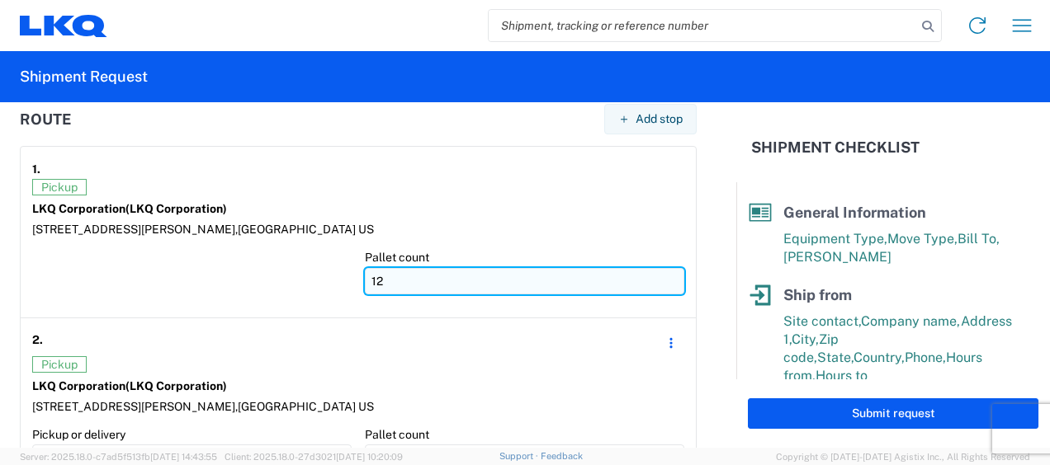
type input "23"
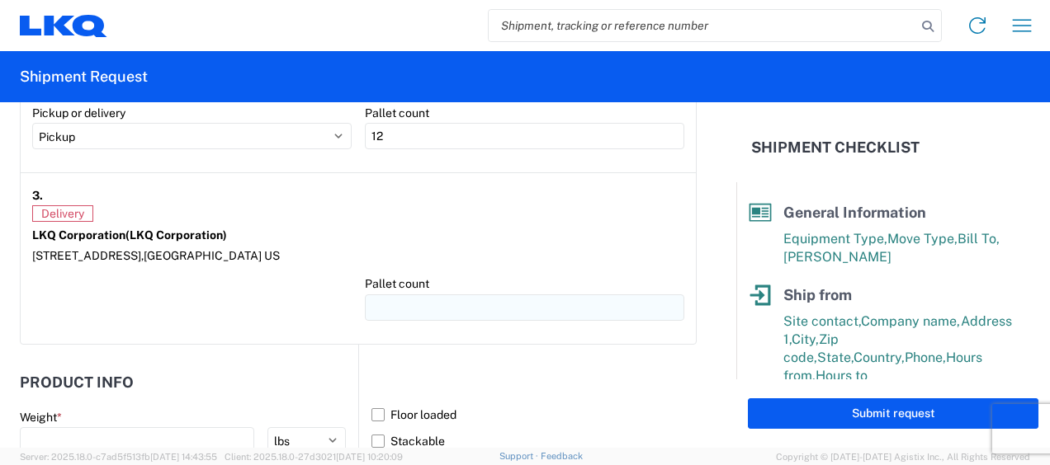
scroll to position [1593, 0]
type input "11"
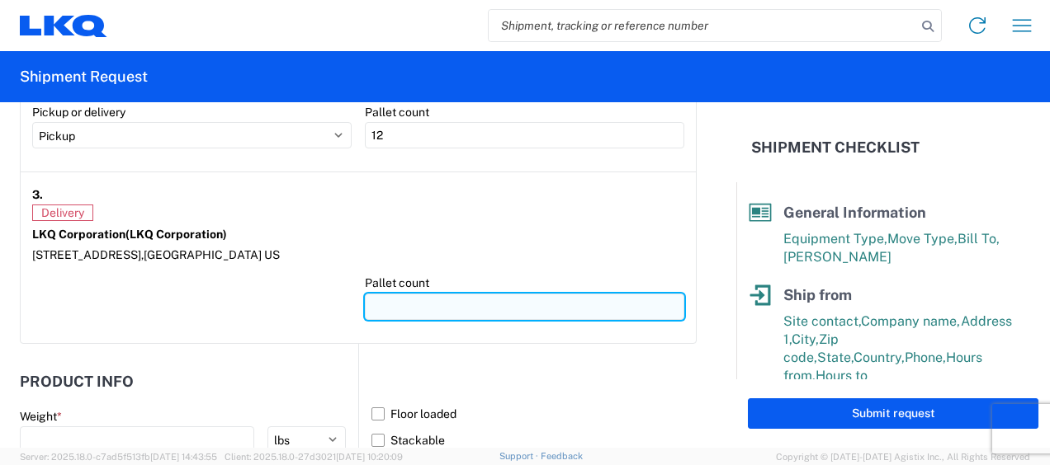
click at [424, 307] on input "number" at bounding box center [524, 307] width 319 height 26
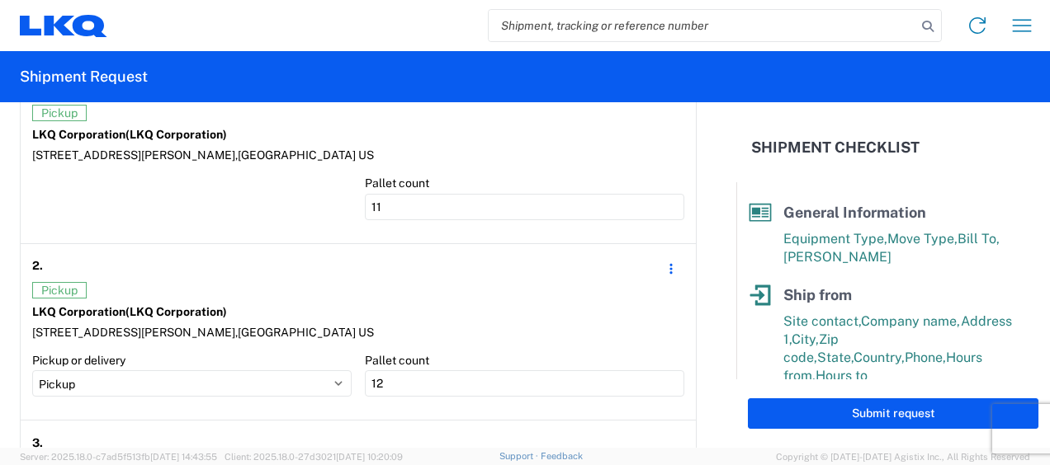
scroll to position [1344, 0]
type input "25"
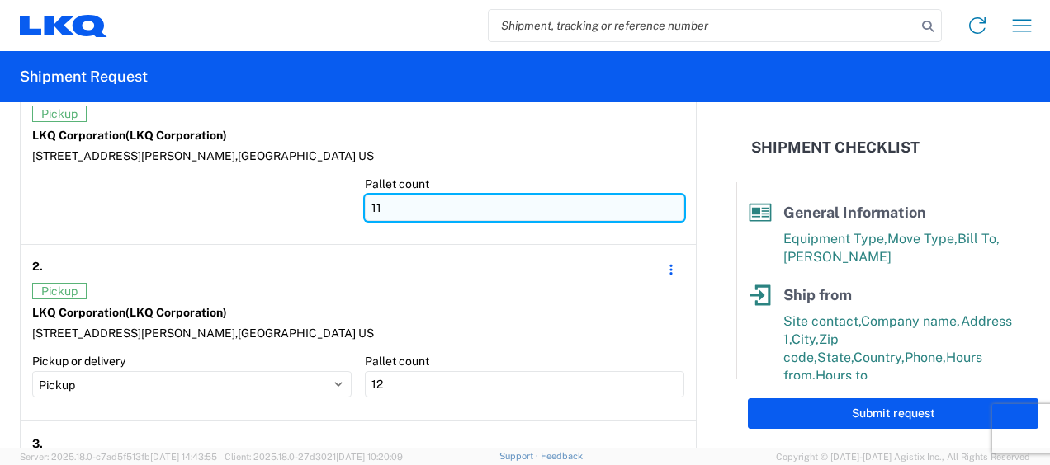
click at [446, 205] on input "11" at bounding box center [524, 208] width 319 height 26
type input "13"
type input "1"
type input "24"
type input "12"
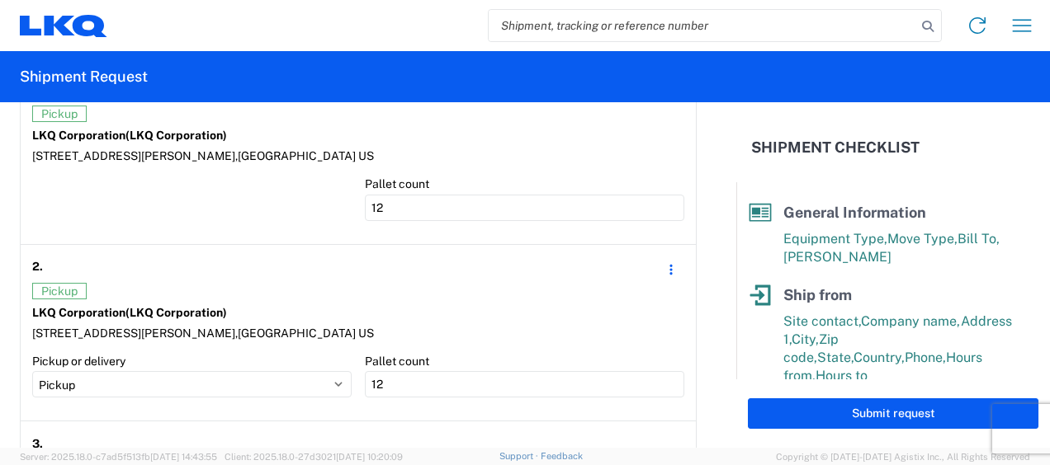
click at [426, 275] on div "2. Edit Delete" at bounding box center [358, 270] width 652 height 26
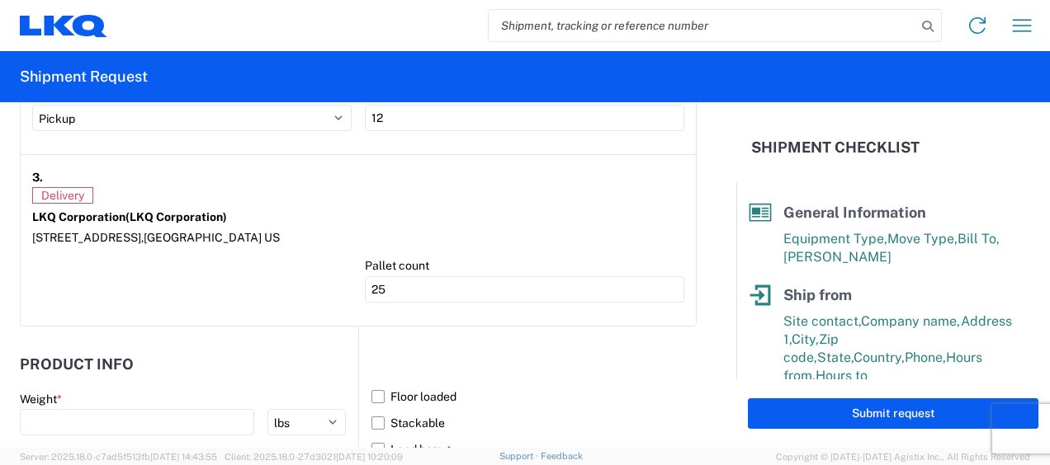
scroll to position [1616, 0]
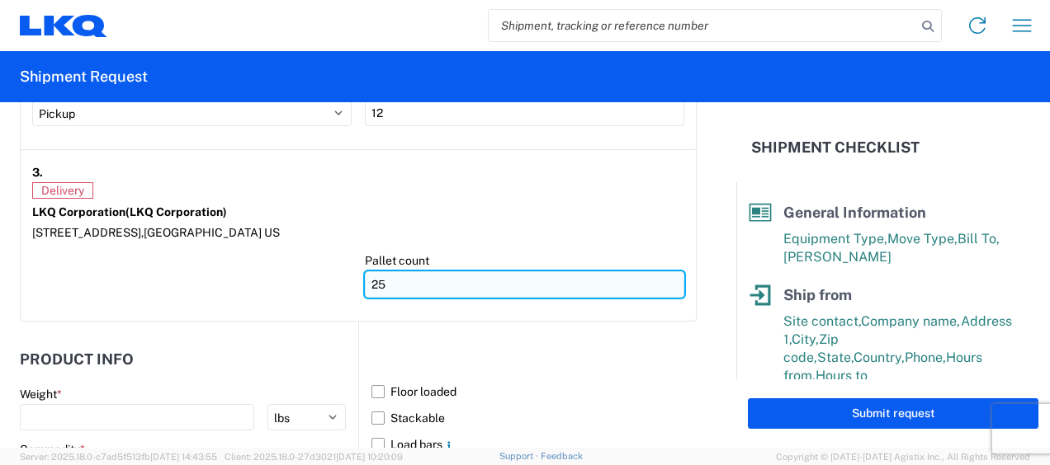
click at [423, 279] on input "25" at bounding box center [524, 284] width 319 height 26
type input "24"
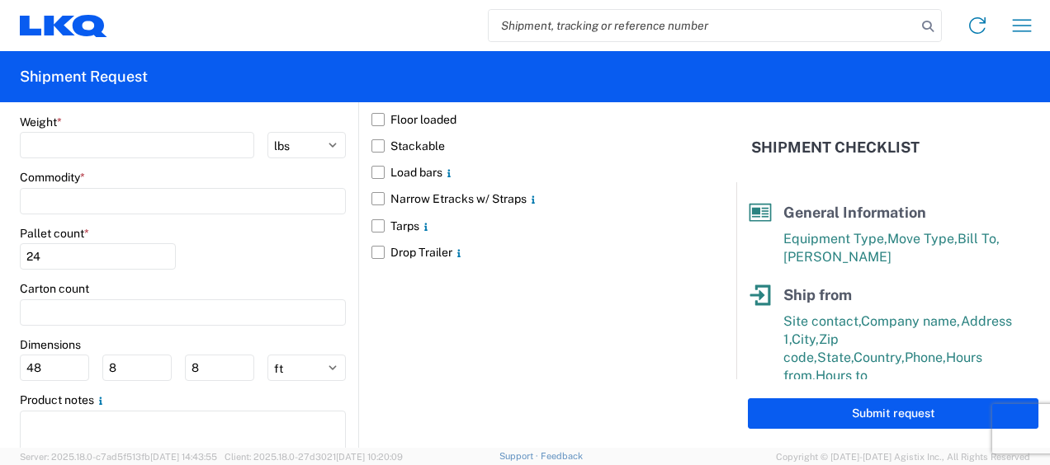
scroll to position [1848, 0]
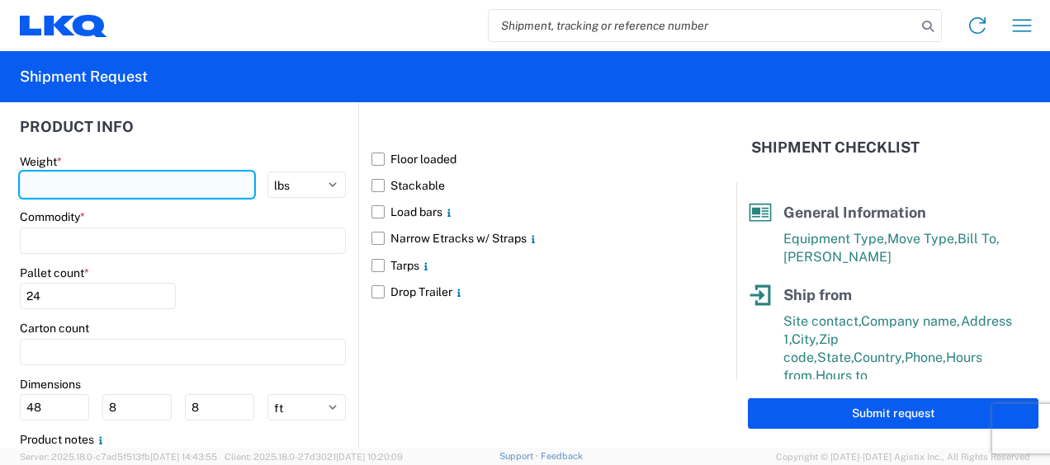
drag, startPoint x: 155, startPoint y: 178, endPoint x: 164, endPoint y: 173, distance: 10.3
click at [160, 177] on input "number" at bounding box center [137, 185] width 234 height 26
type input "40000"
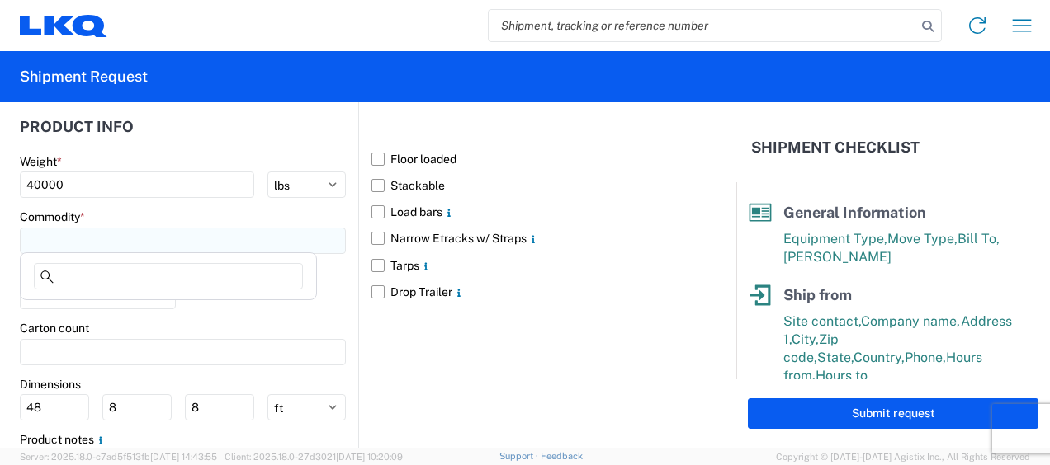
click at [122, 238] on input at bounding box center [183, 241] width 326 height 26
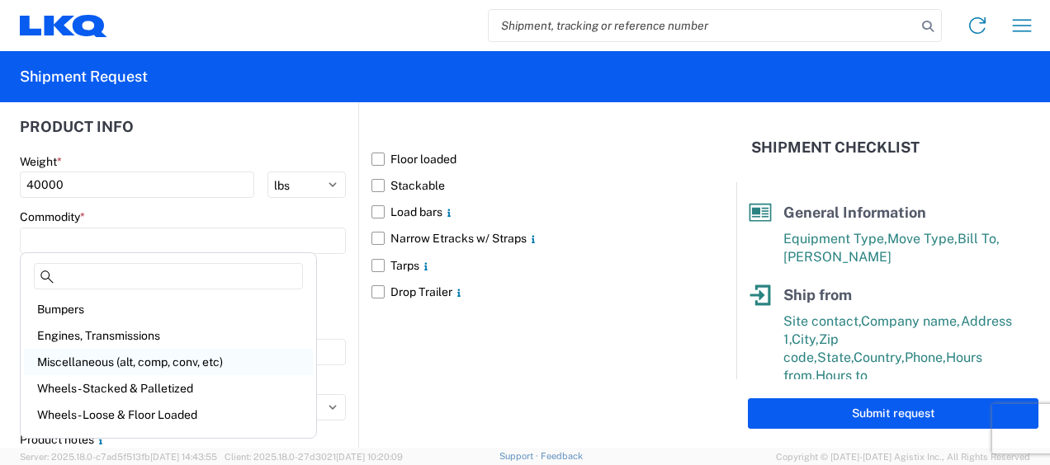
click at [120, 363] on div "Miscellaneous (alt, comp, conv, etc)" at bounding box center [168, 362] width 289 height 26
type input "Miscellaneous (alt, comp, conv, etc)"
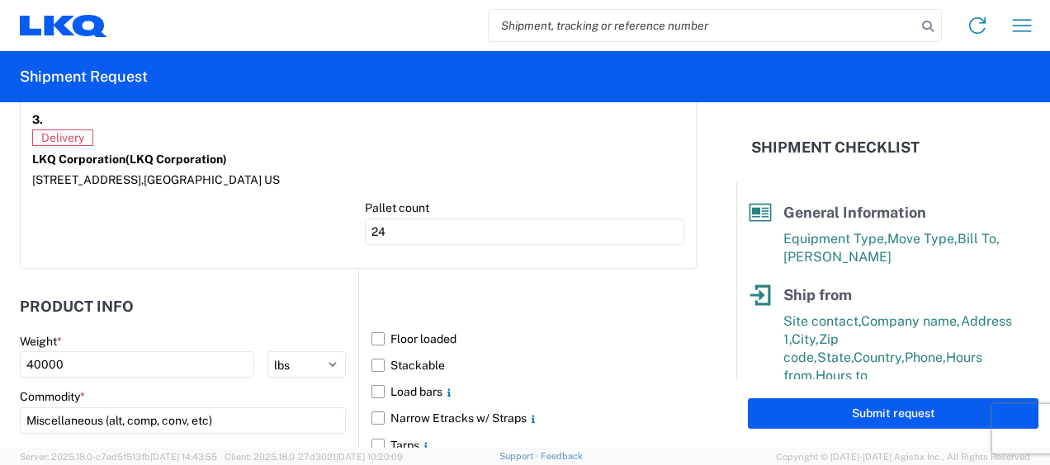
scroll to position [1942, 0]
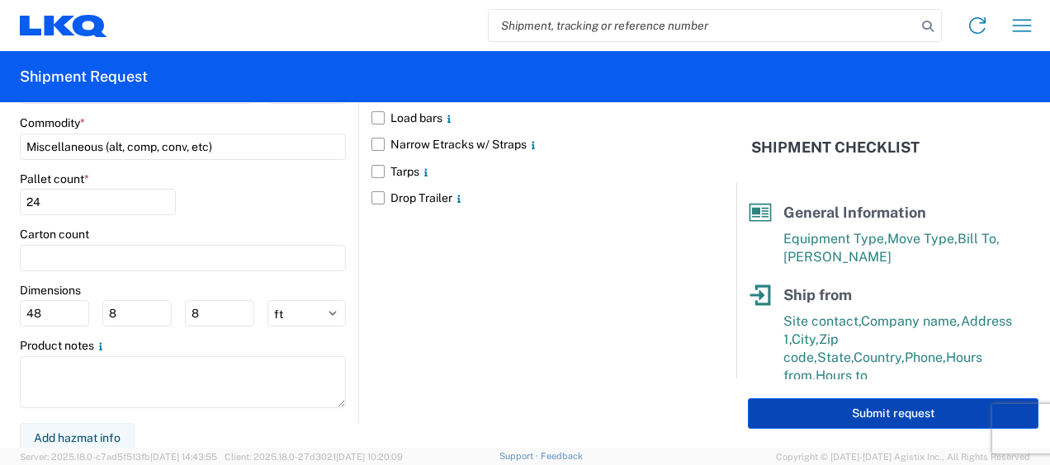
click at [913, 420] on button "Submit request" at bounding box center [893, 414] width 290 height 31
select select "US"
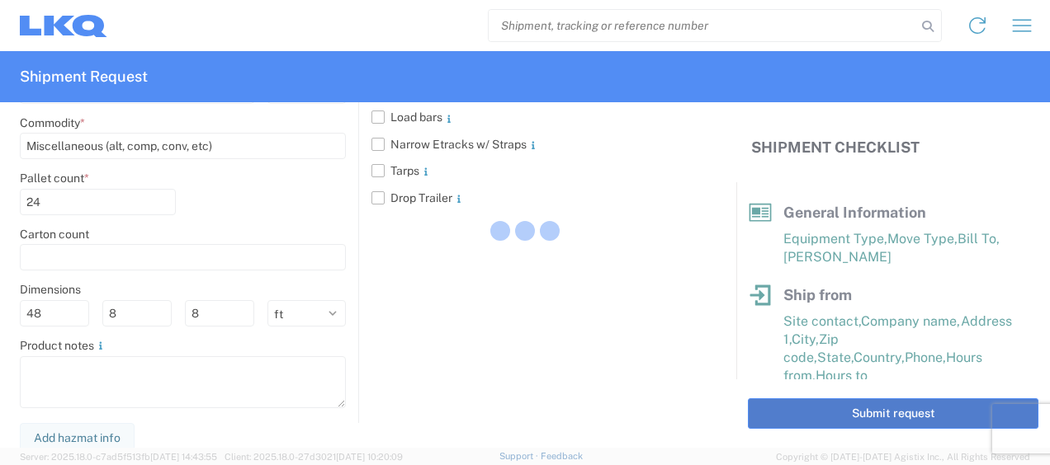
scroll to position [1942, 0]
